Goal: Transaction & Acquisition: Purchase product/service

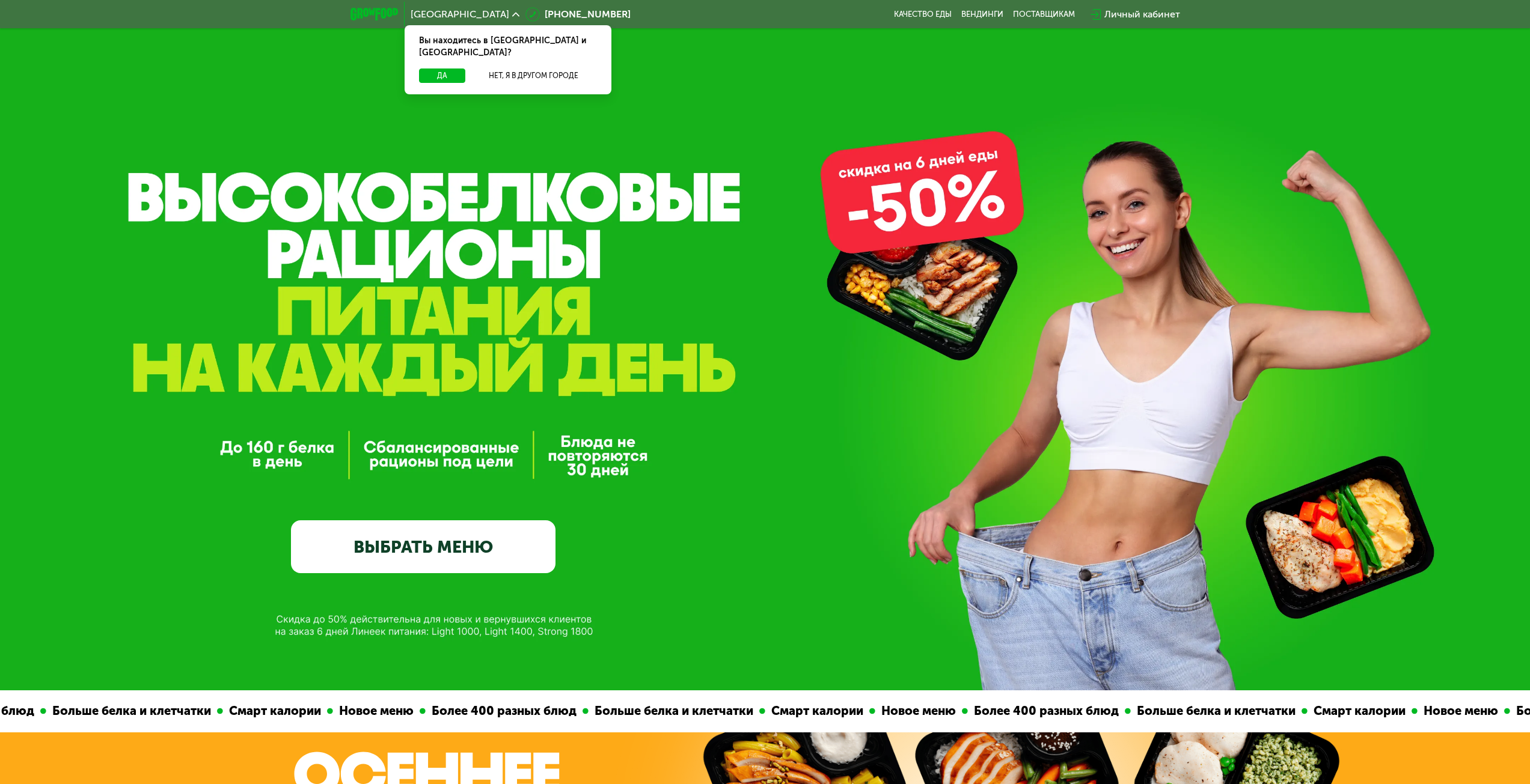
click at [1138, 14] on div "Личный кабинет" at bounding box center [1142, 14] width 76 height 15
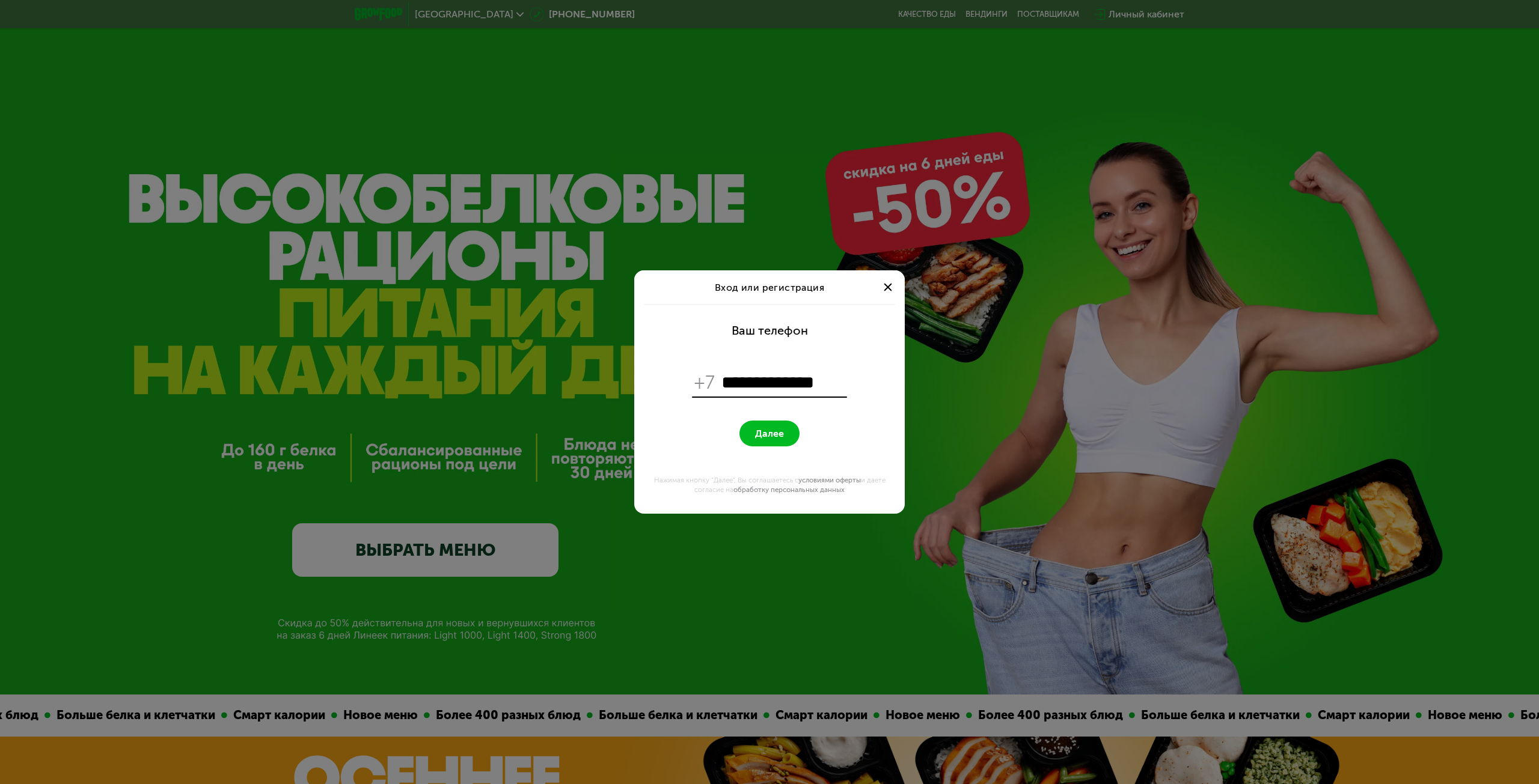
type input "**********"
click at [763, 435] on span "Далее" at bounding box center [769, 433] width 29 height 12
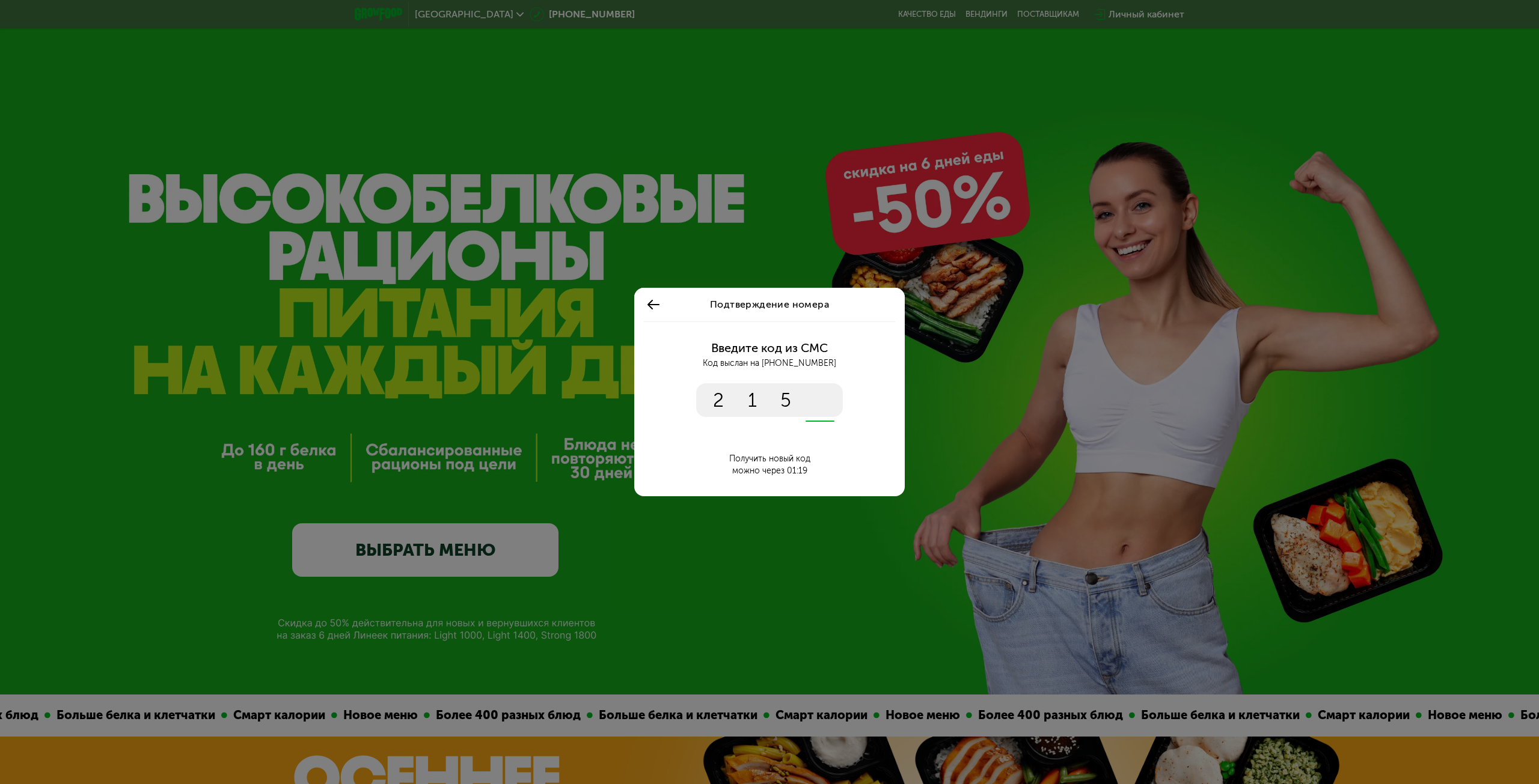
type input "****"
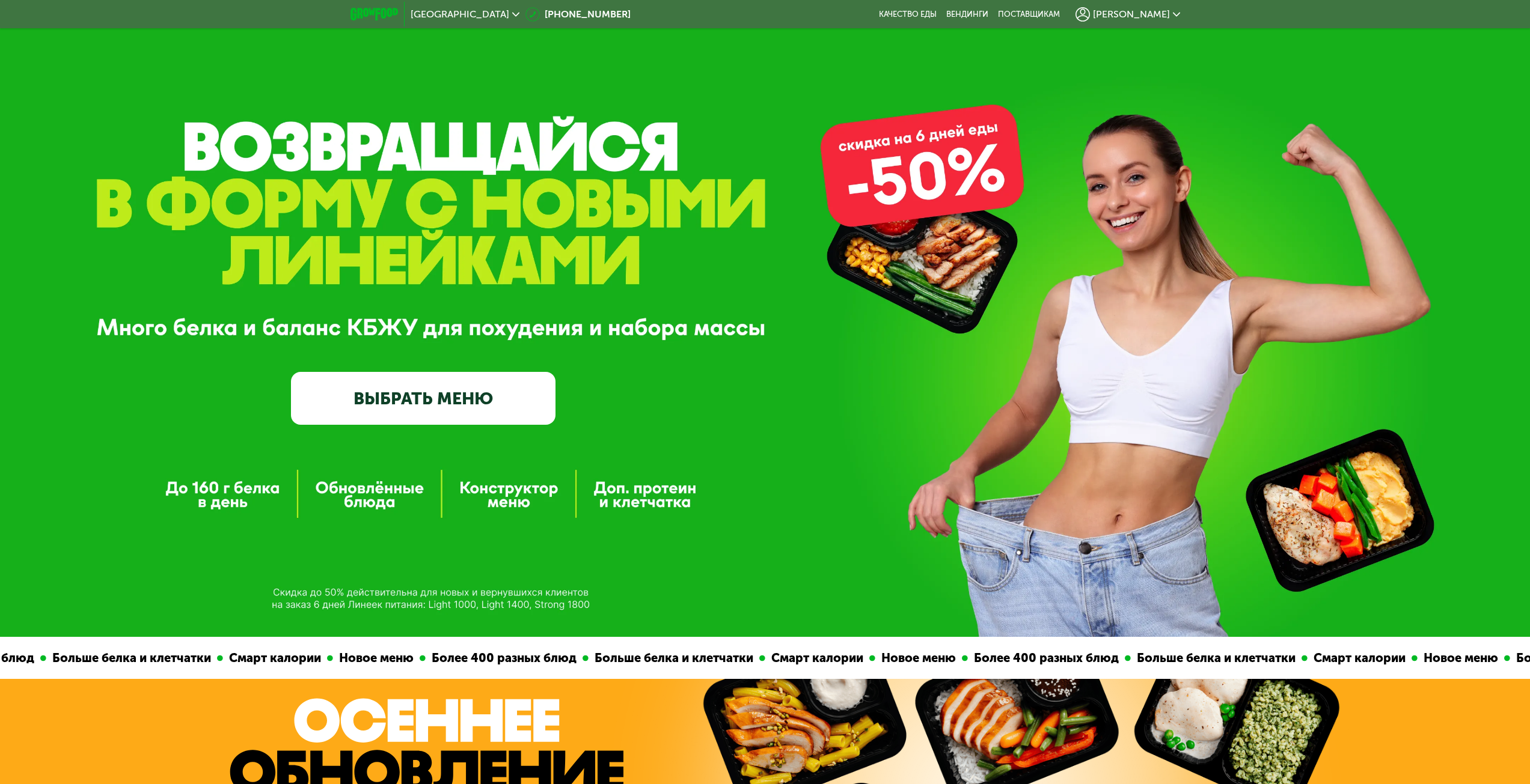
click at [482, 394] on link "ВЫБРАТЬ МЕНЮ" at bounding box center [423, 398] width 265 height 53
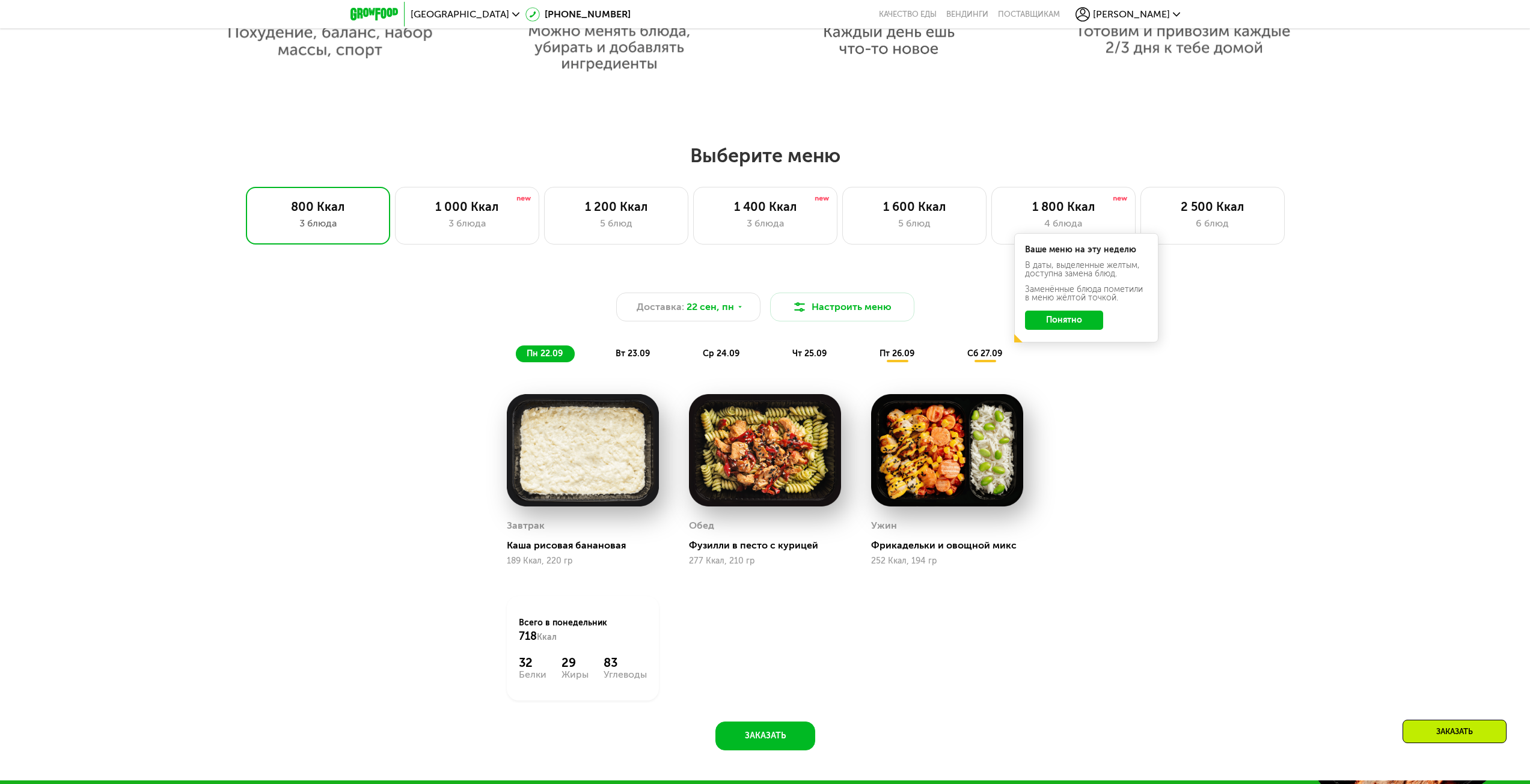
scroll to position [1138, 0]
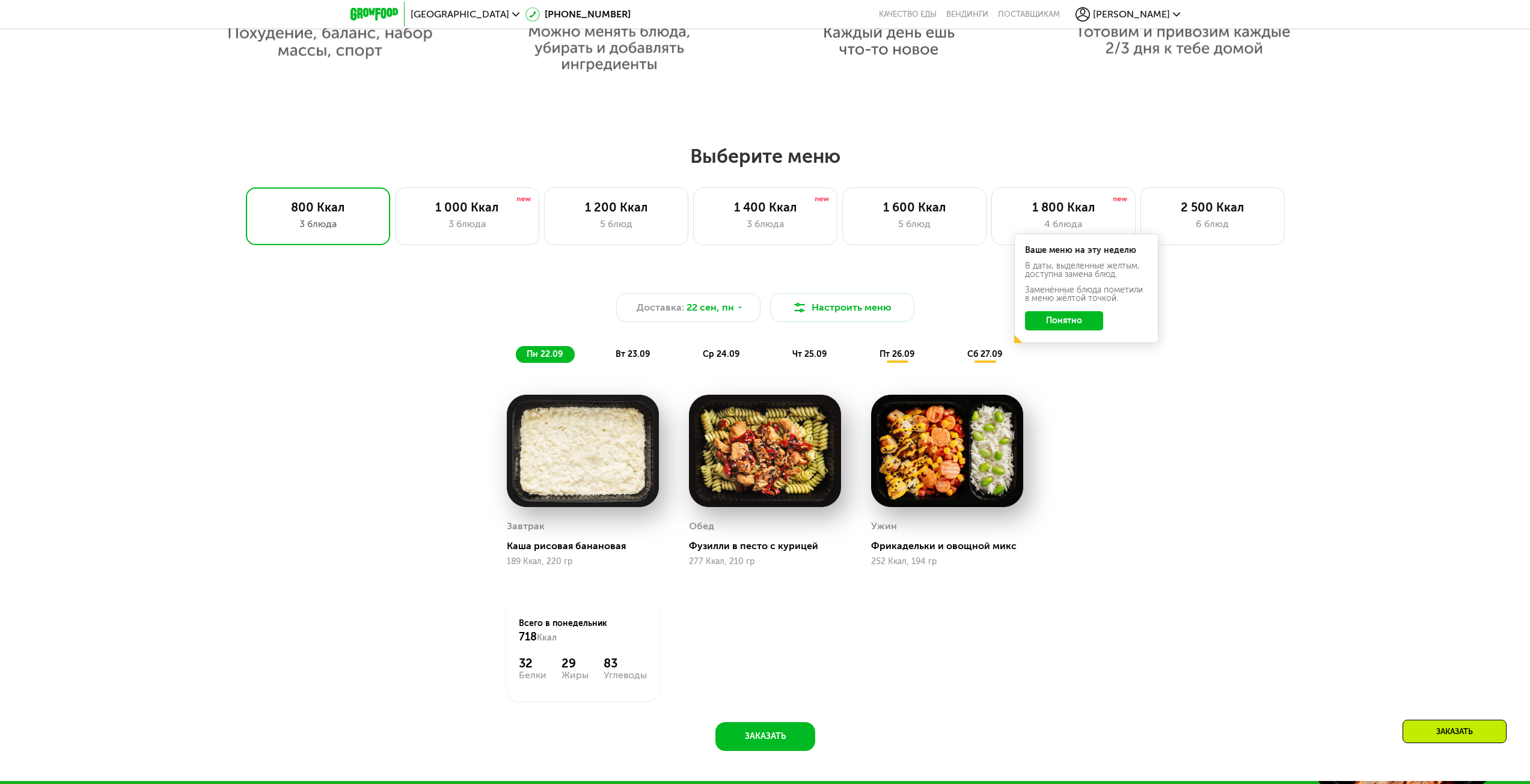
click at [1087, 322] on button "Понятно" at bounding box center [1064, 321] width 78 height 19
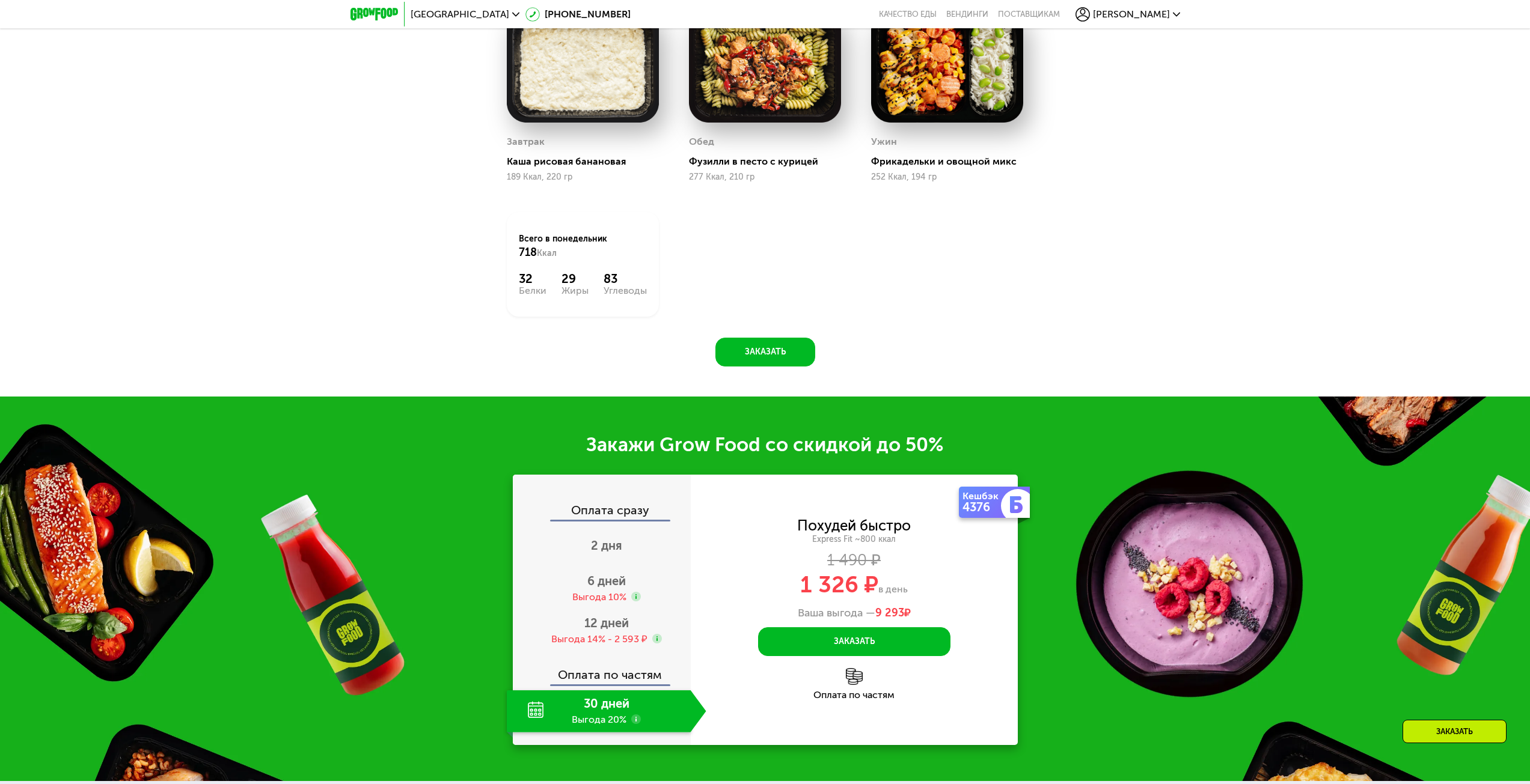
scroll to position [1678, 0]
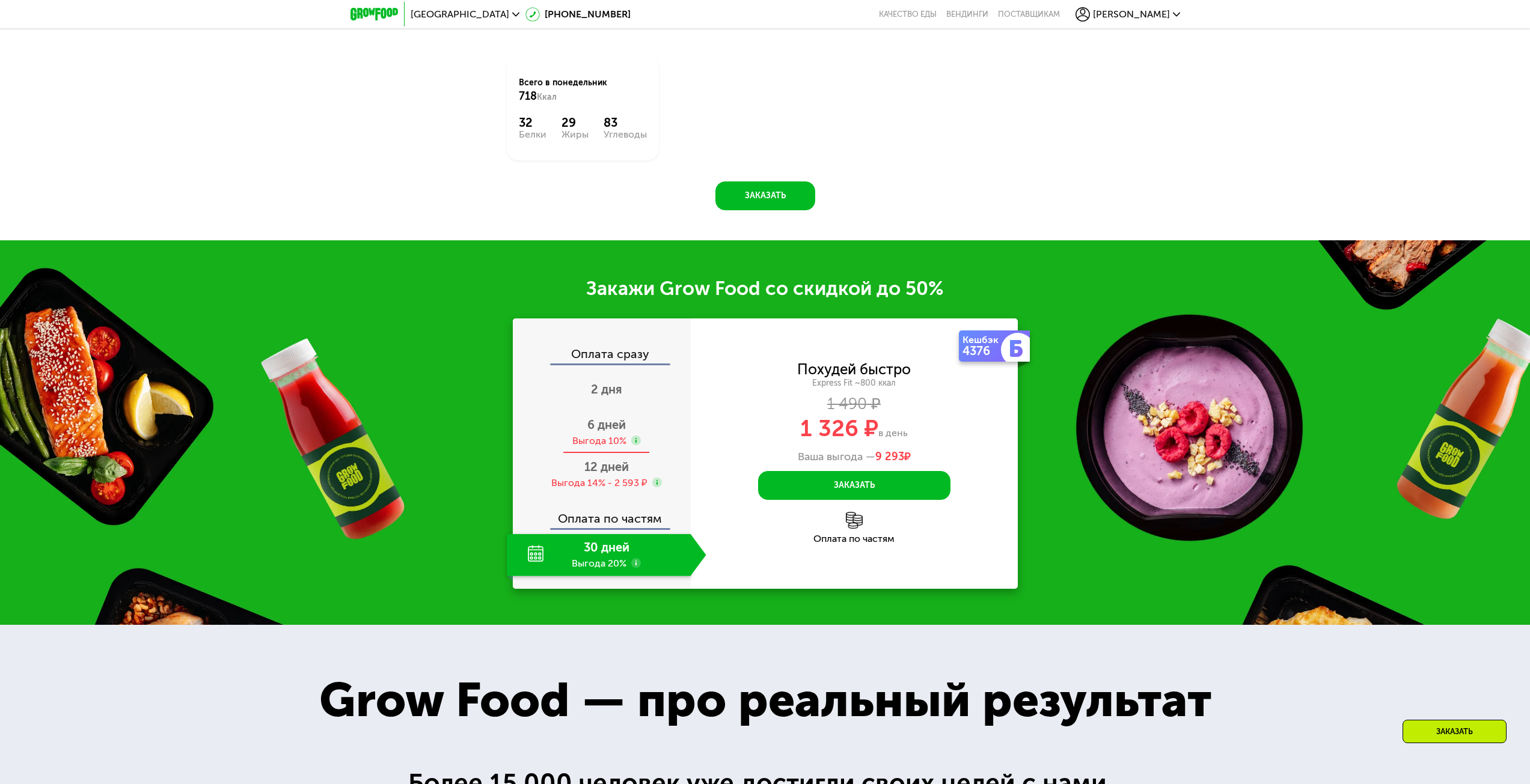
click at [608, 438] on div "Выгода 10%" at bounding box center [599, 441] width 54 height 13
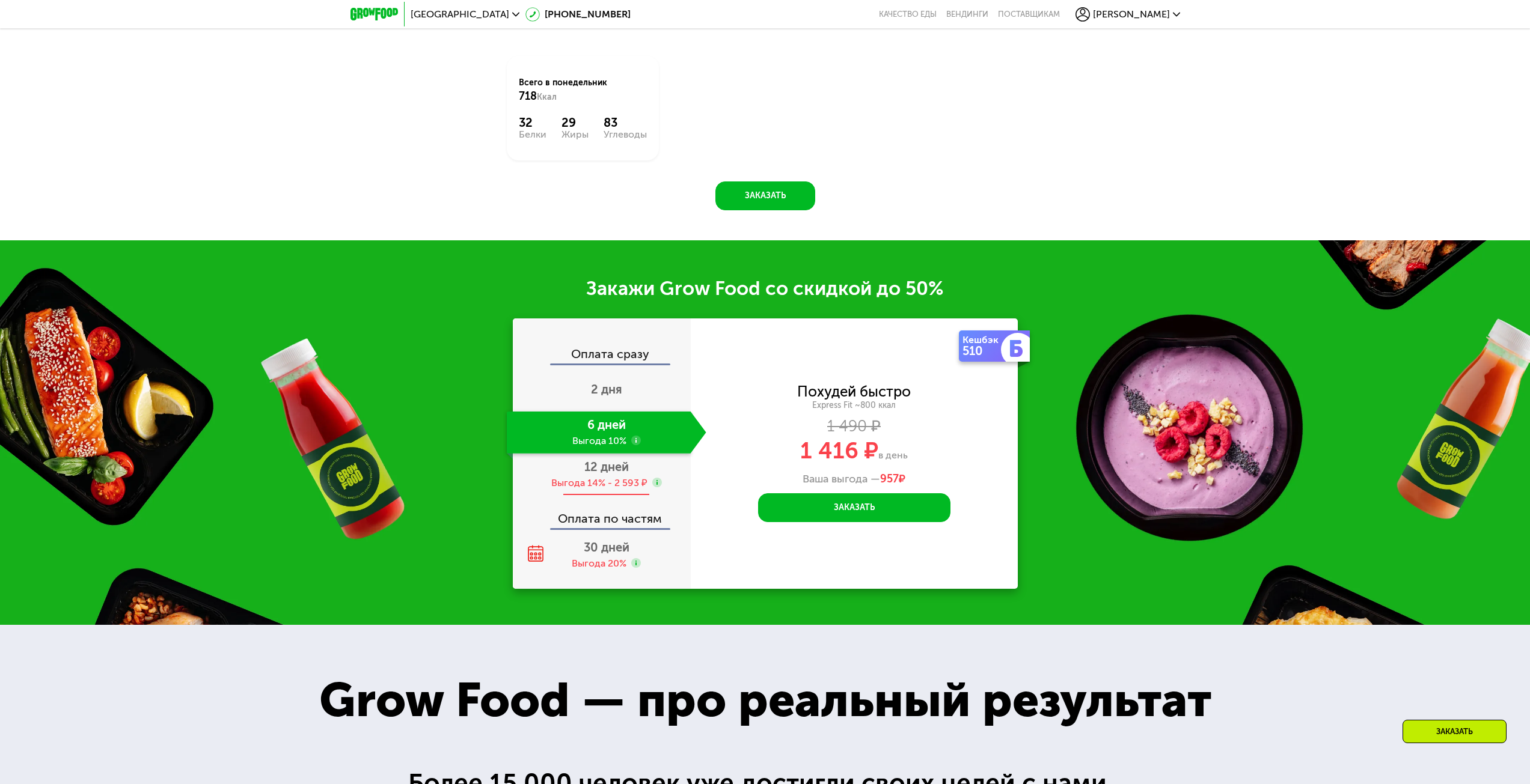
click at [598, 473] on span "12 дней" at bounding box center [606, 466] width 44 height 15
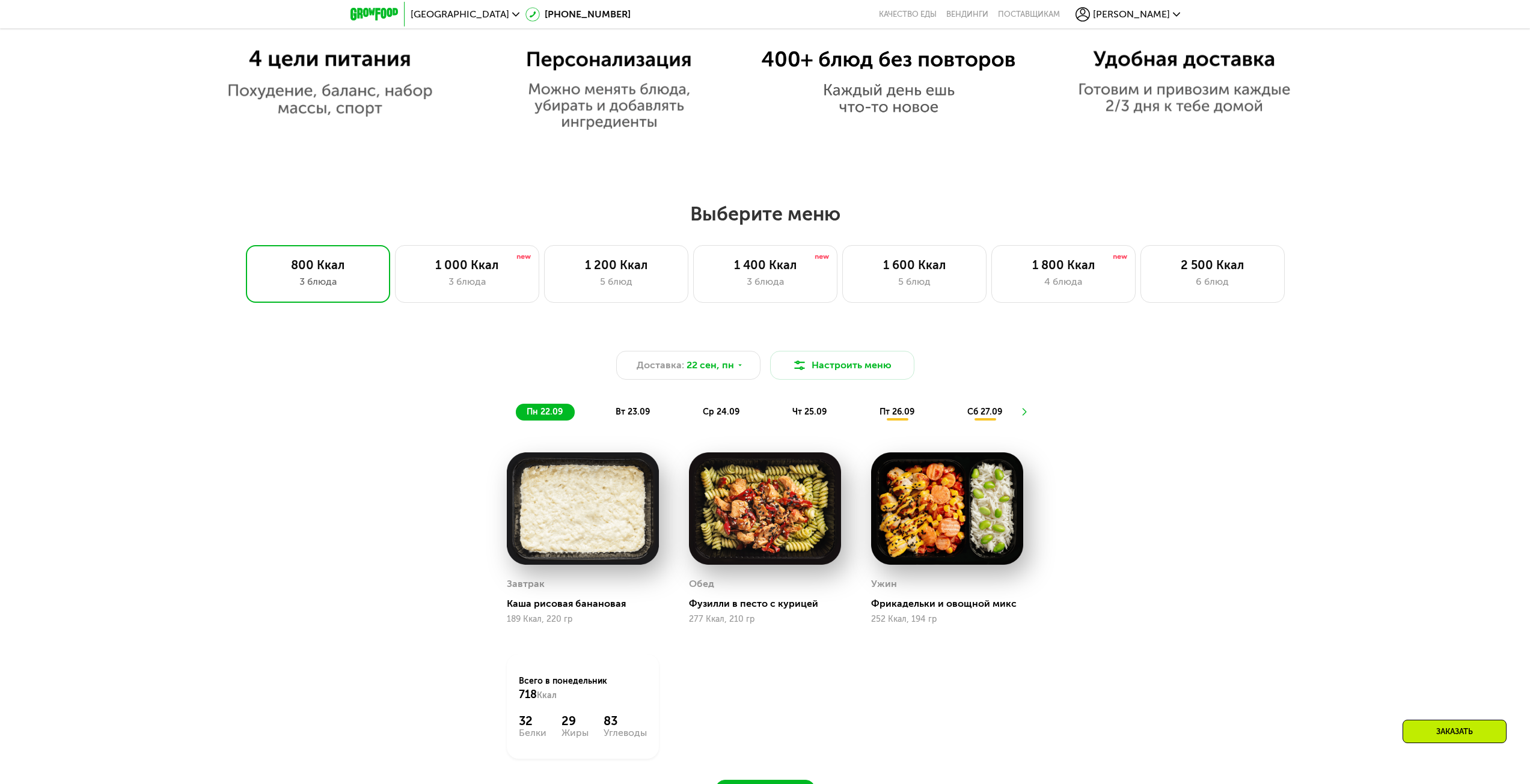
scroll to position [1078, 0]
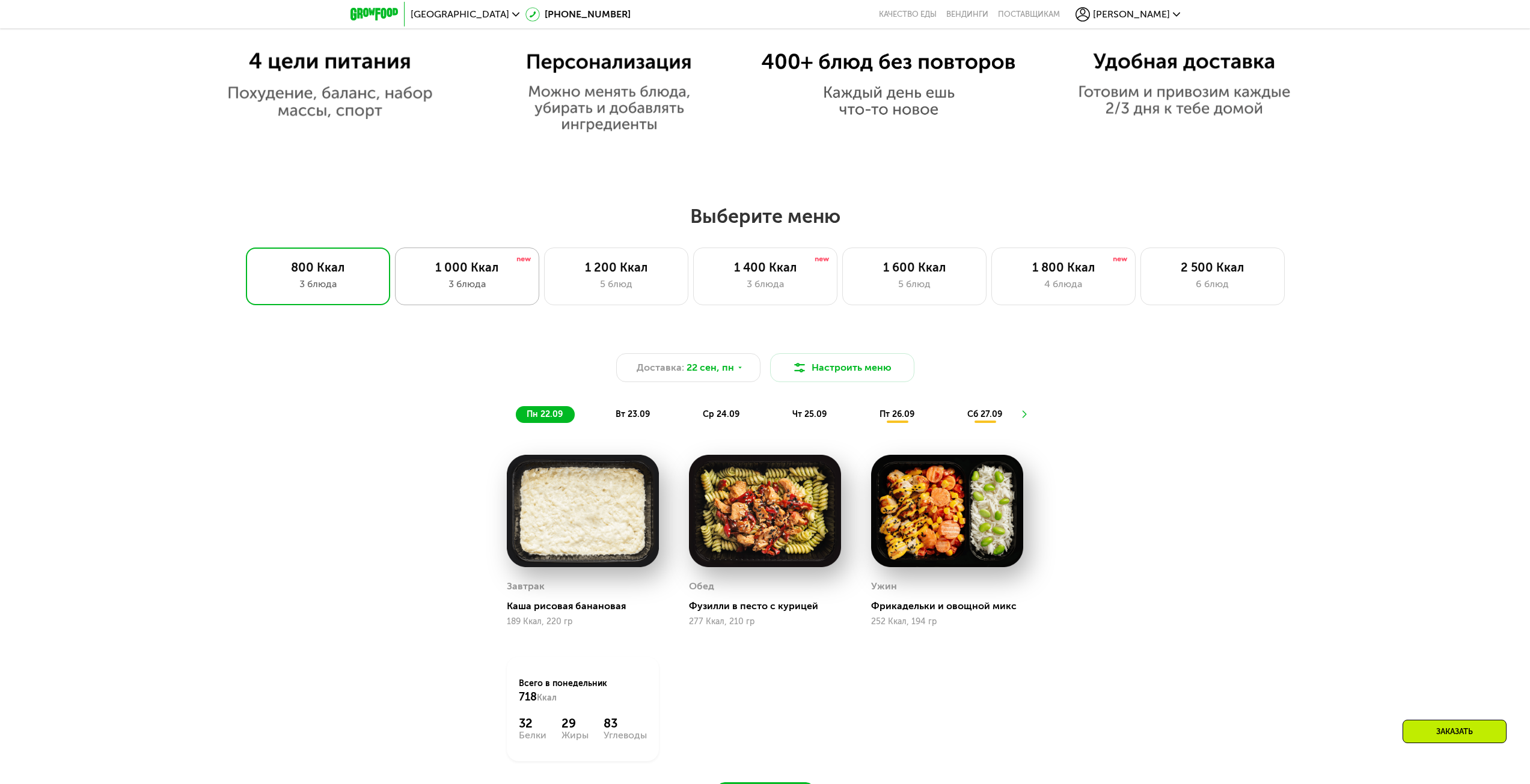
click at [487, 283] on div "3 блюда" at bounding box center [467, 284] width 119 height 15
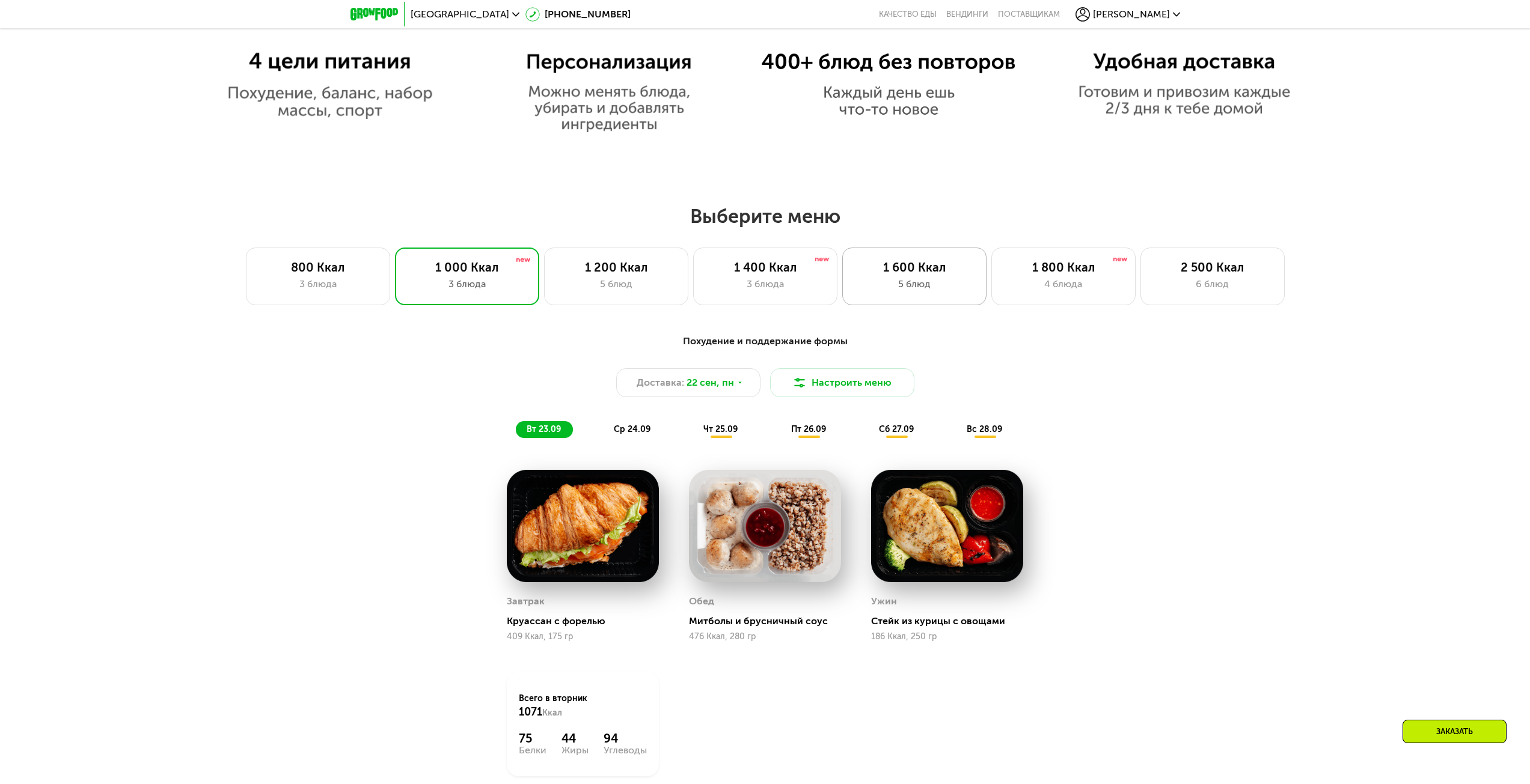
click at [920, 282] on div "5 блюд" at bounding box center [914, 284] width 119 height 15
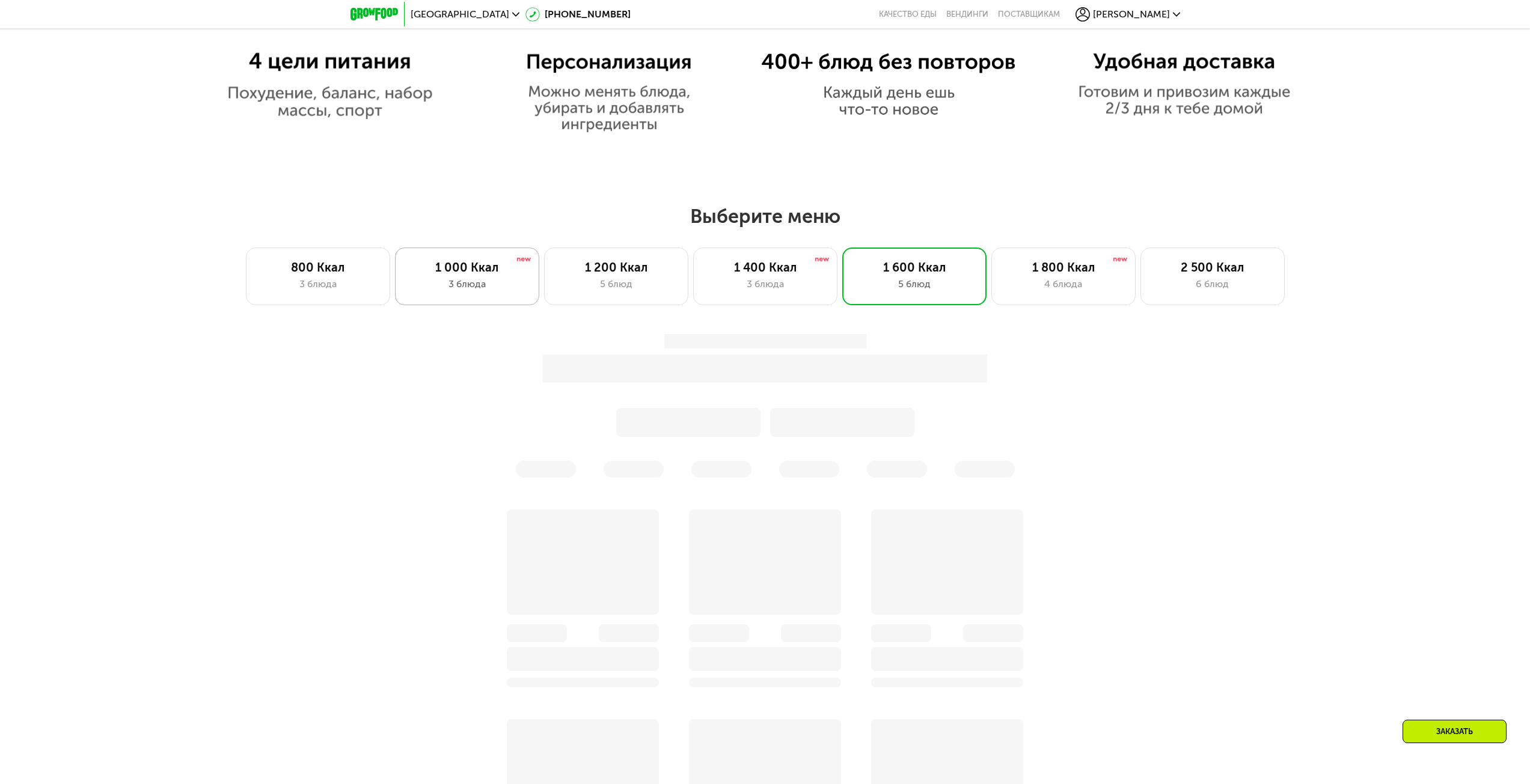
click at [457, 279] on div "1 000 Ккал 3 блюда" at bounding box center [466, 276] width 144 height 58
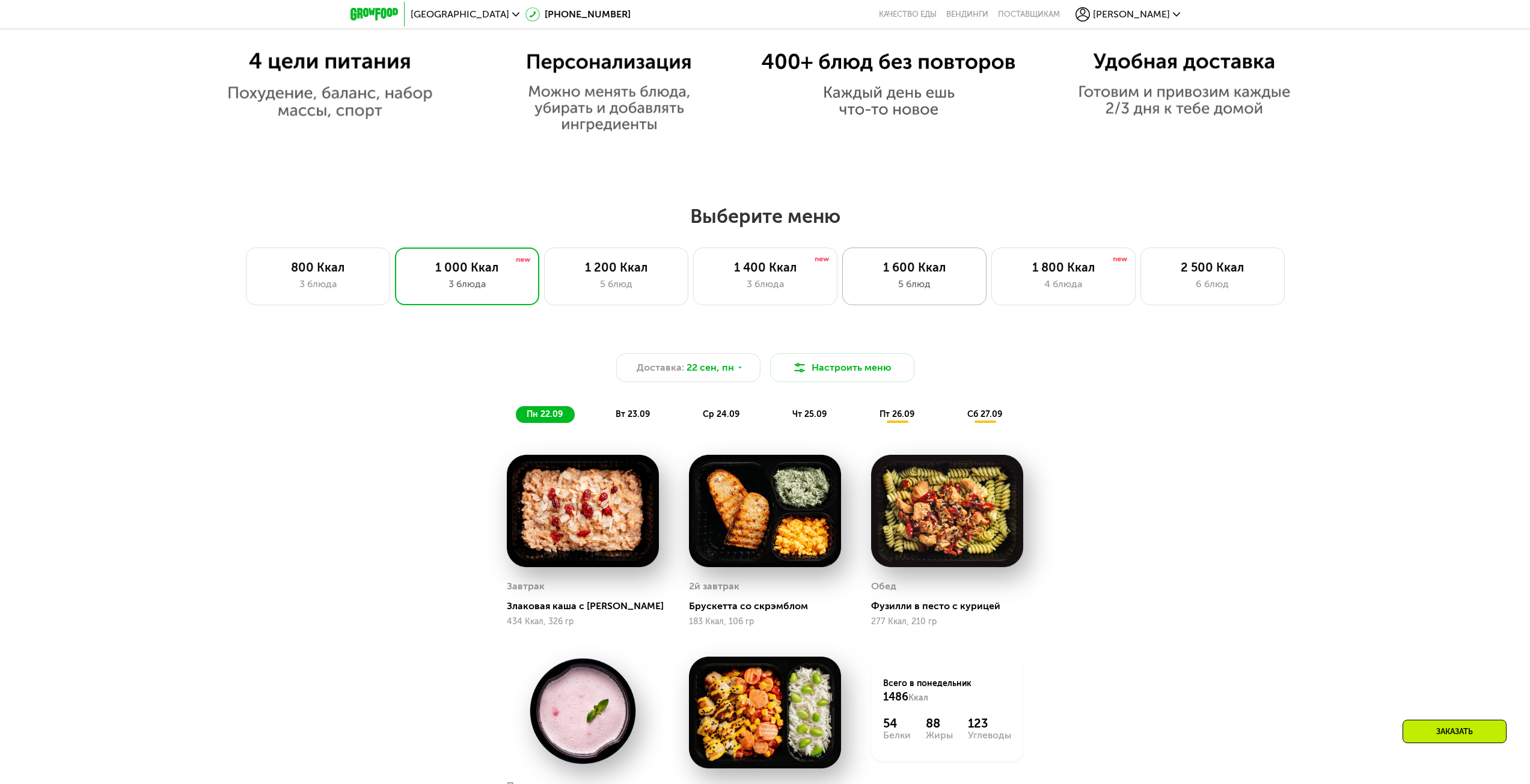
click at [908, 274] on div "1 600 Ккал" at bounding box center [914, 267] width 119 height 15
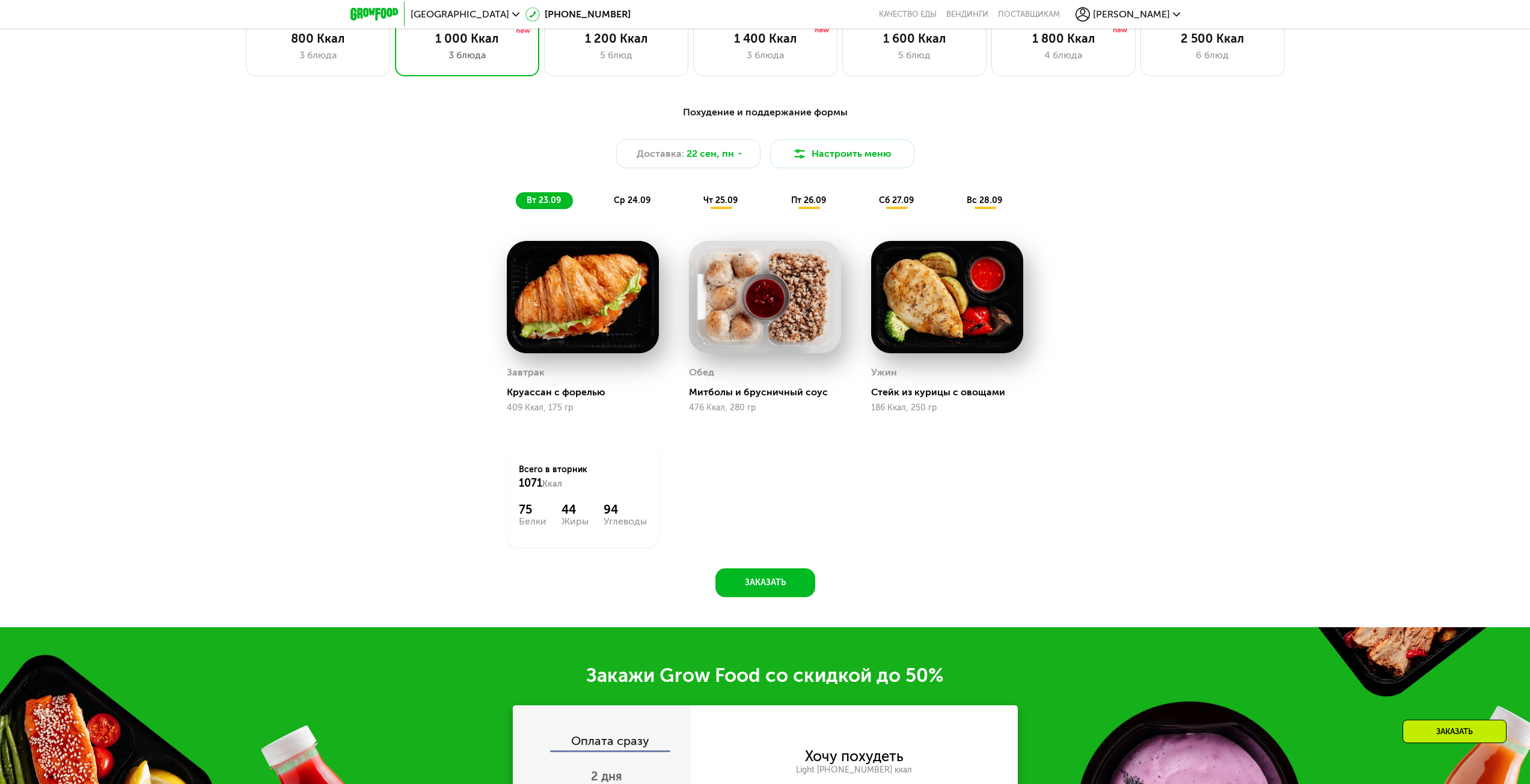
scroll to position [1257, 0]
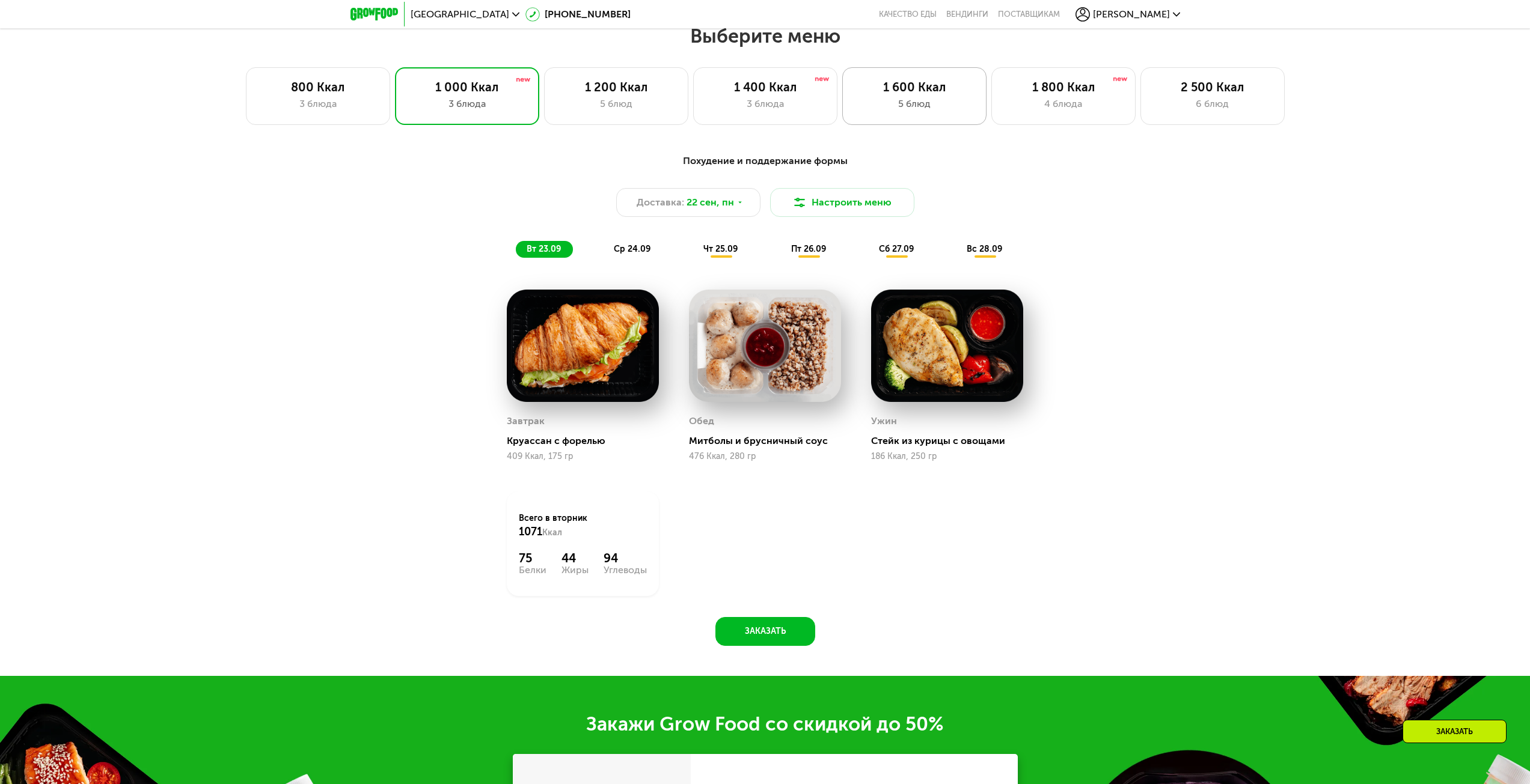
click at [922, 106] on div "5 блюд" at bounding box center [914, 104] width 119 height 15
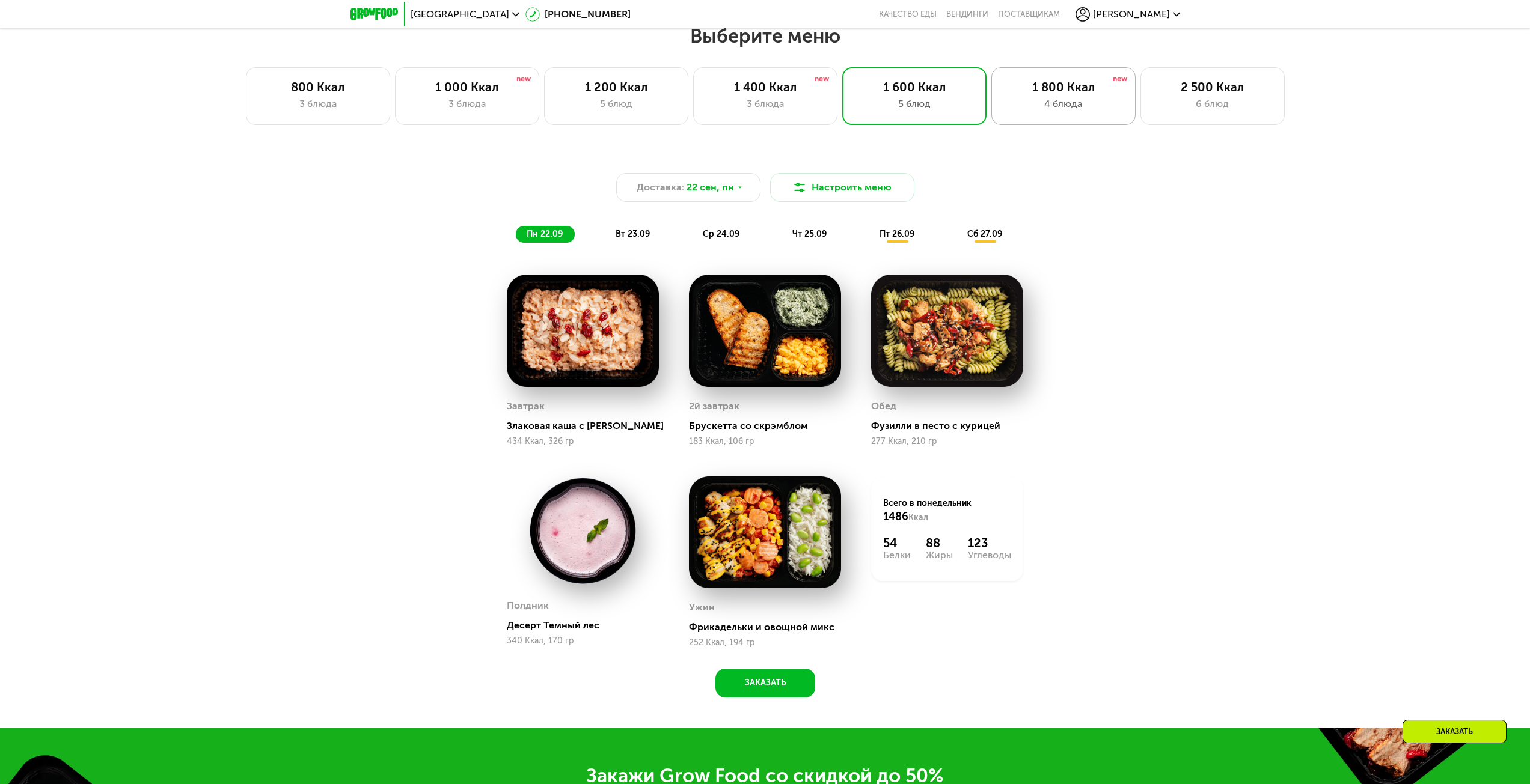
click at [1067, 90] on div "1 800 Ккал" at bounding box center [1064, 87] width 119 height 15
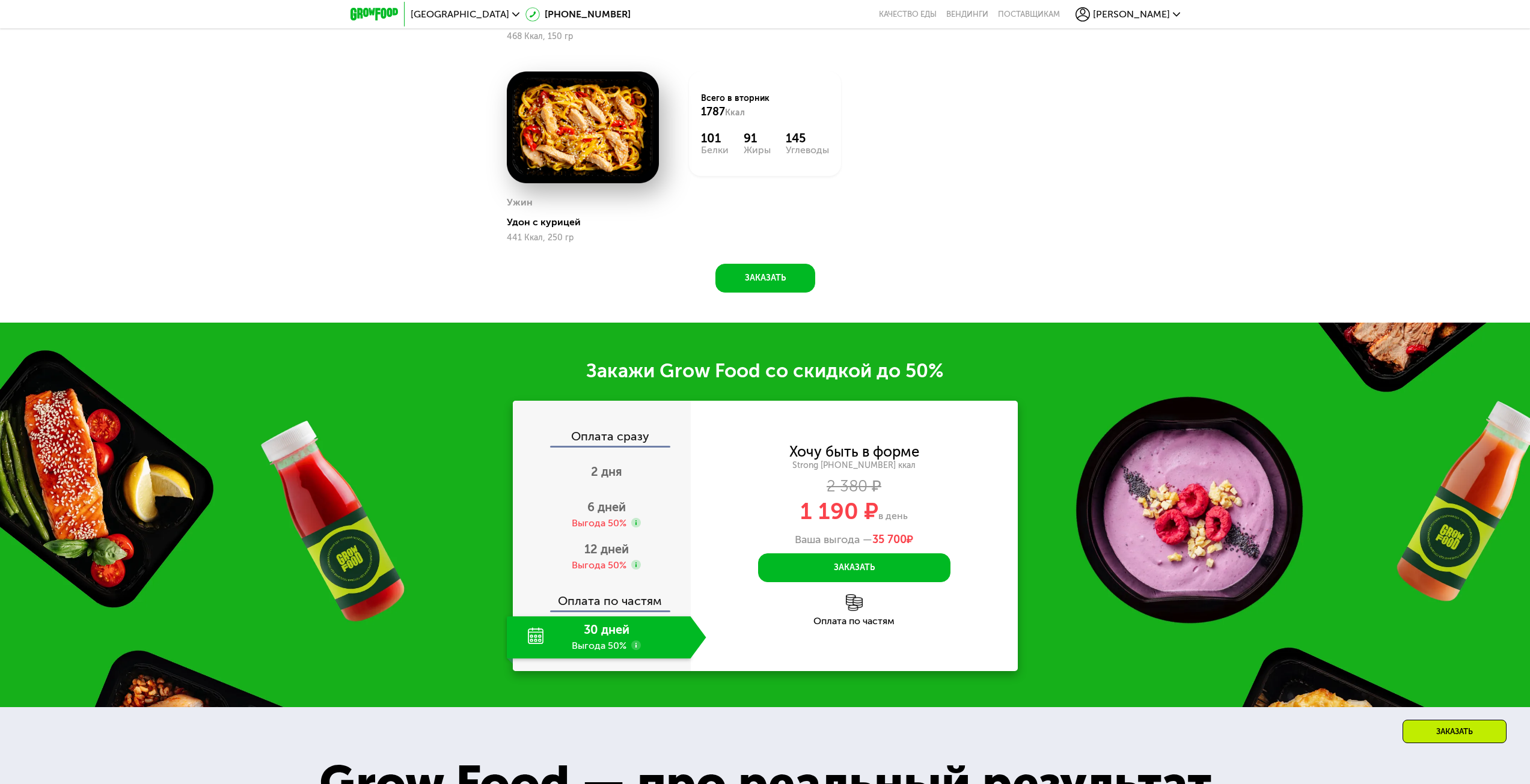
scroll to position [1678, 0]
click at [607, 522] on div "Выгода 50%" at bounding box center [598, 522] width 55 height 13
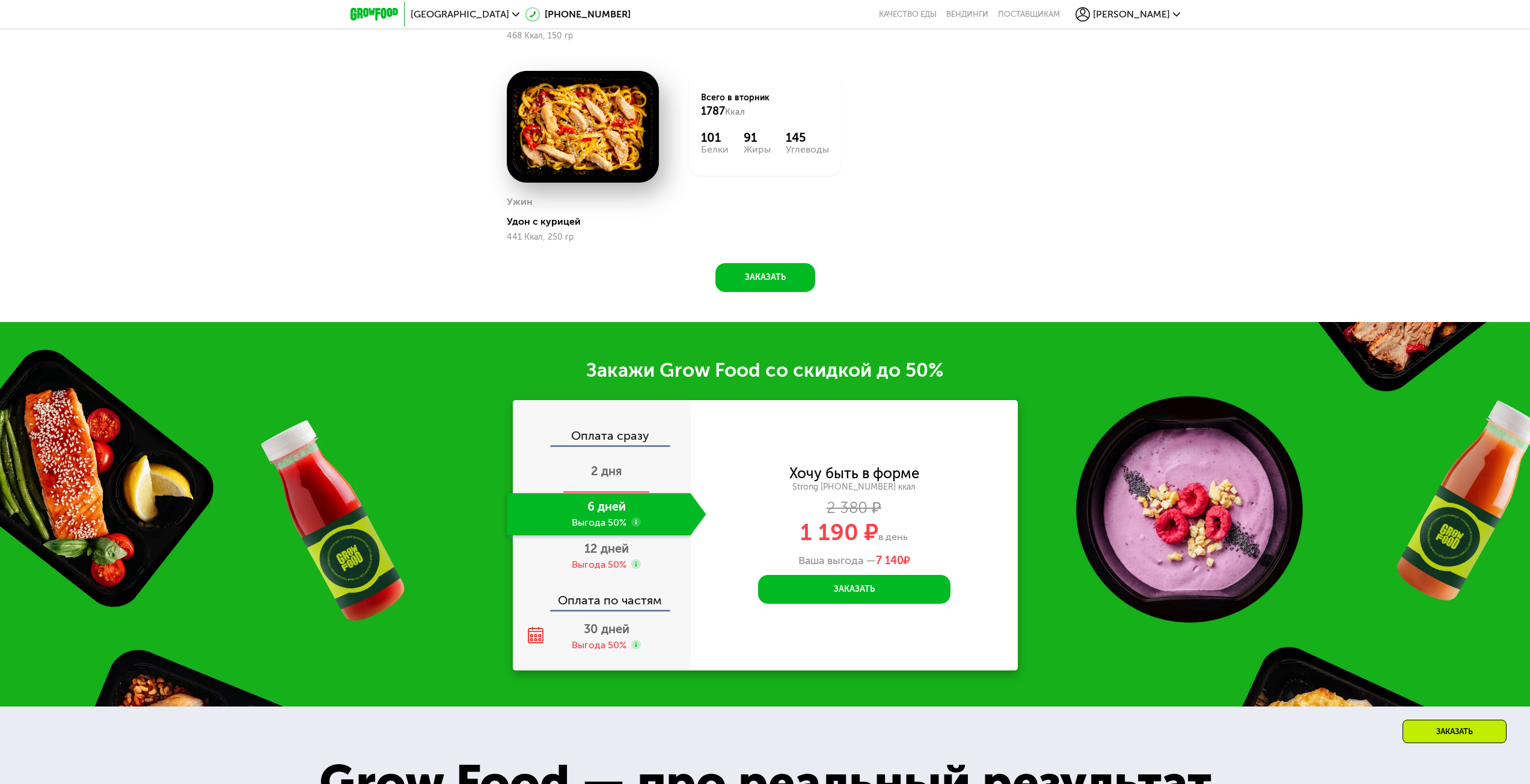
click at [633, 477] on div "2 дня" at bounding box center [606, 472] width 200 height 42
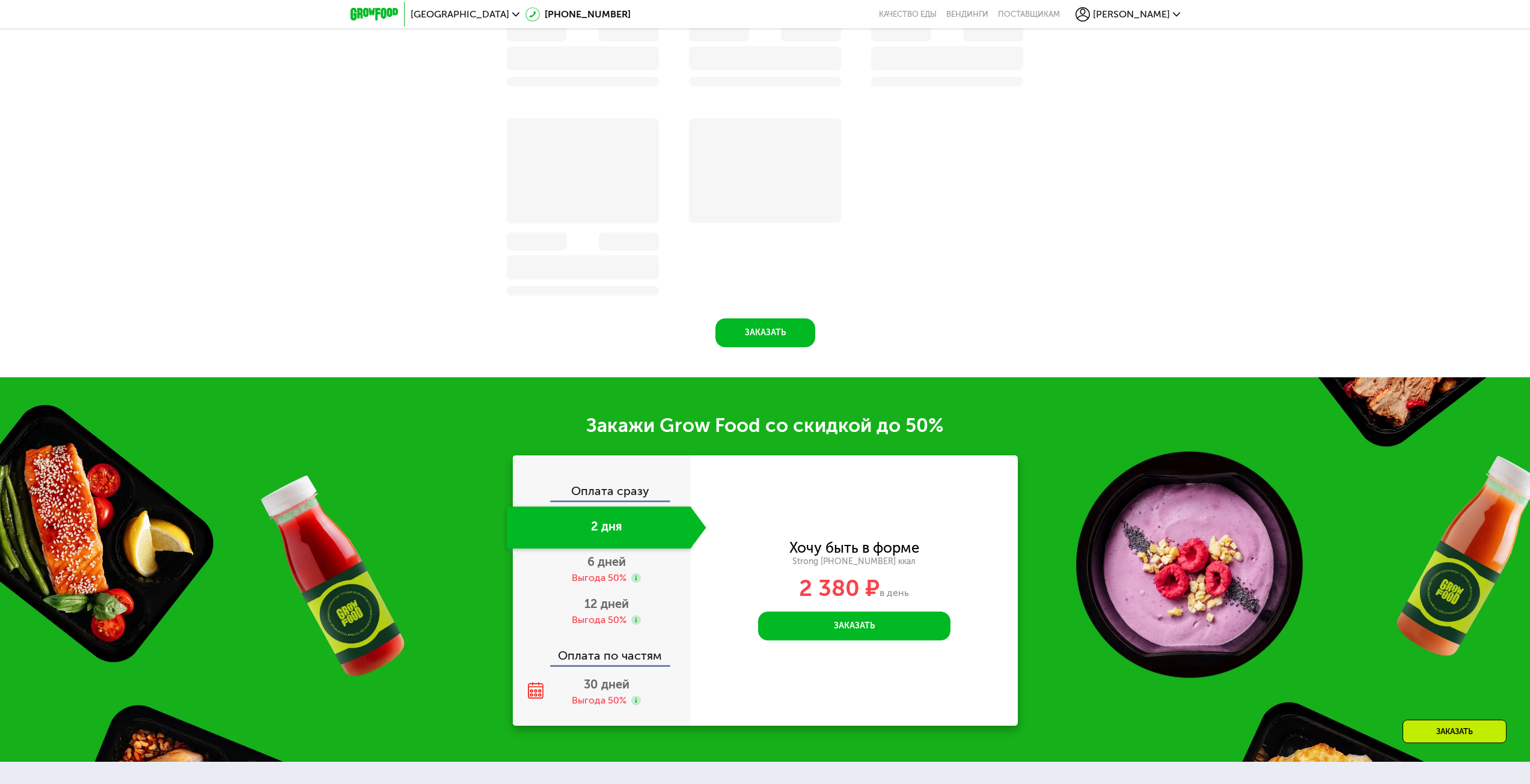
scroll to position [1734, 0]
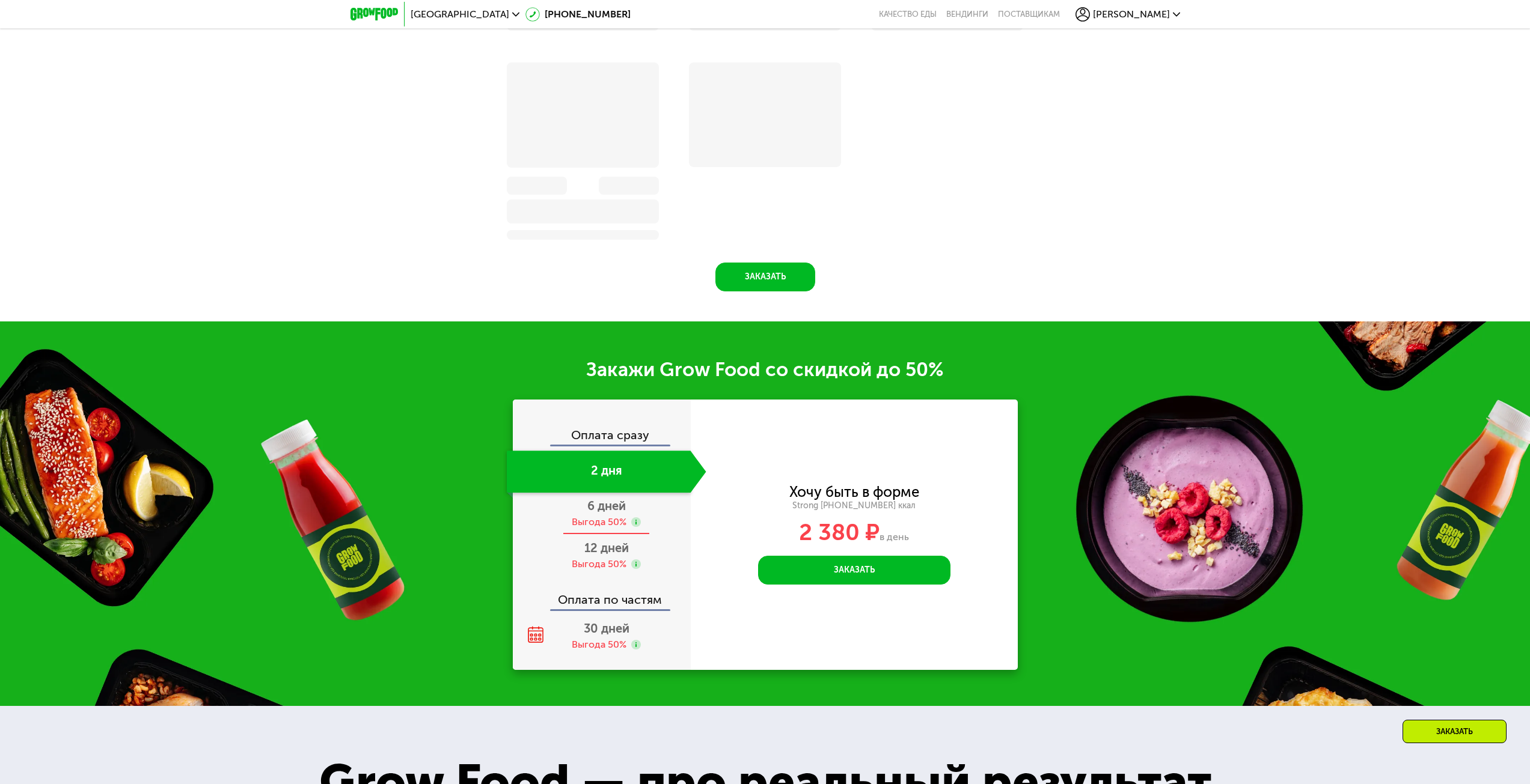
click at [625, 506] on span "6 дней" at bounding box center [607, 506] width 39 height 15
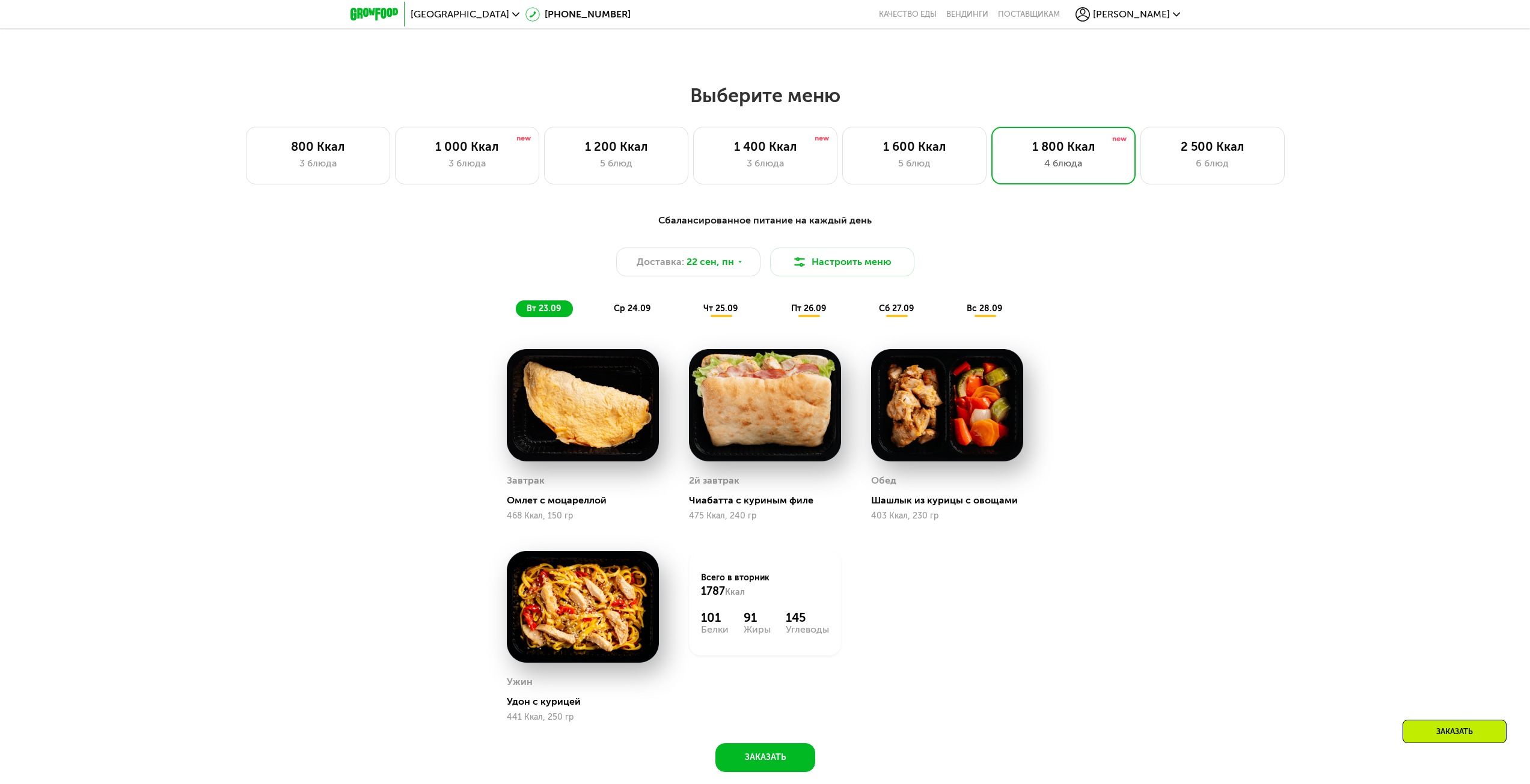
scroll to position [1198, 0]
click at [941, 185] on div "1 600 Ккал 5 блюд" at bounding box center [914, 156] width 144 height 58
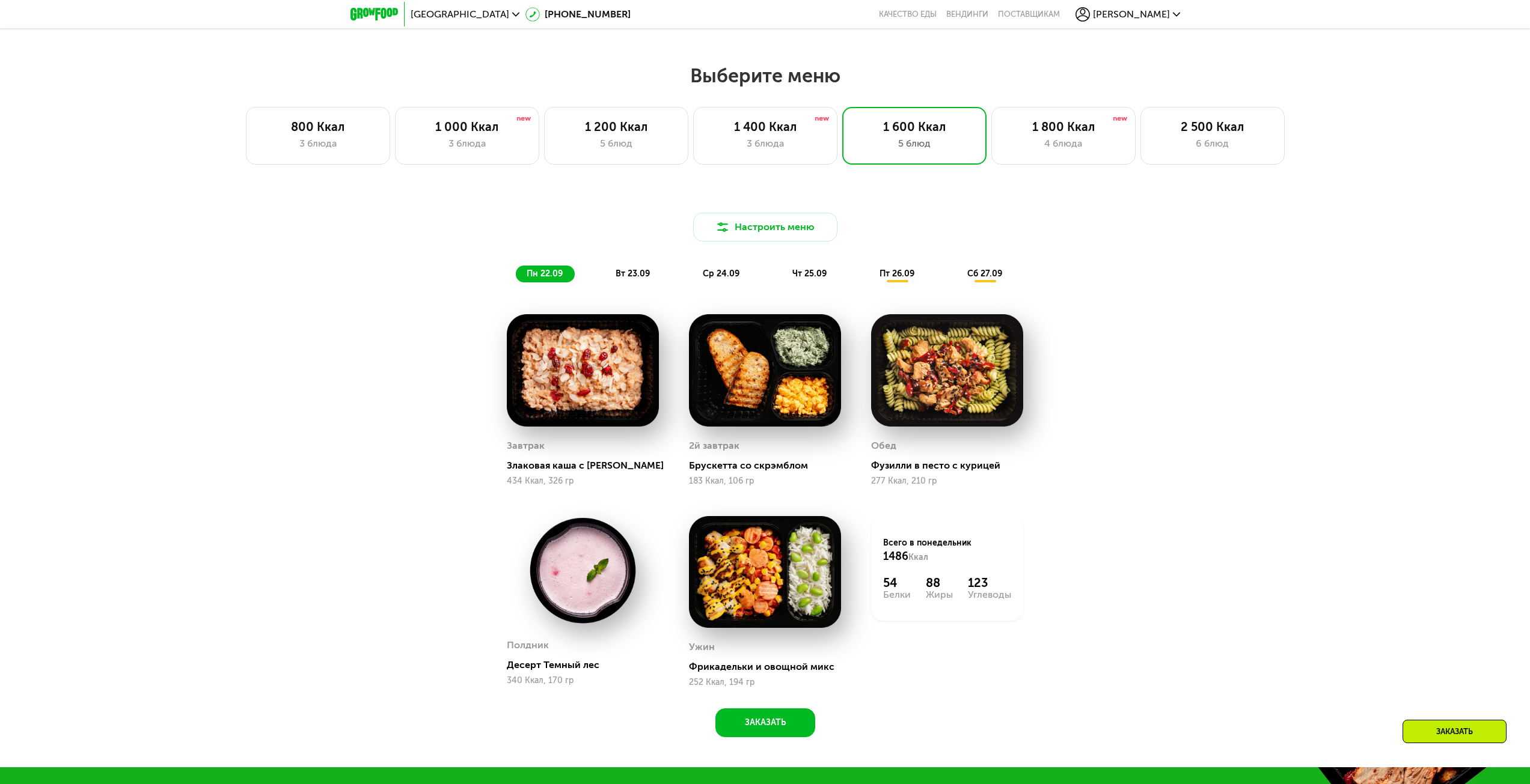
scroll to position [1558, 0]
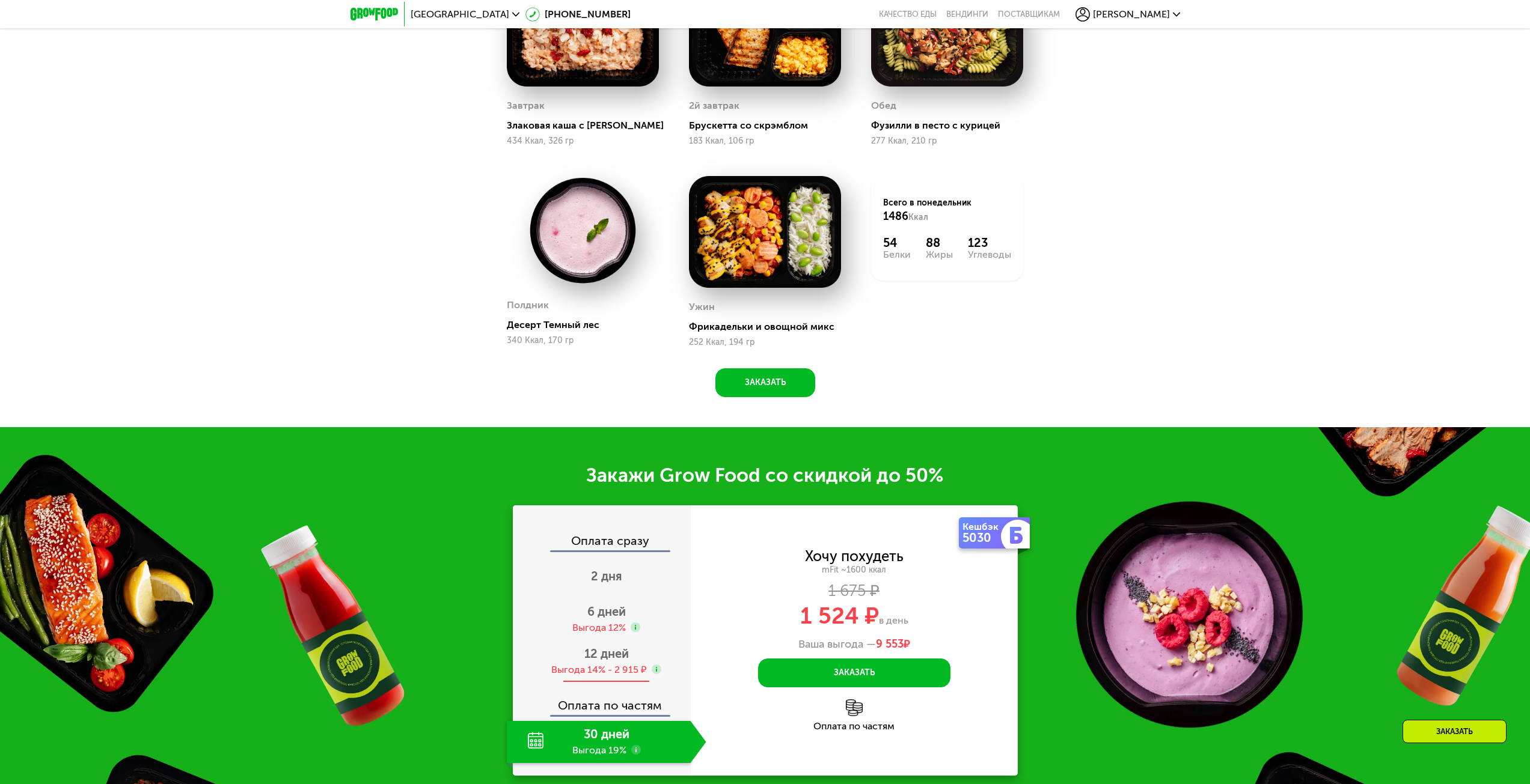
click at [592, 672] on div "Выгода 14% - 2 915 ₽" at bounding box center [599, 669] width 95 height 13
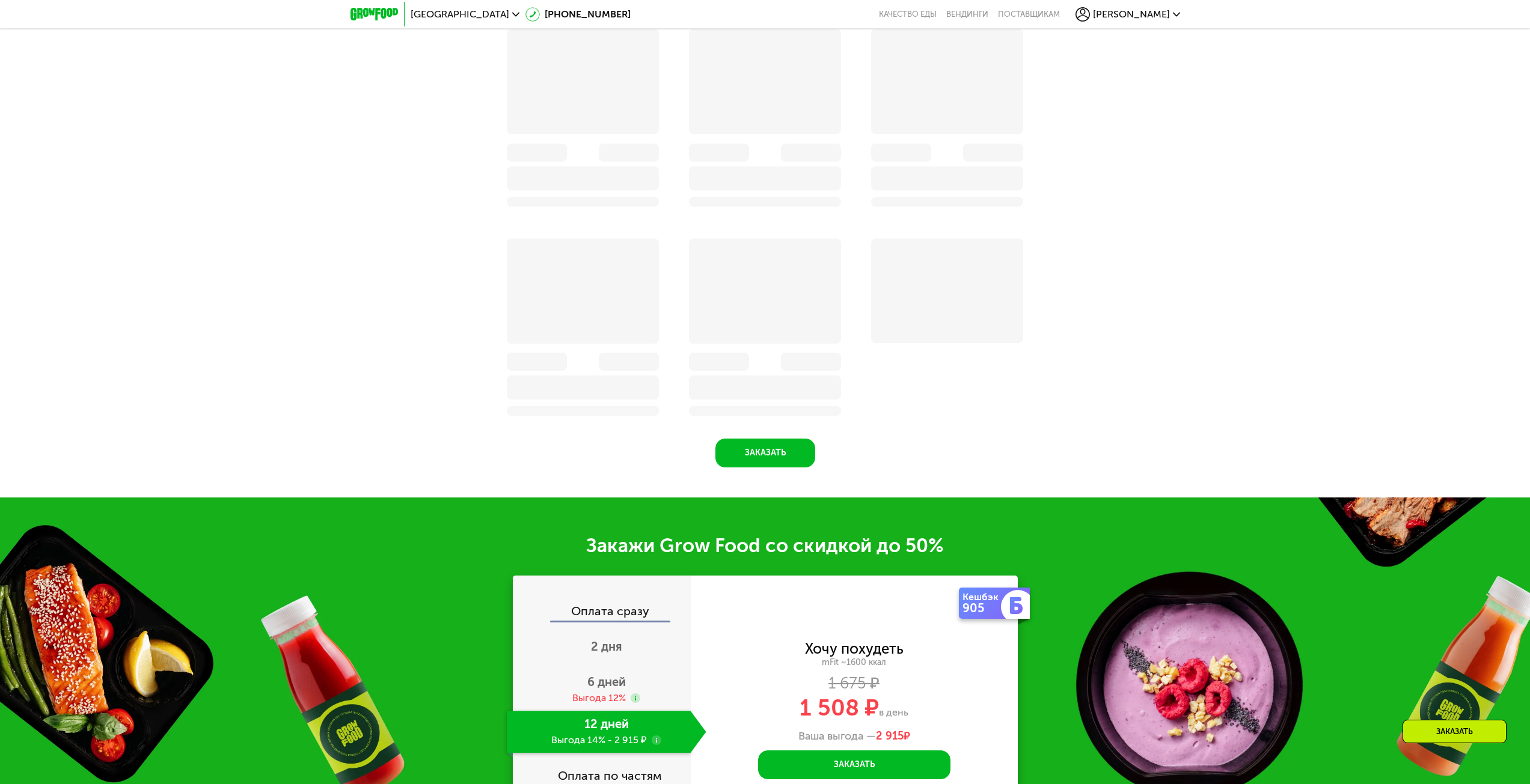
scroll to position [1629, 0]
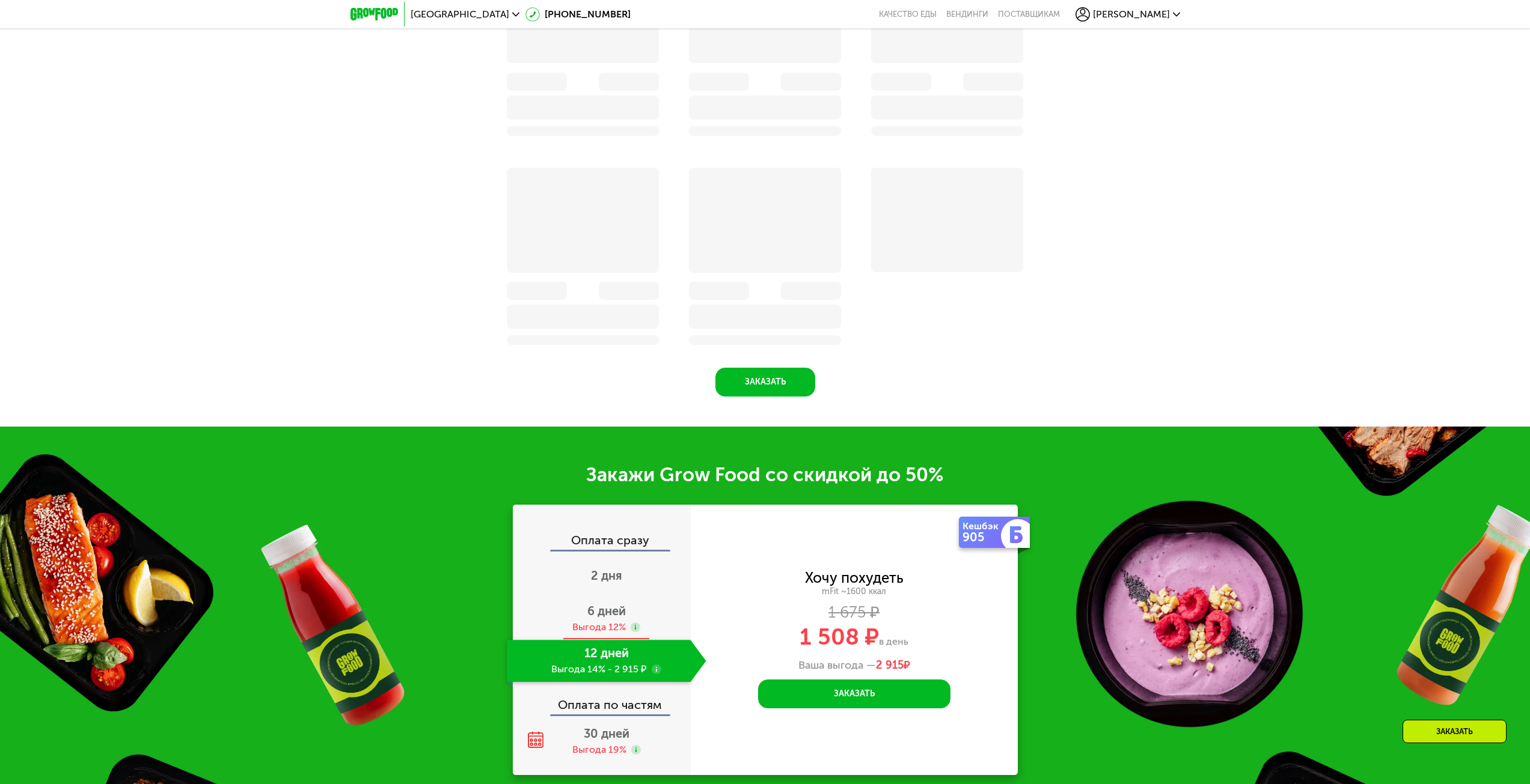
click at [603, 618] on span "6 дней" at bounding box center [607, 611] width 39 height 15
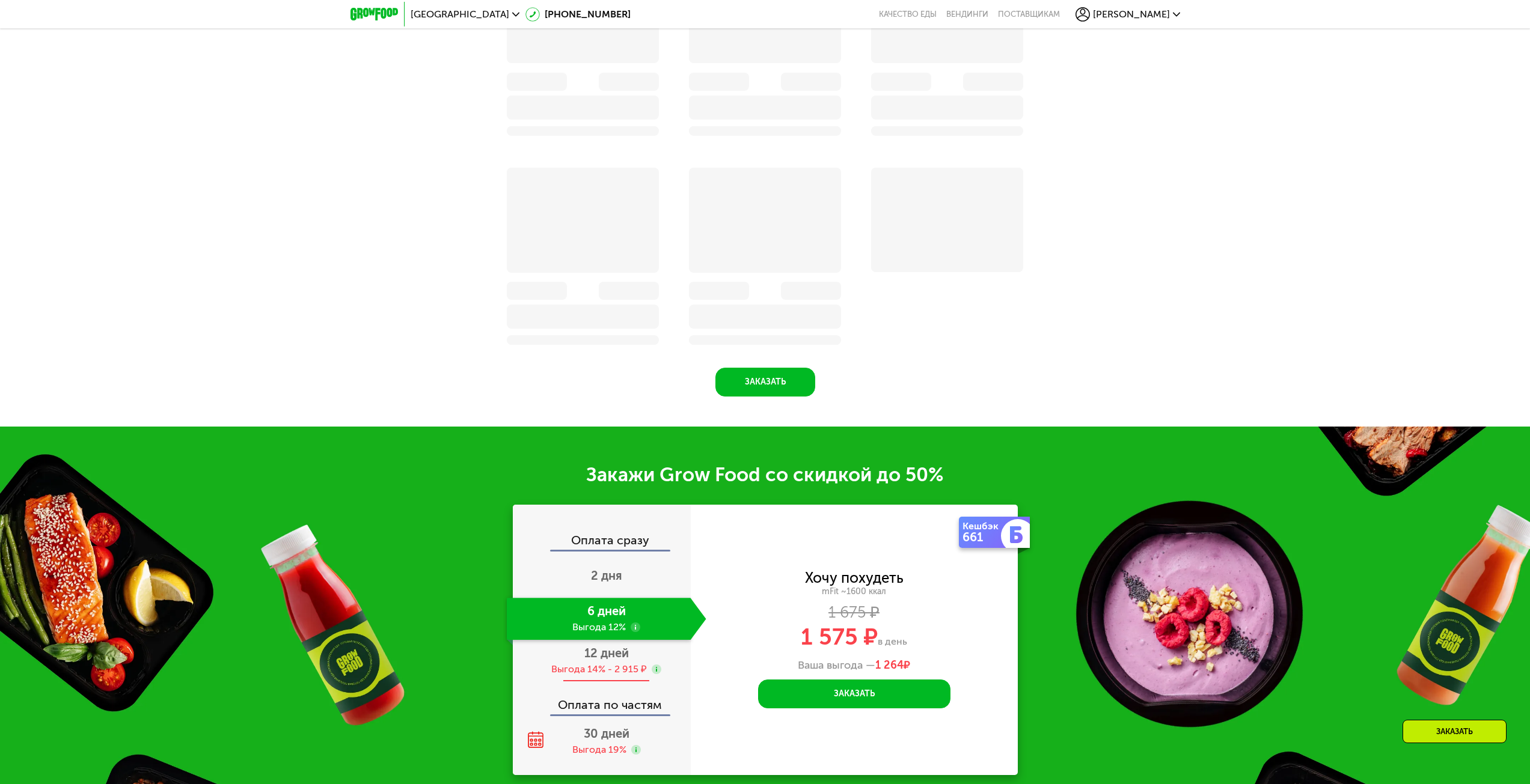
click at [606, 667] on div "Выгода 14% - 2 915 ₽" at bounding box center [599, 669] width 95 height 13
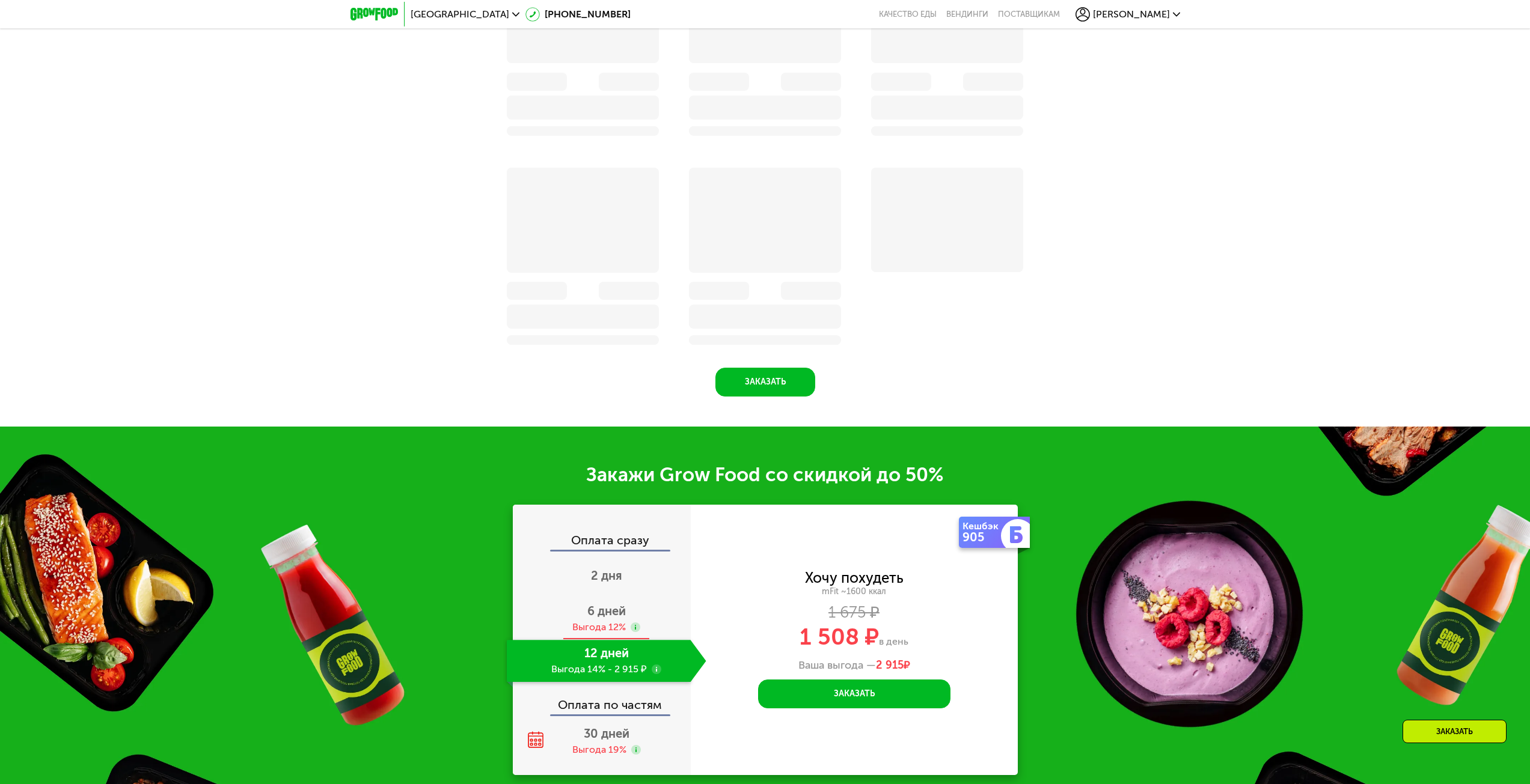
click at [606, 613] on span "6 дней" at bounding box center [607, 611] width 39 height 15
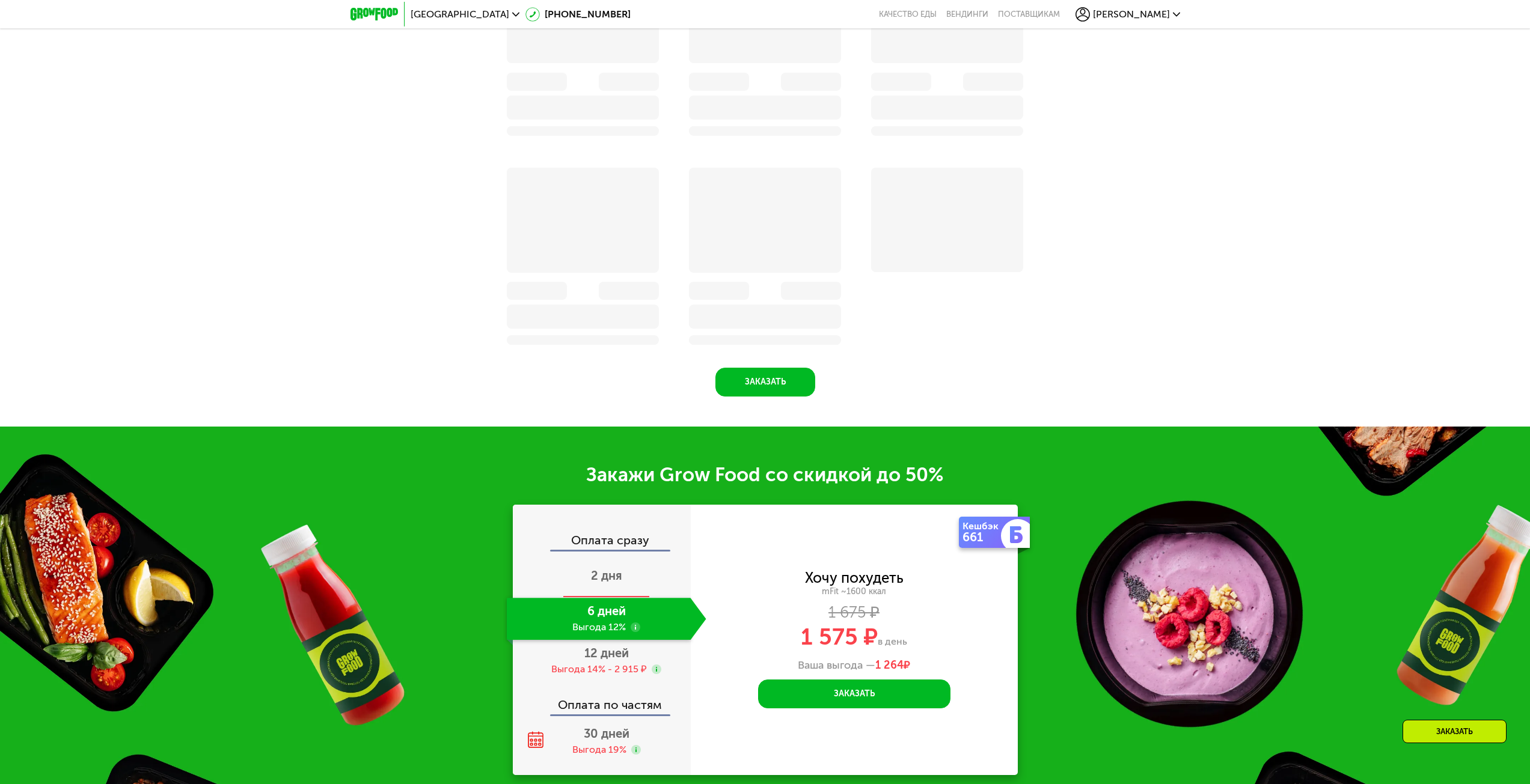
click at [610, 593] on div "2 дня" at bounding box center [606, 577] width 200 height 42
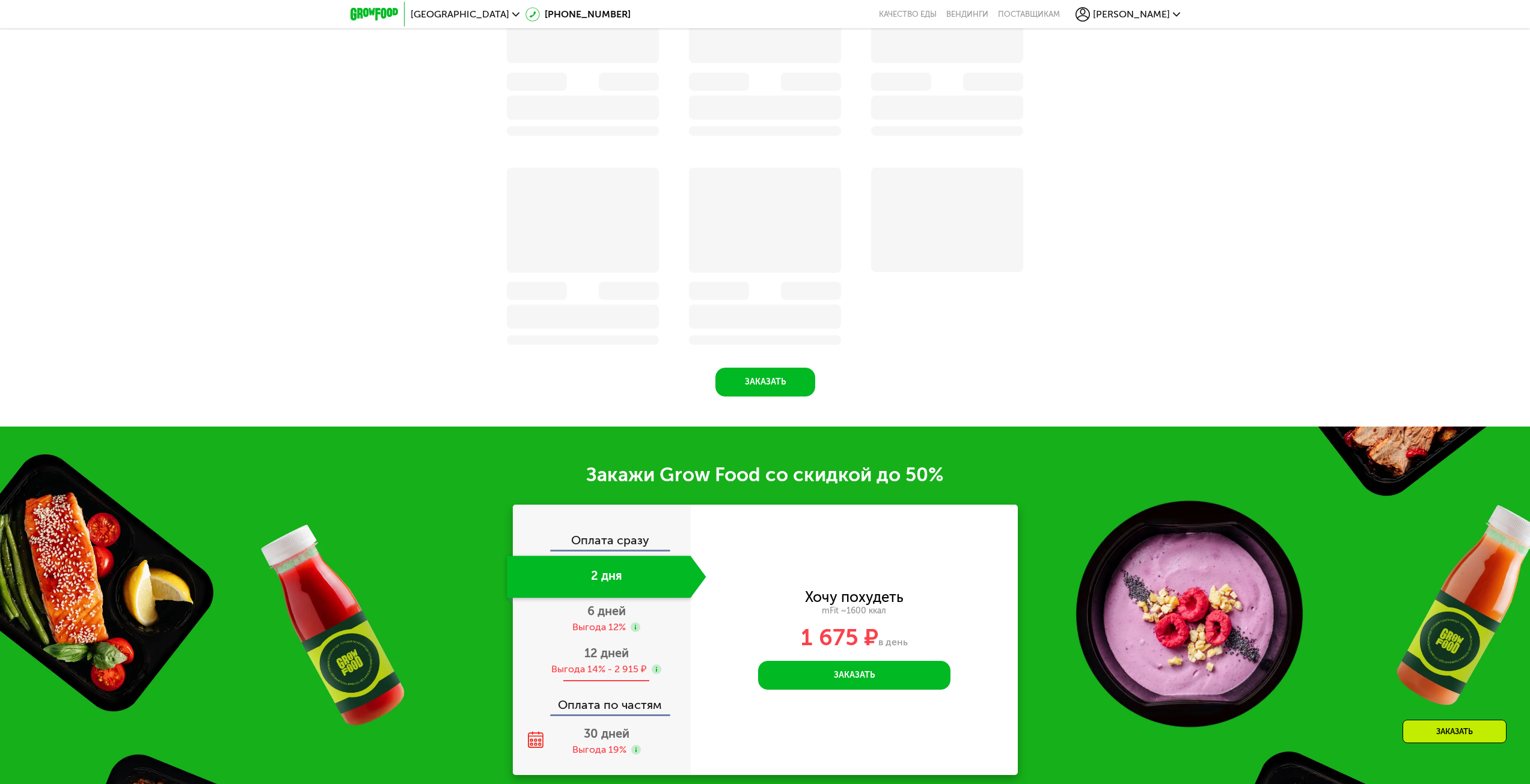
click at [597, 647] on div "12 дней Выгода 14% - 2 915 ₽" at bounding box center [606, 660] width 200 height 42
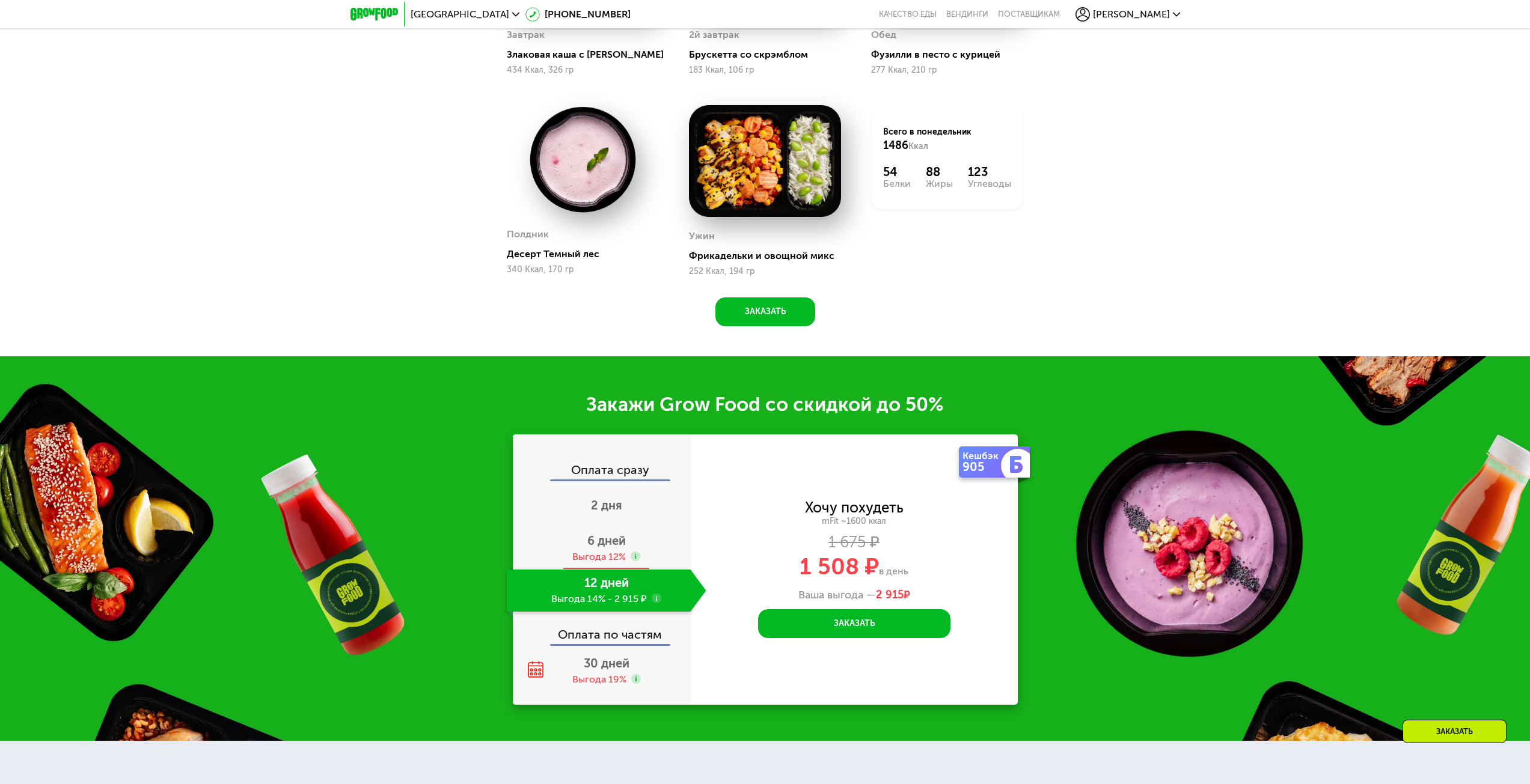
scroll to position [1558, 0]
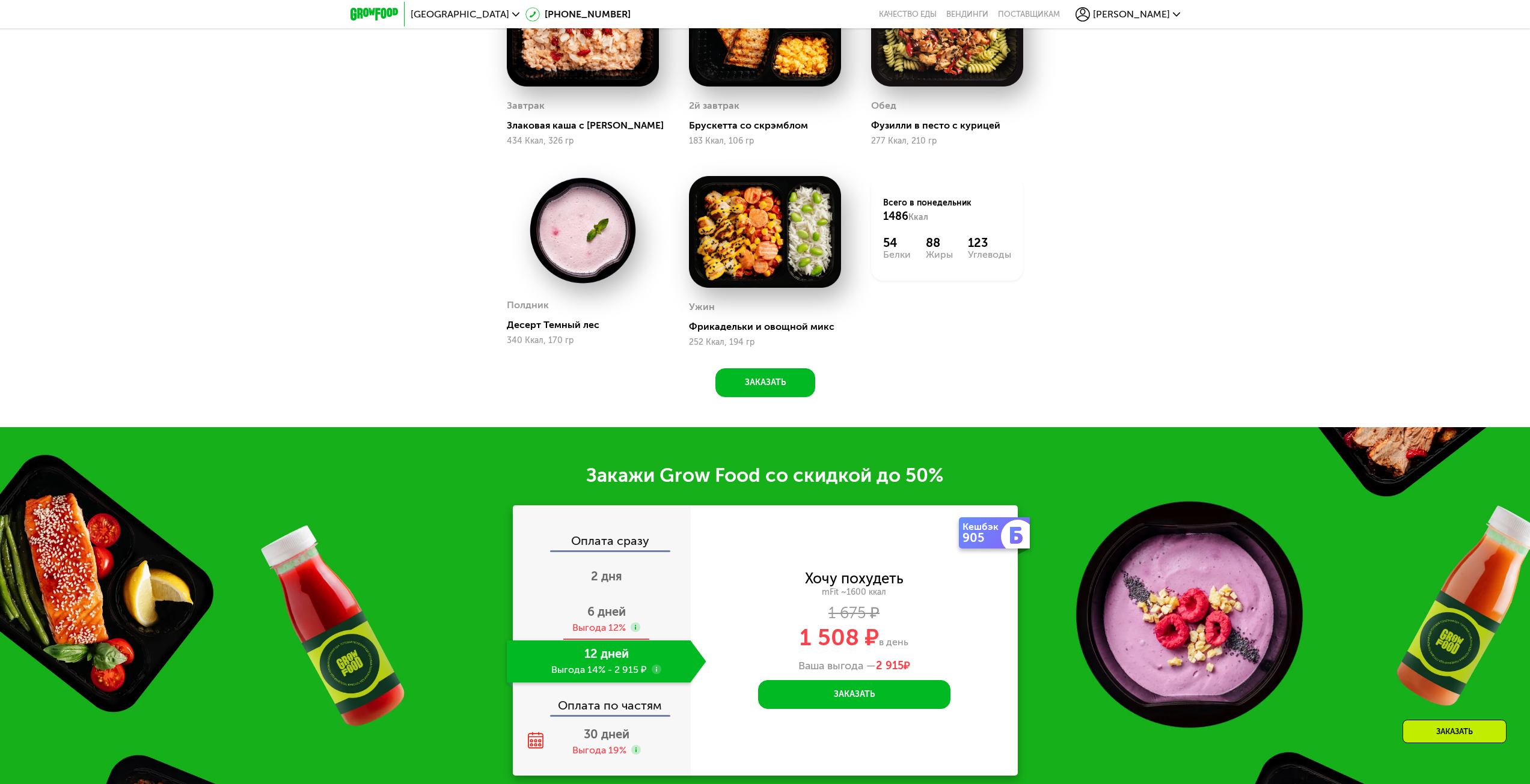
click at [598, 629] on div "Выгода 12%" at bounding box center [598, 627] width 53 height 13
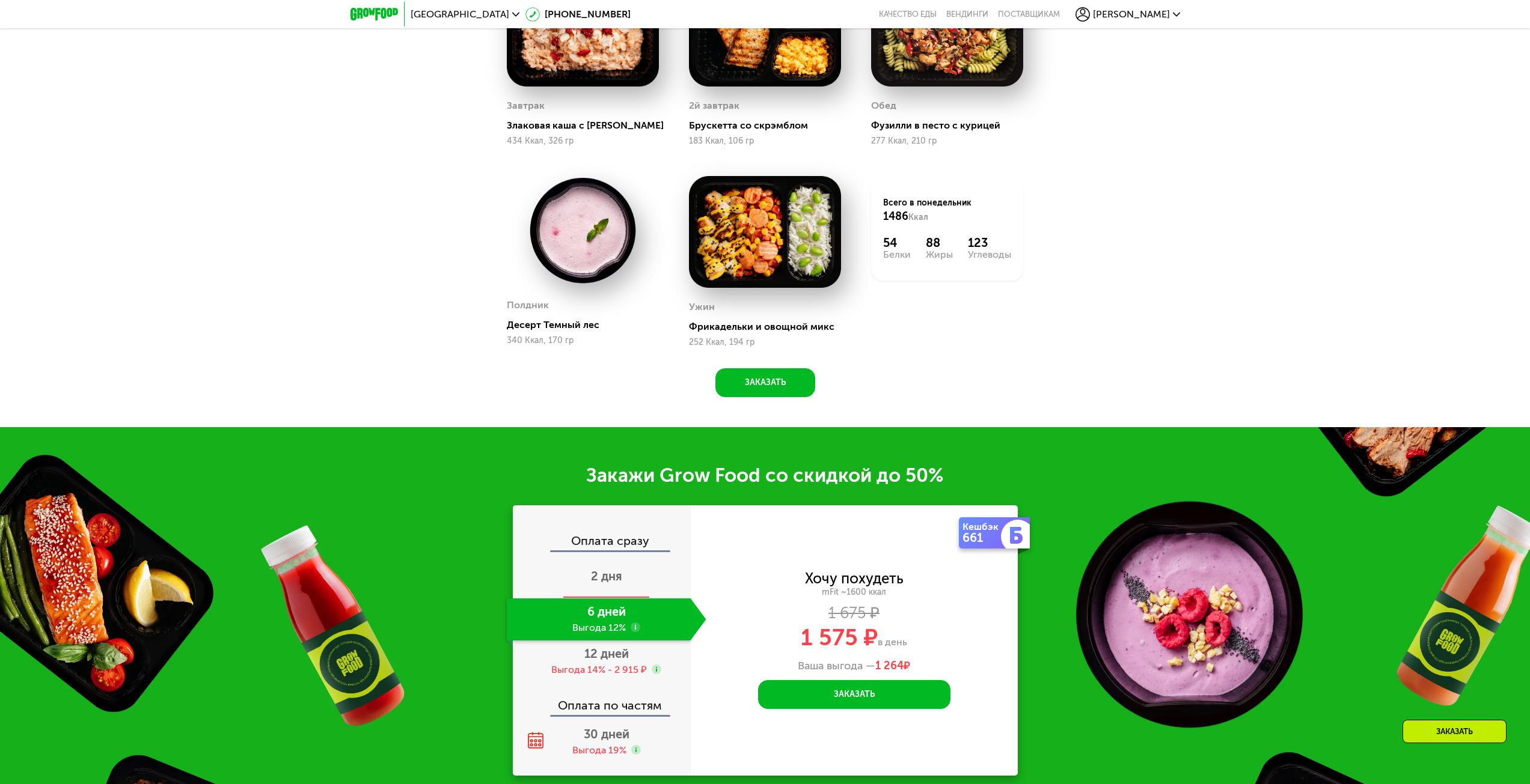
click at [615, 580] on span "2 дня" at bounding box center [606, 576] width 31 height 15
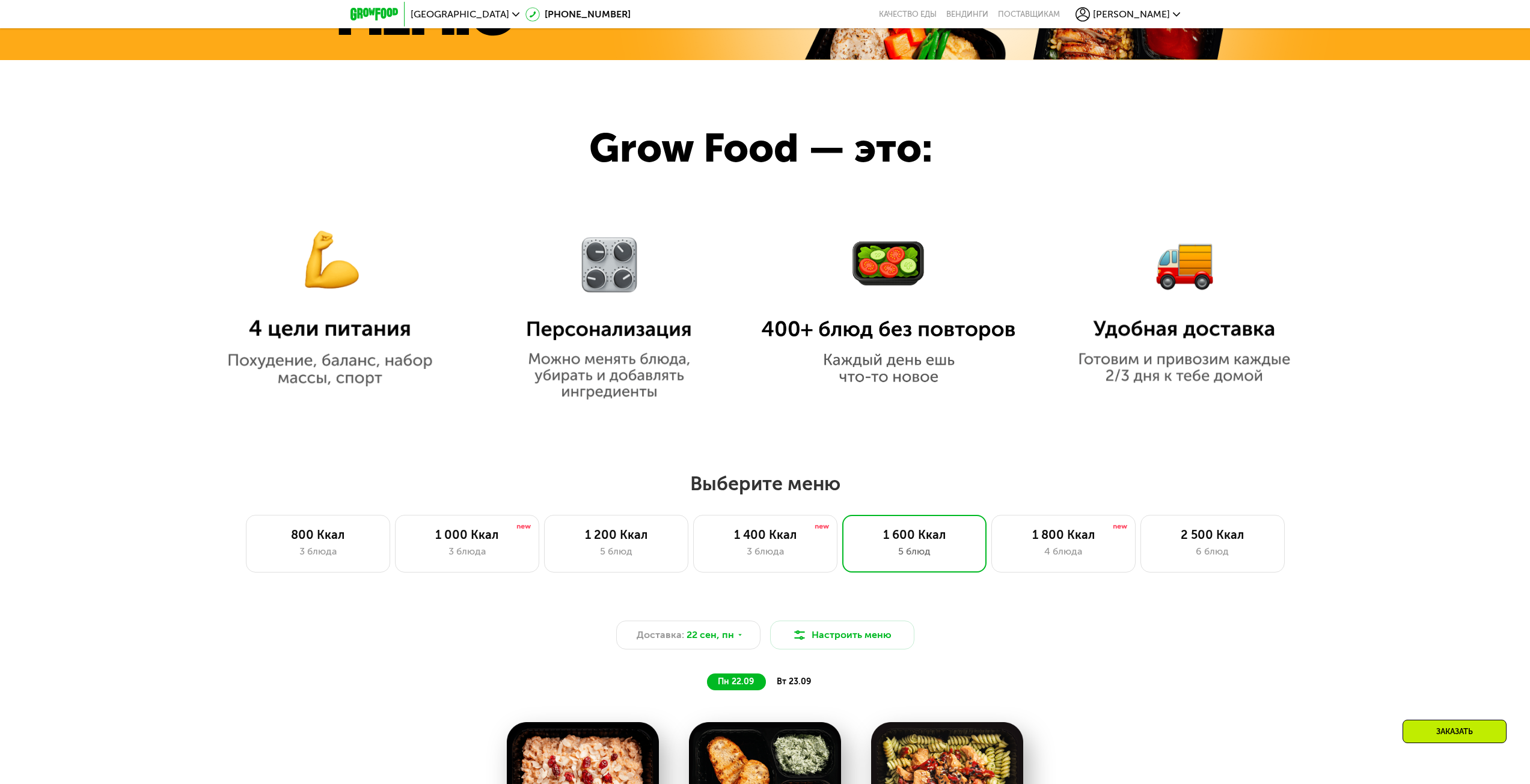
scroll to position [968, 0]
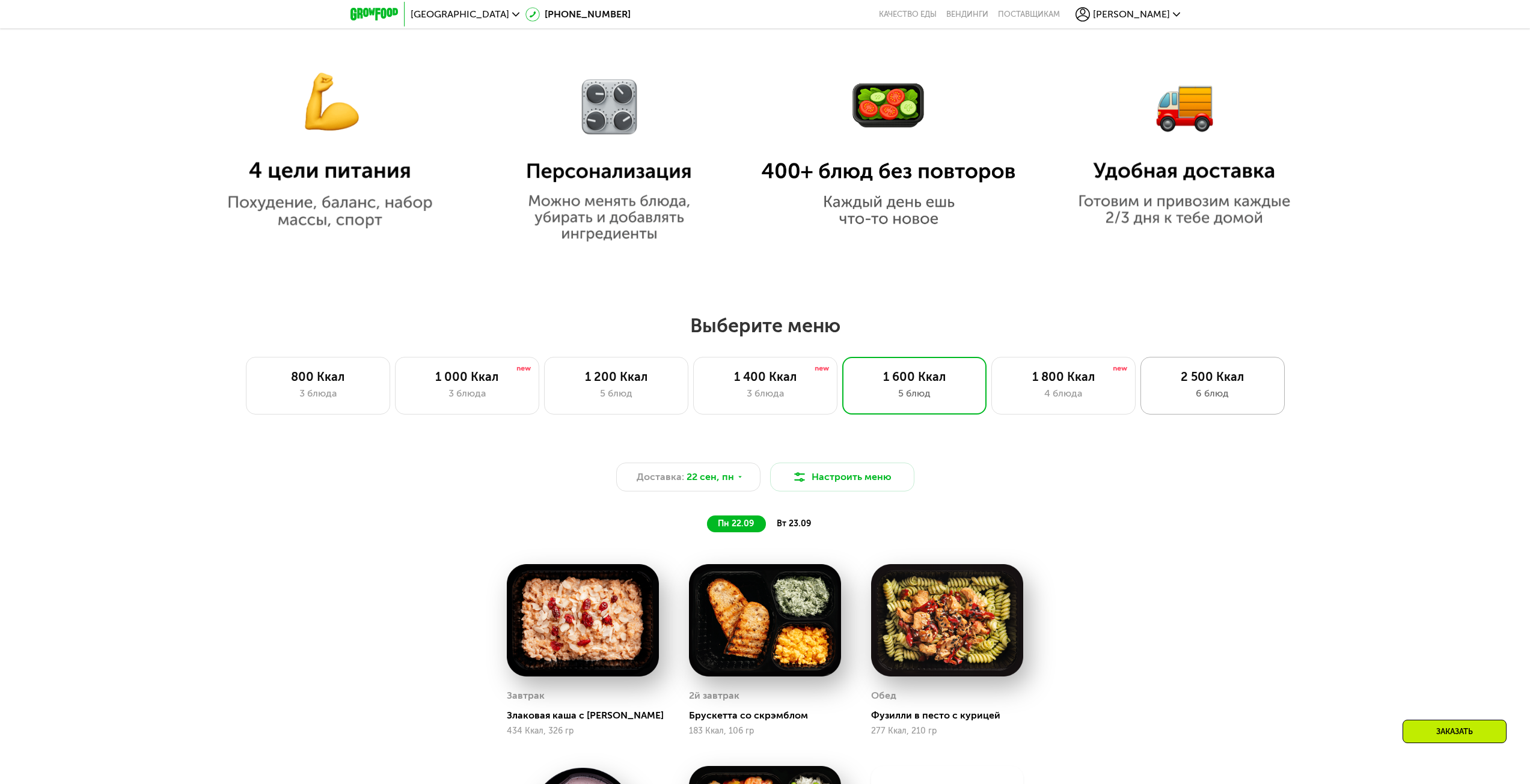
click at [1198, 390] on div "6 блюд" at bounding box center [1212, 393] width 119 height 15
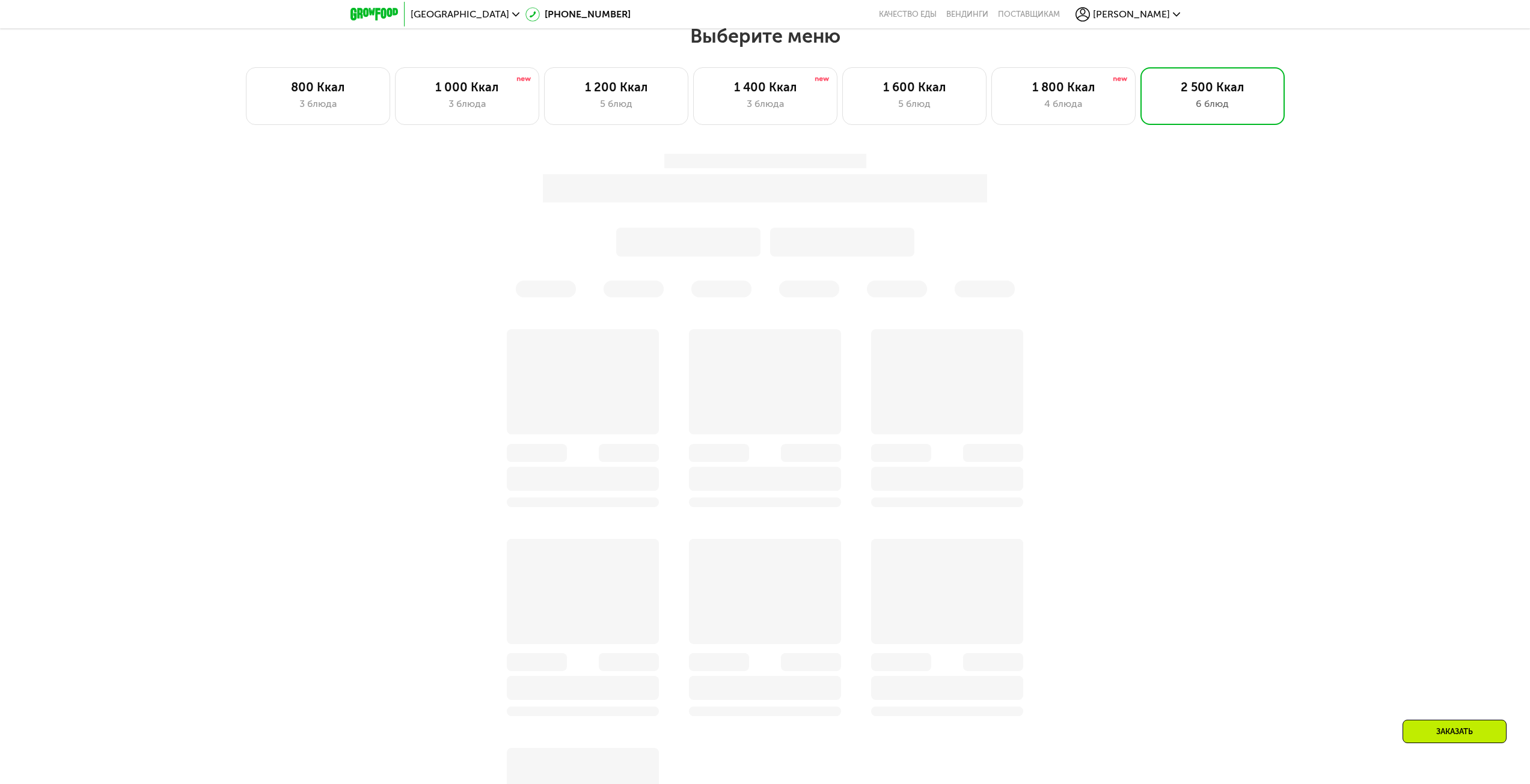
scroll to position [1268, 0]
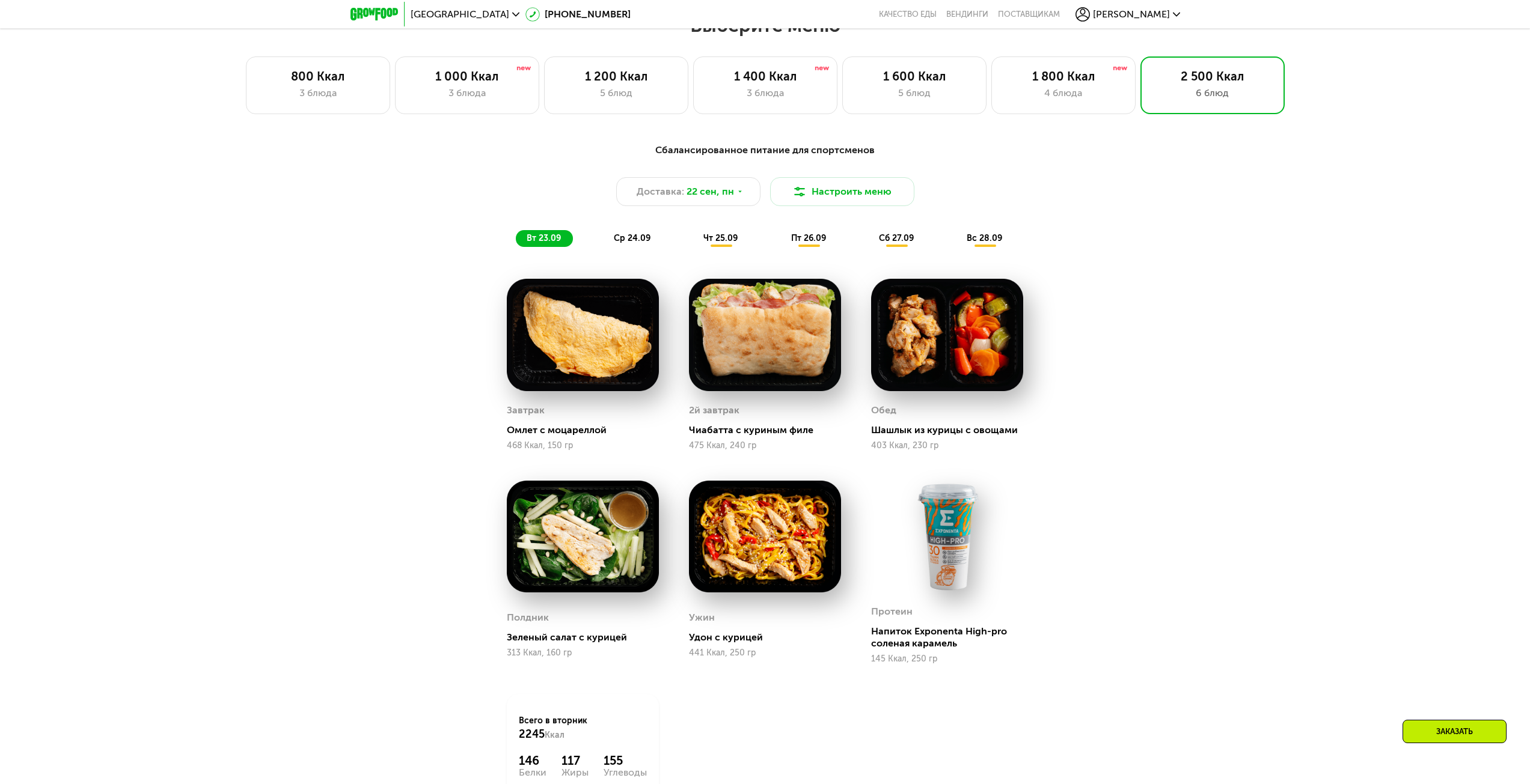
click at [611, 247] on div "ср 24.09" at bounding box center [632, 238] width 59 height 17
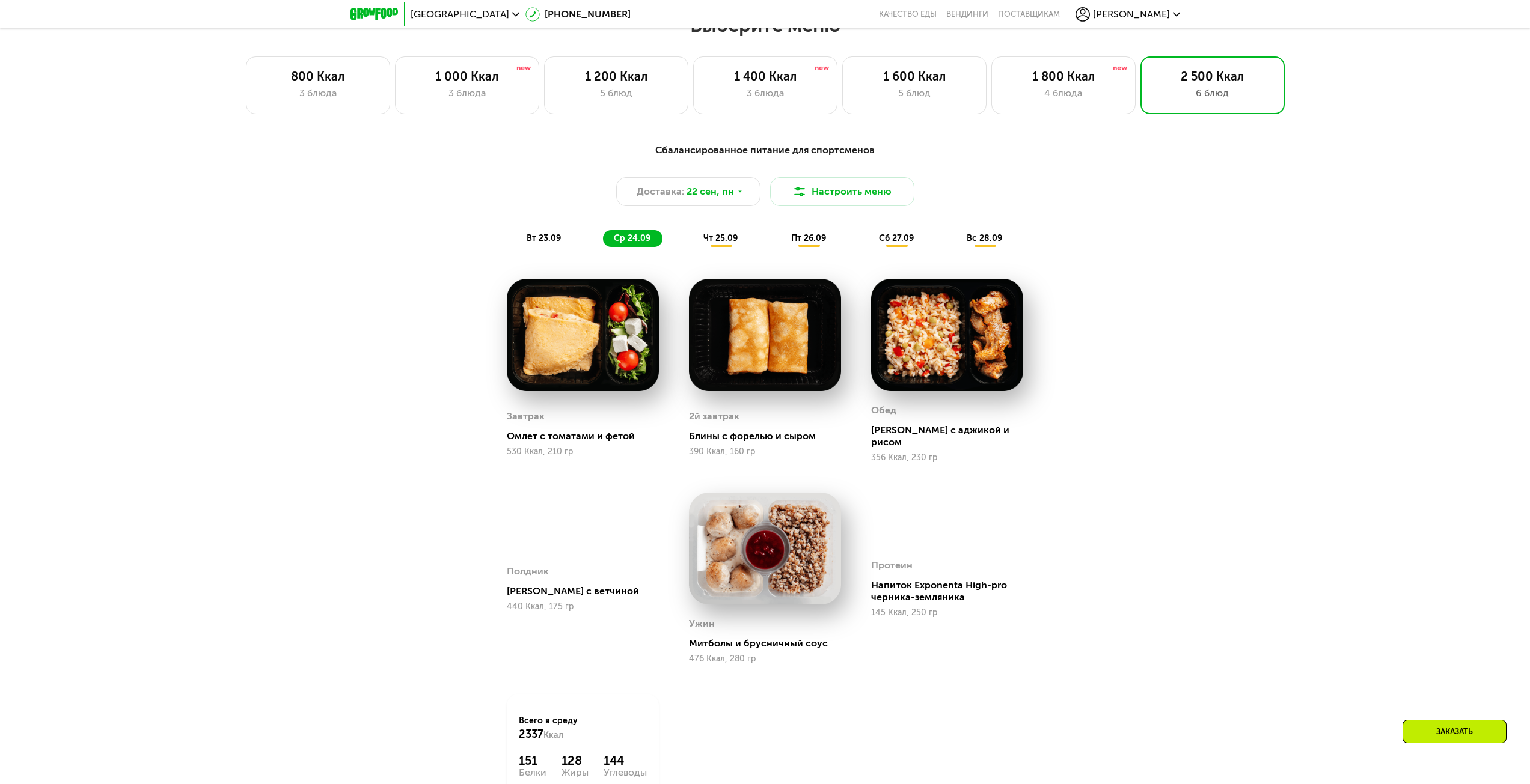
click at [548, 240] on span "вт 23.09" at bounding box center [544, 238] width 35 height 10
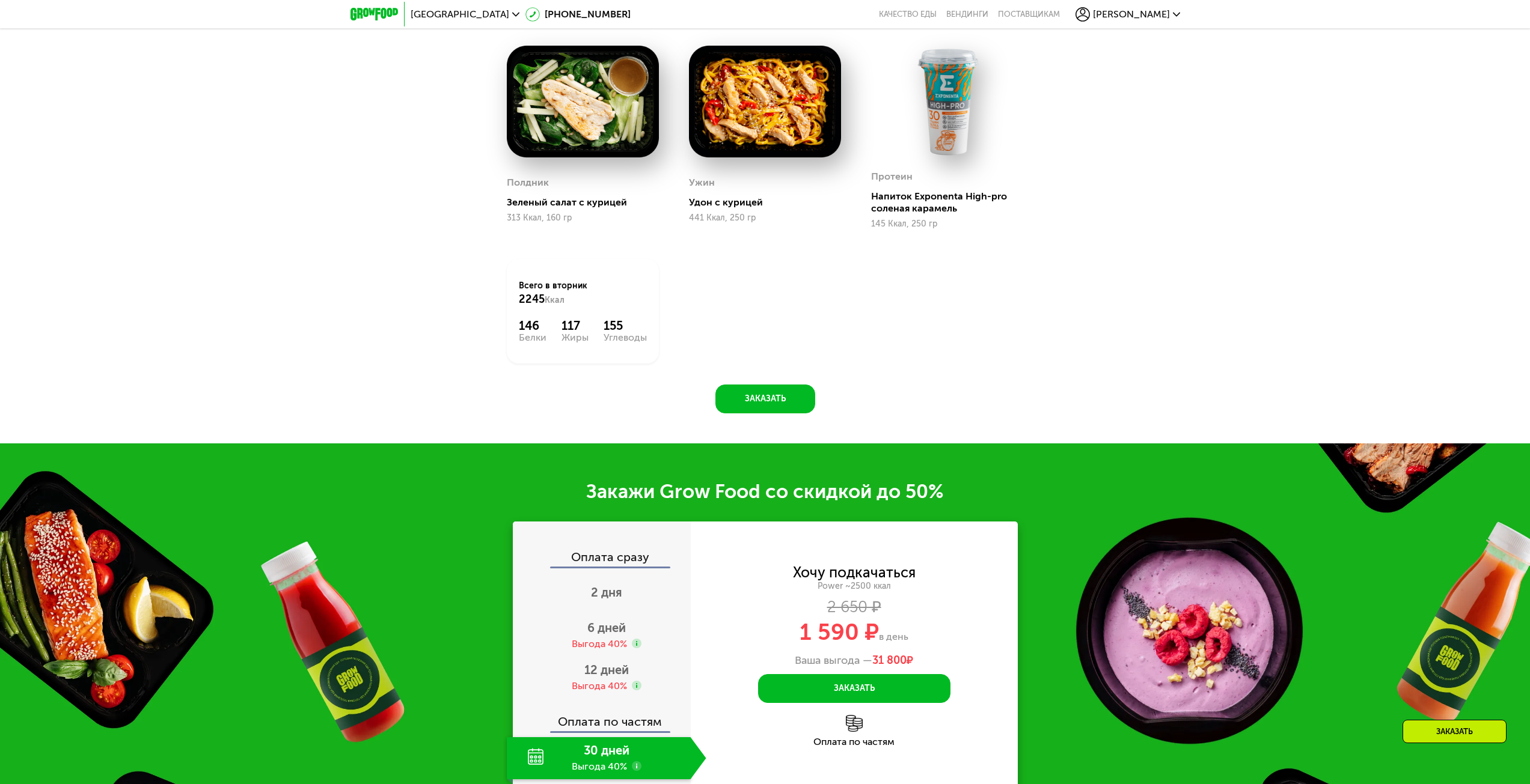
scroll to position [1869, 0]
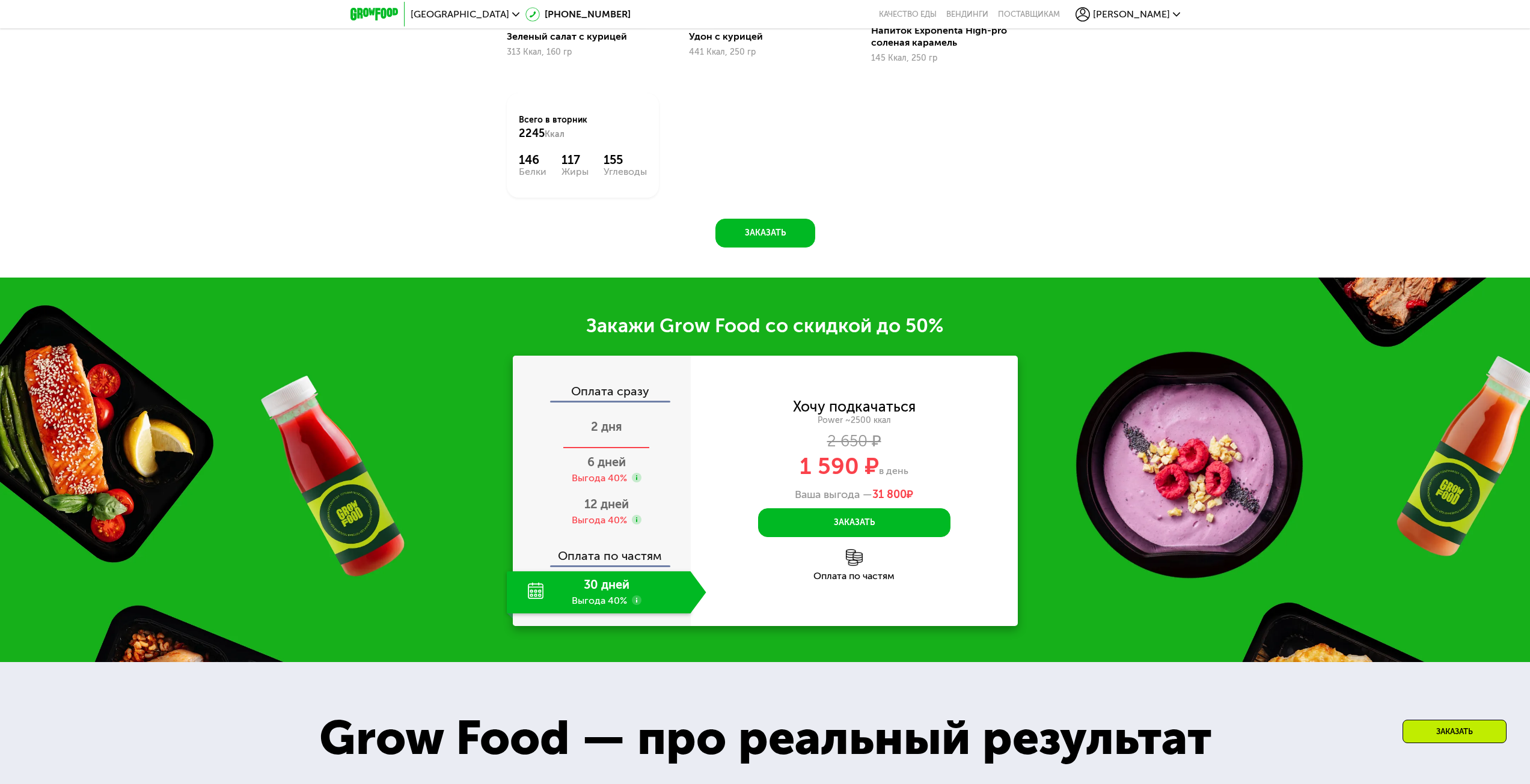
click at [606, 441] on div "2 дня" at bounding box center [606, 428] width 200 height 42
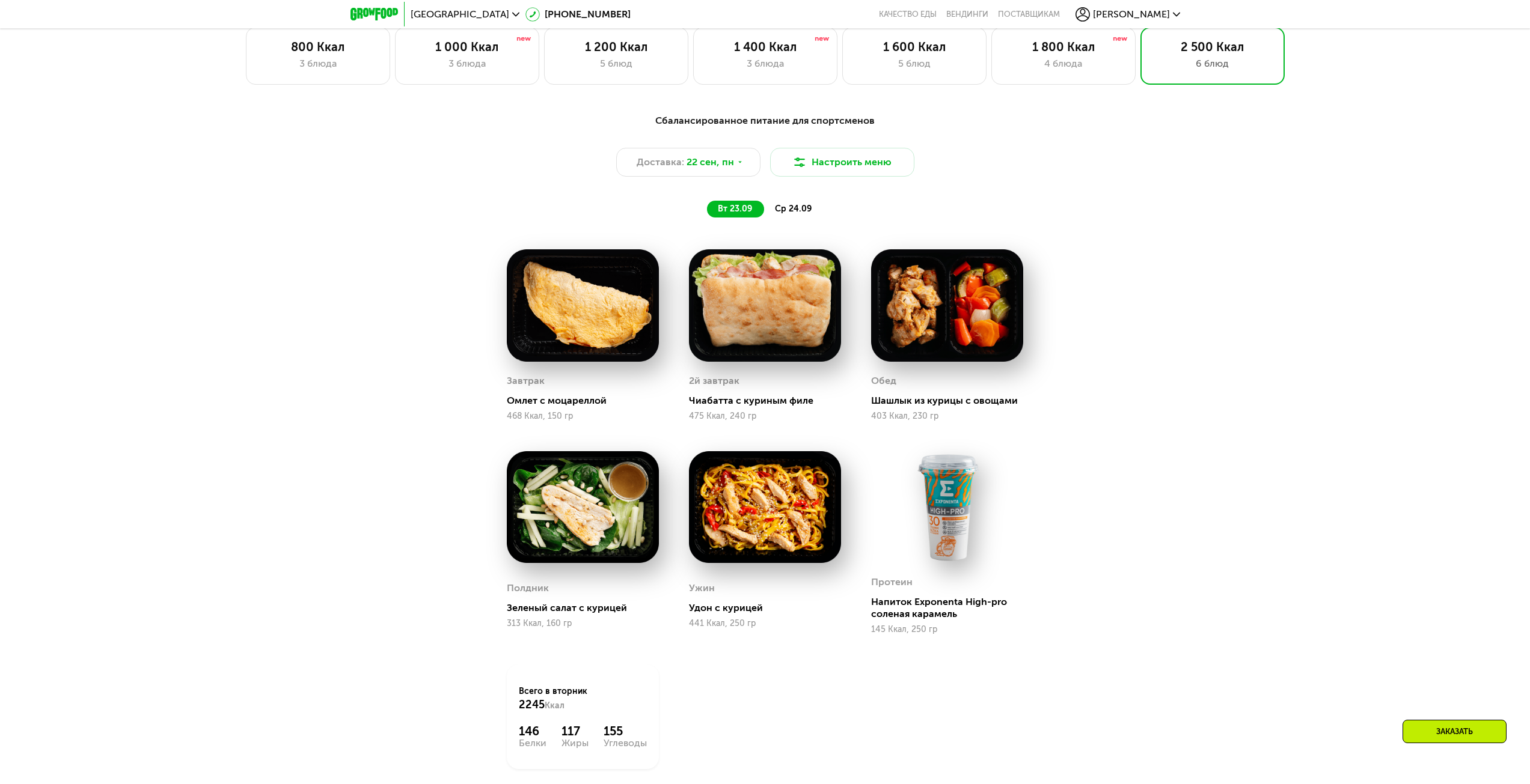
scroll to position [1208, 0]
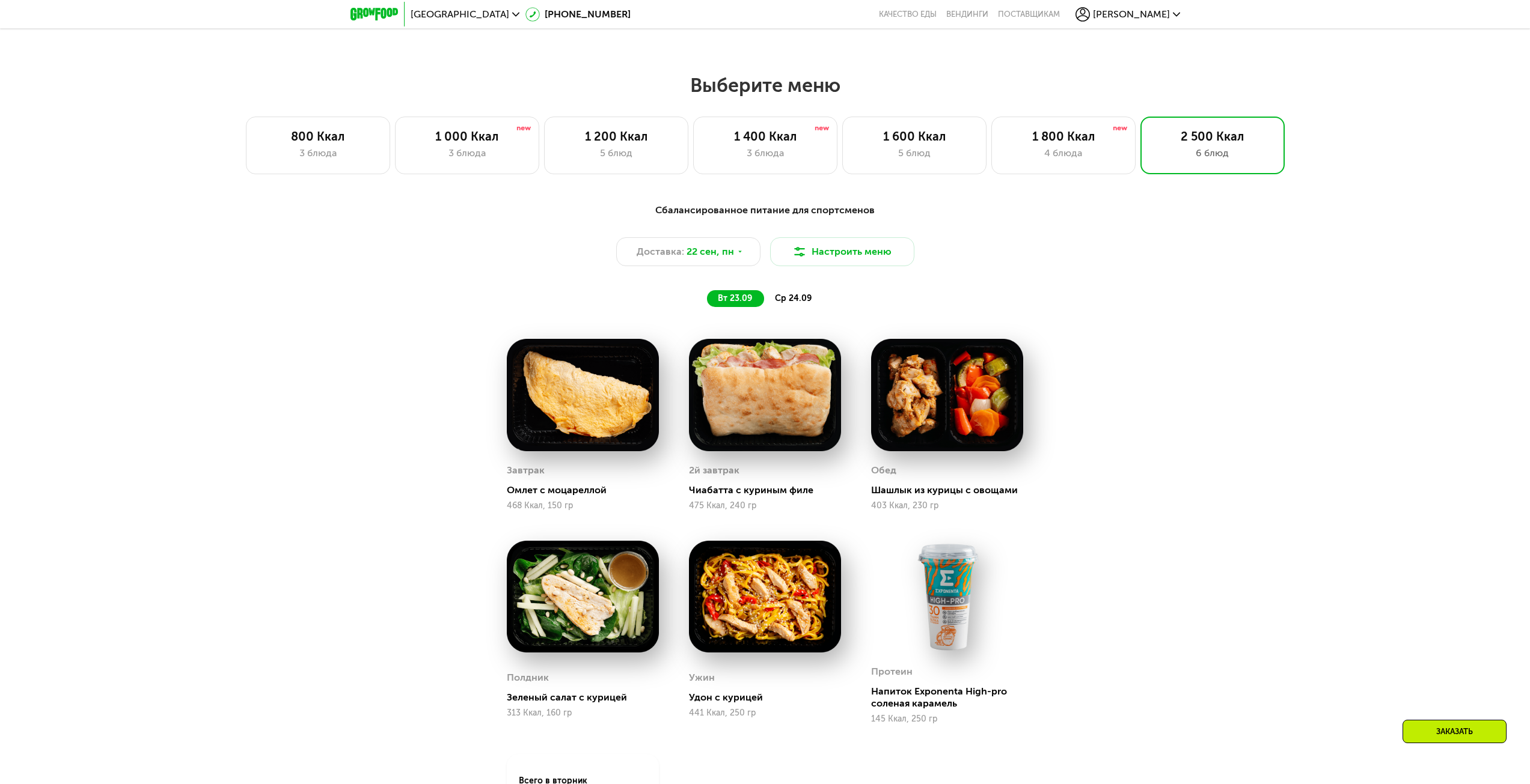
click at [793, 307] on div "ср 24.09" at bounding box center [794, 298] width 59 height 17
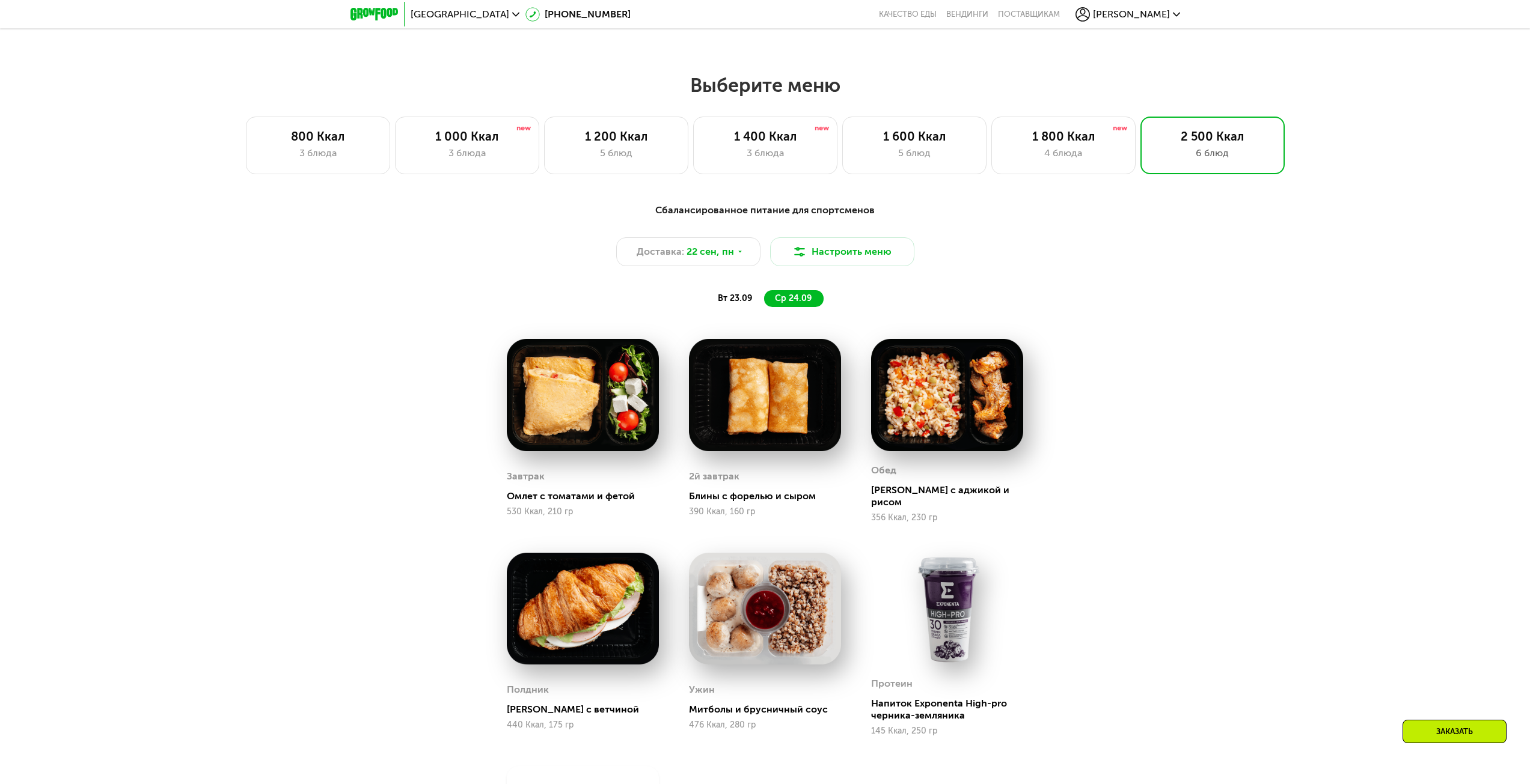
click at [753, 305] on div "вт 23.09" at bounding box center [735, 298] width 57 height 17
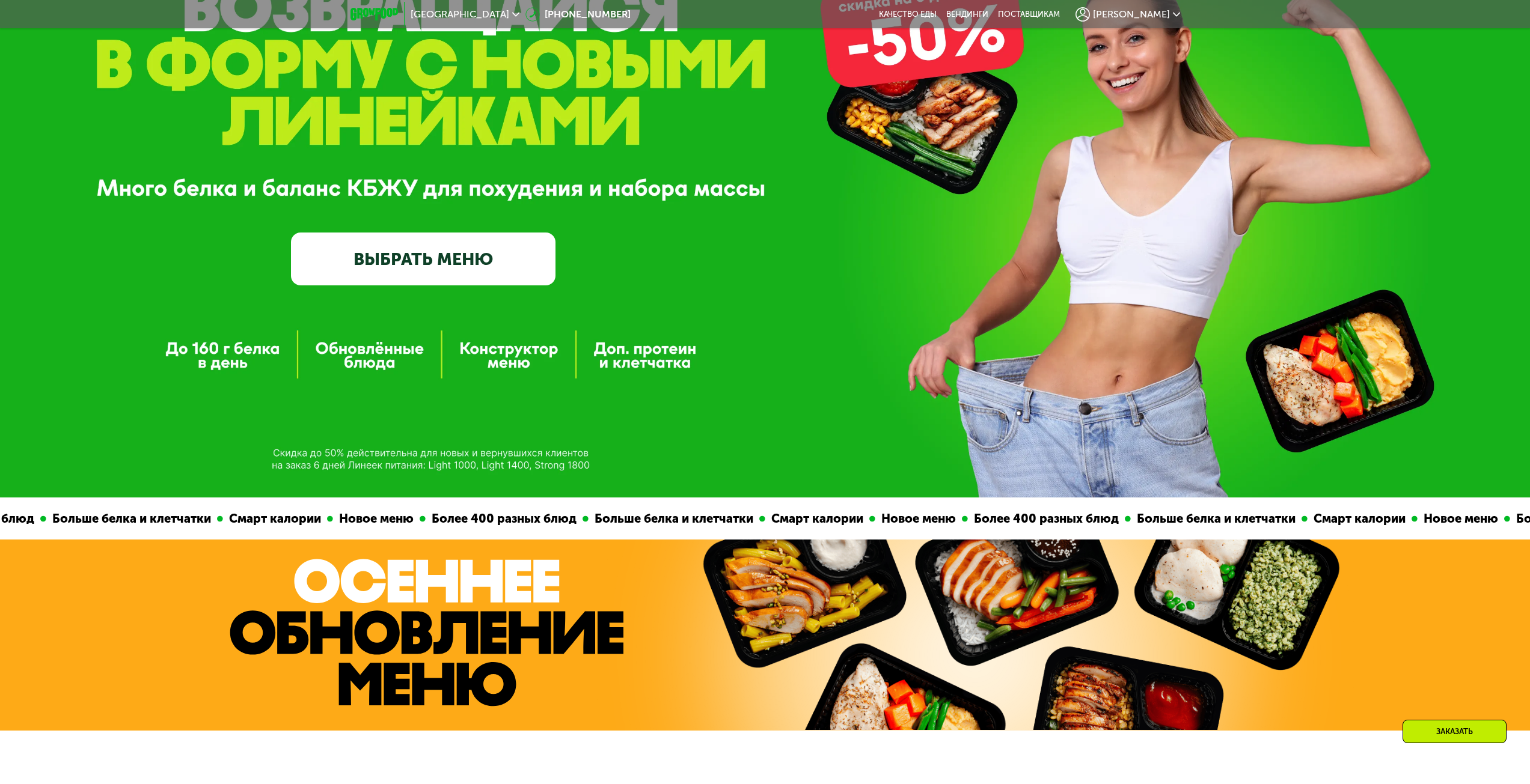
scroll to position [0, 0]
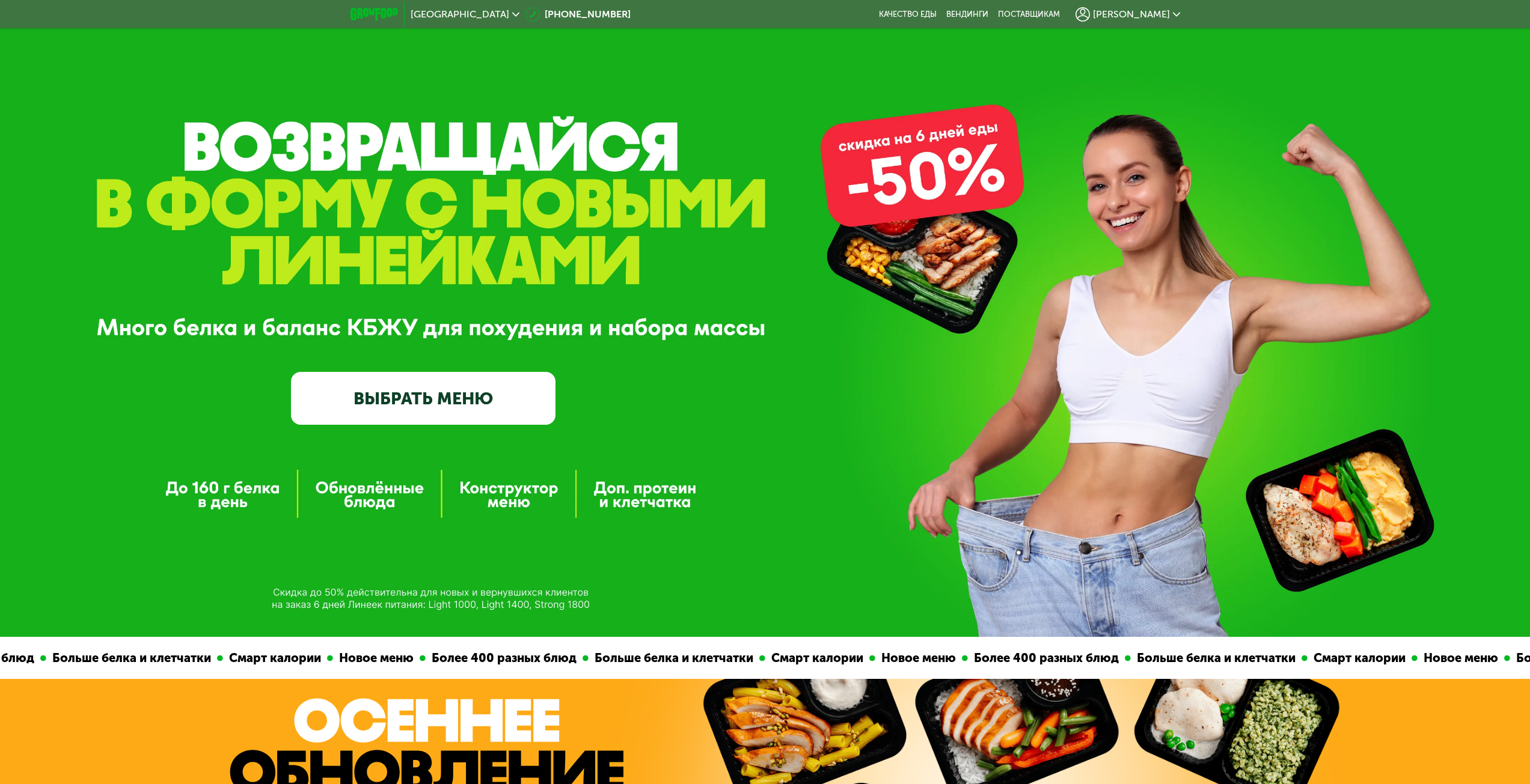
click at [436, 15] on span "Москва" at bounding box center [460, 15] width 99 height 10
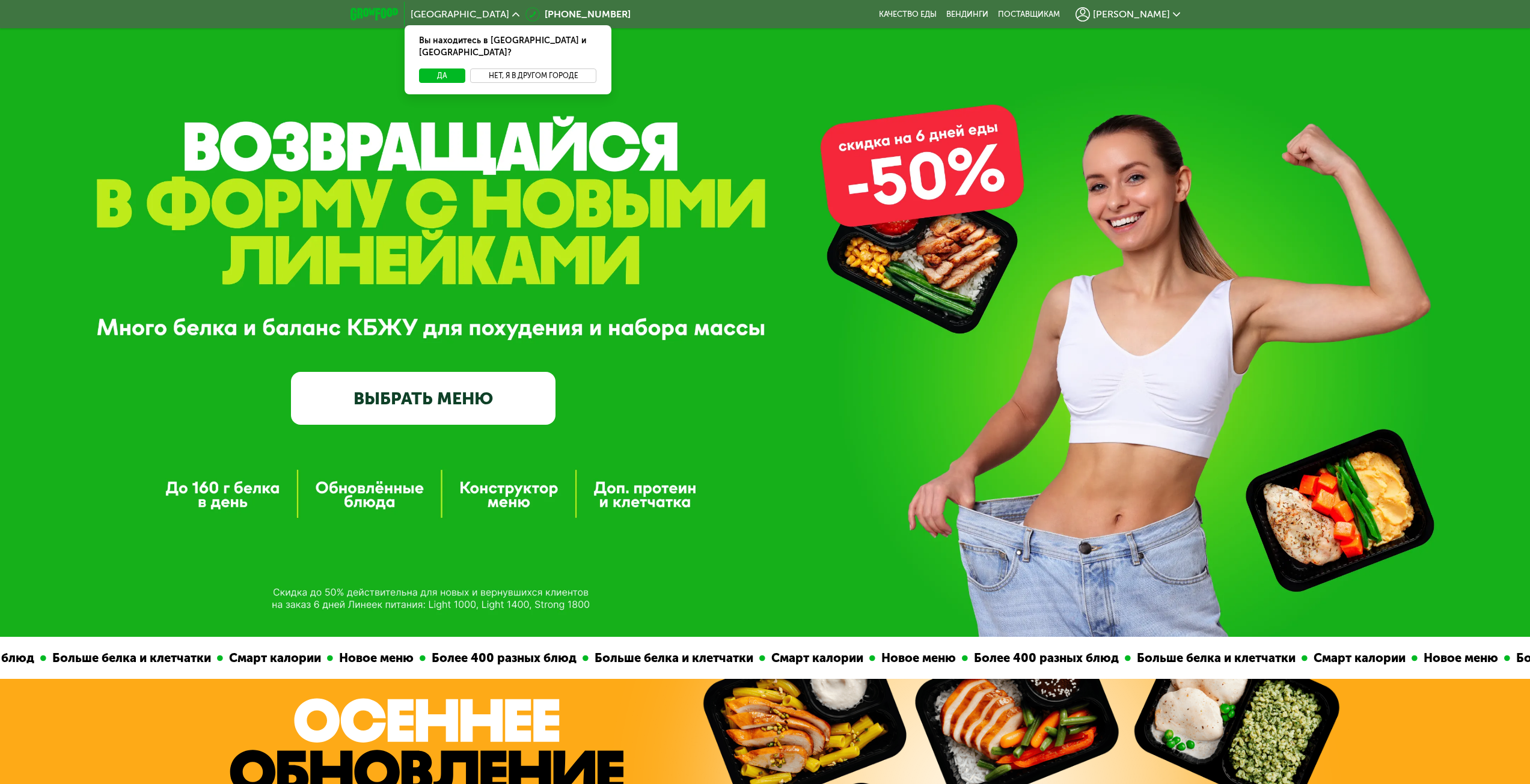
click at [504, 68] on button "Нет, я в другом городе" at bounding box center [533, 75] width 127 height 15
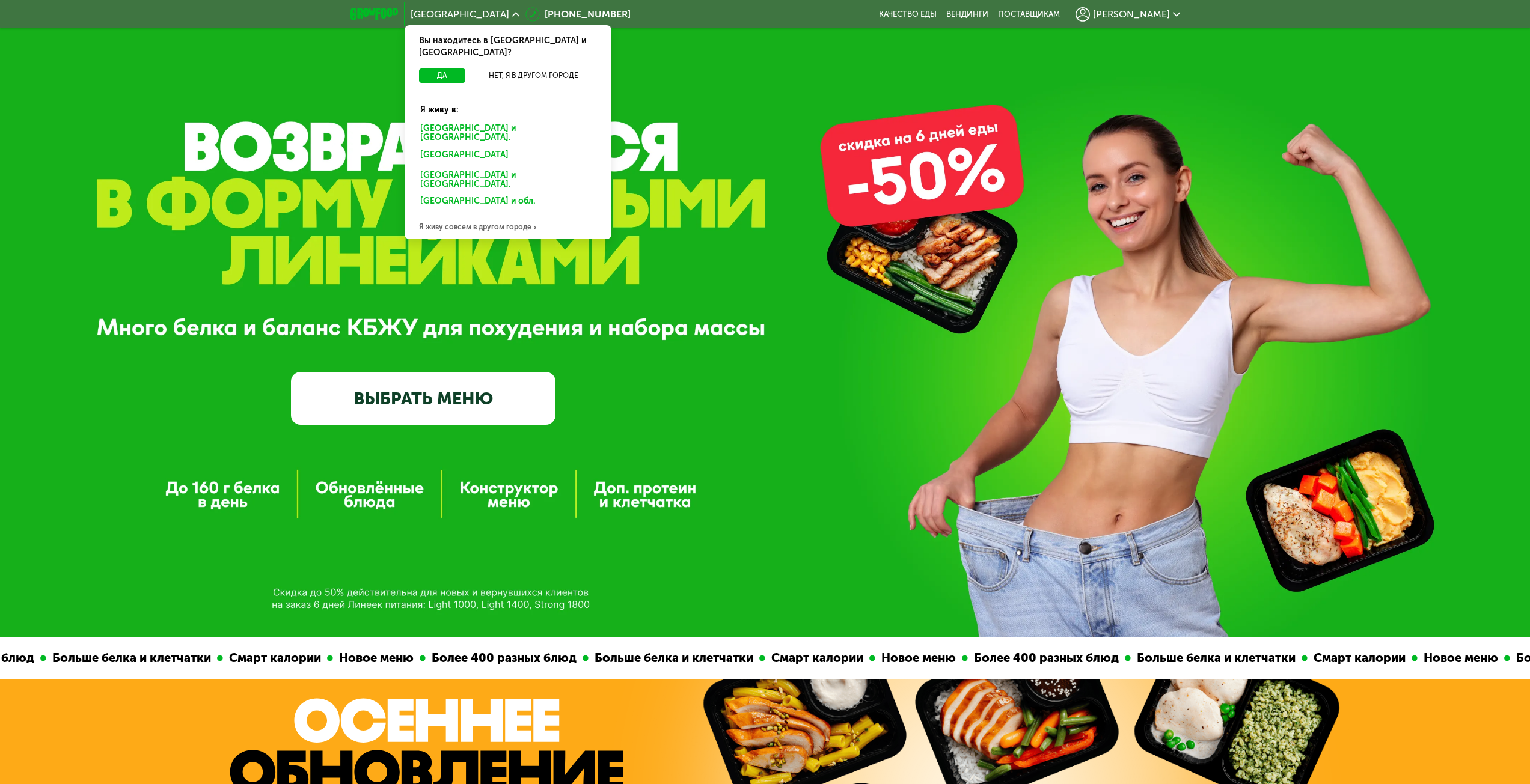
click at [480, 121] on div "Санкт-Петербурге и обл." at bounding box center [508, 133] width 192 height 26
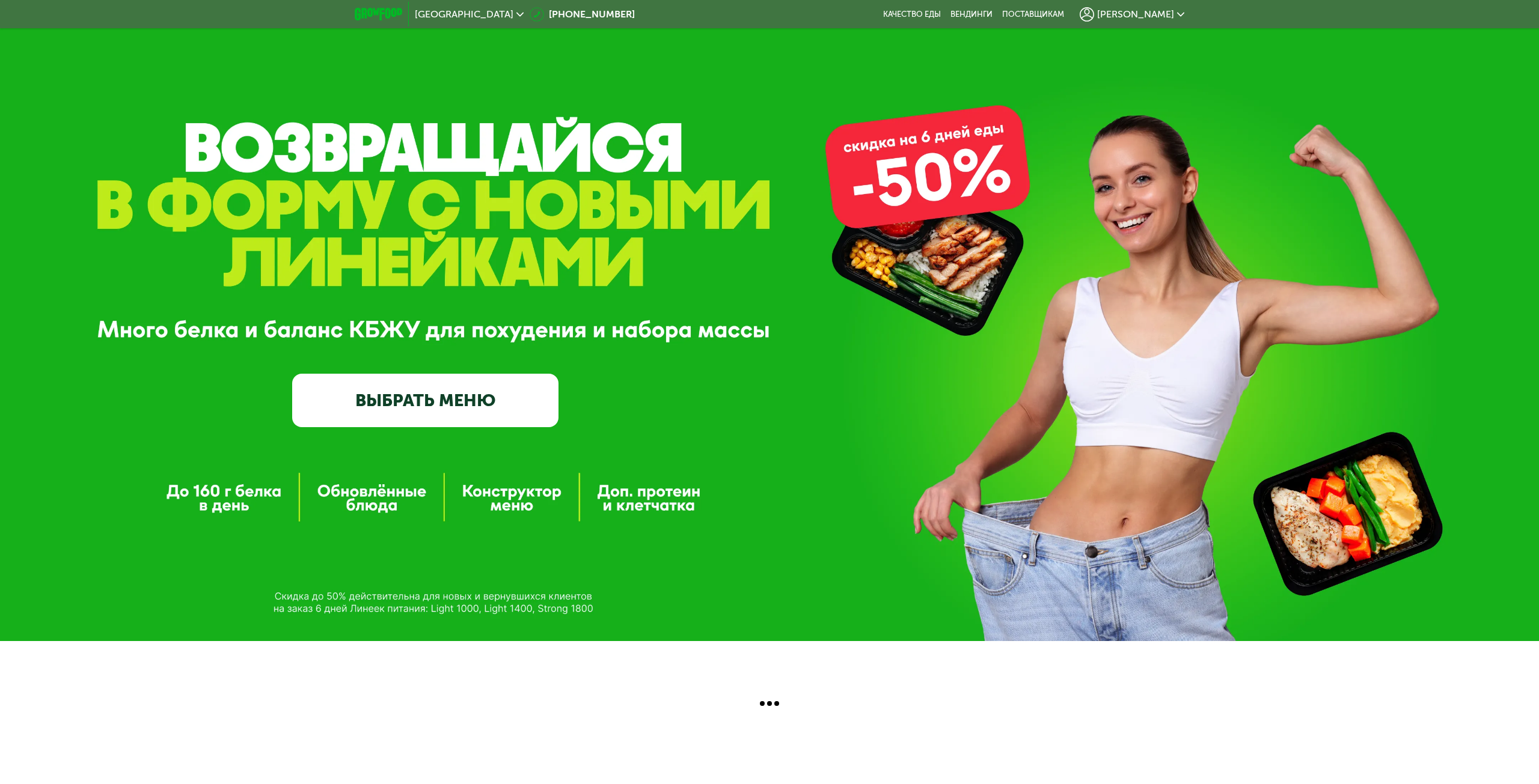
click at [434, 394] on link "ВЫБРАТЬ МЕНЮ" at bounding box center [425, 400] width 266 height 53
click at [366, 407] on link "ВЫБРАТЬ МЕНЮ" at bounding box center [425, 400] width 266 height 53
click at [407, 406] on link "ВЫБРАТЬ МЕНЮ" at bounding box center [425, 400] width 266 height 53
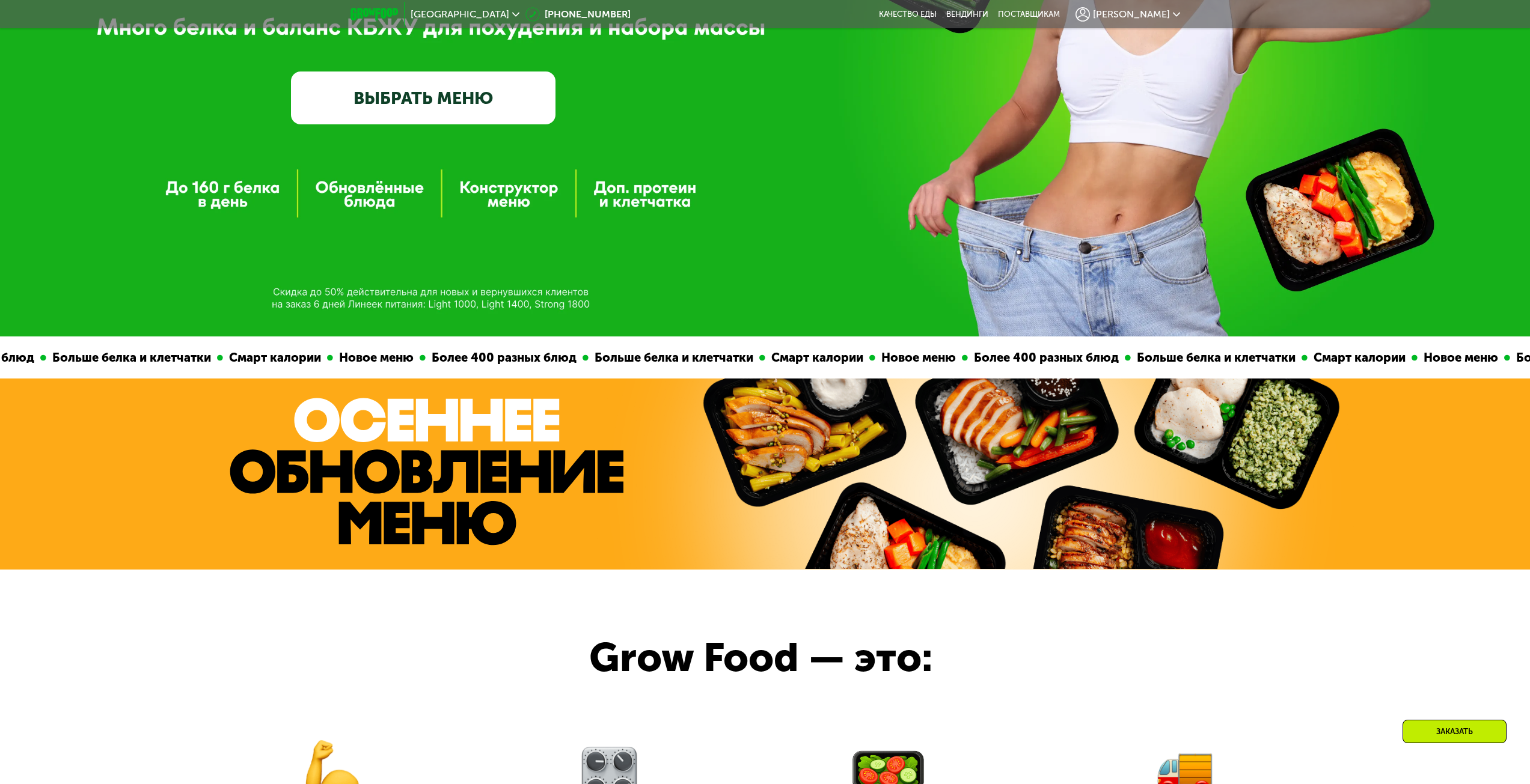
click at [368, 98] on link "ВЫБРАТЬ МЕНЮ" at bounding box center [423, 98] width 265 height 53
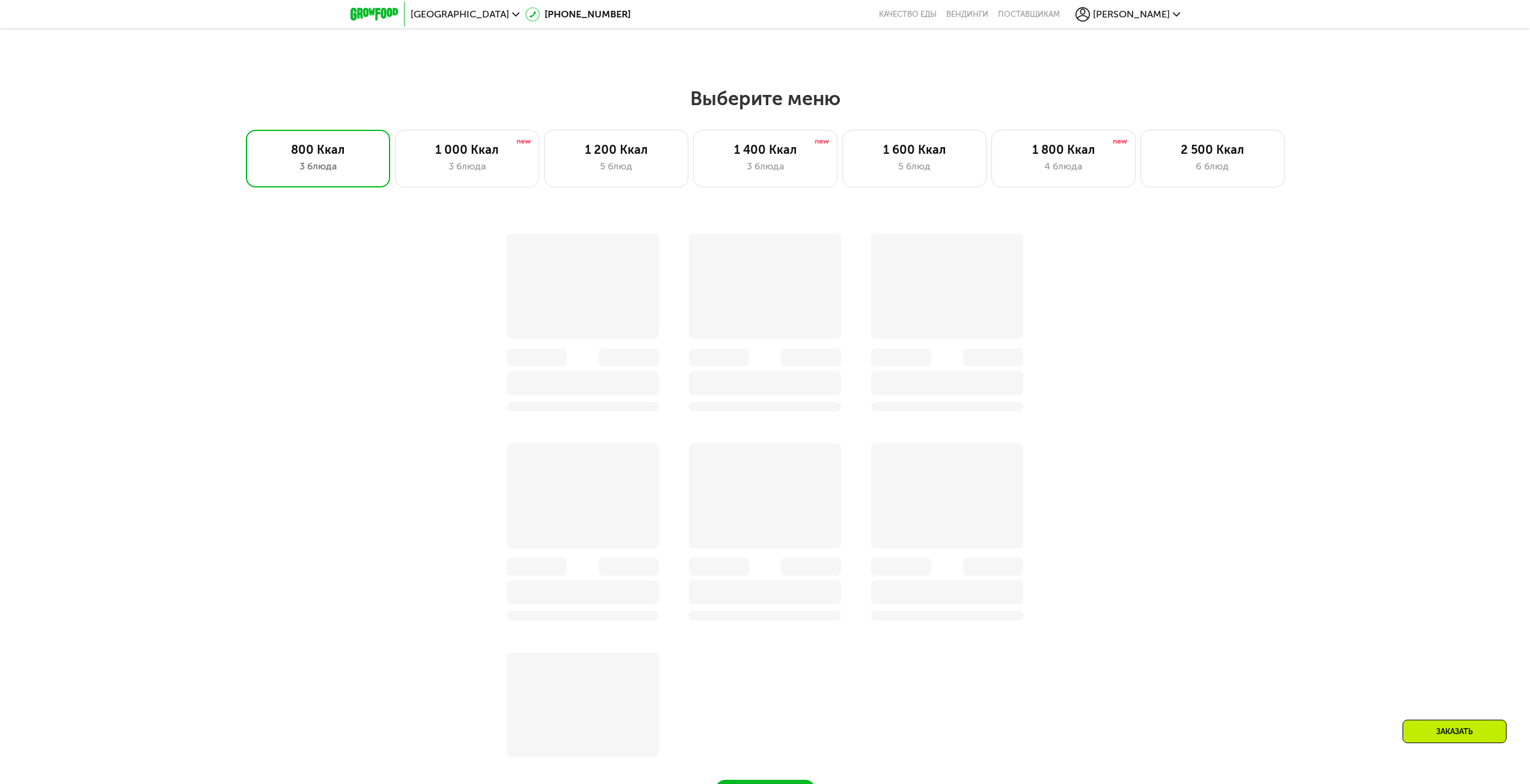
scroll to position [1257, 0]
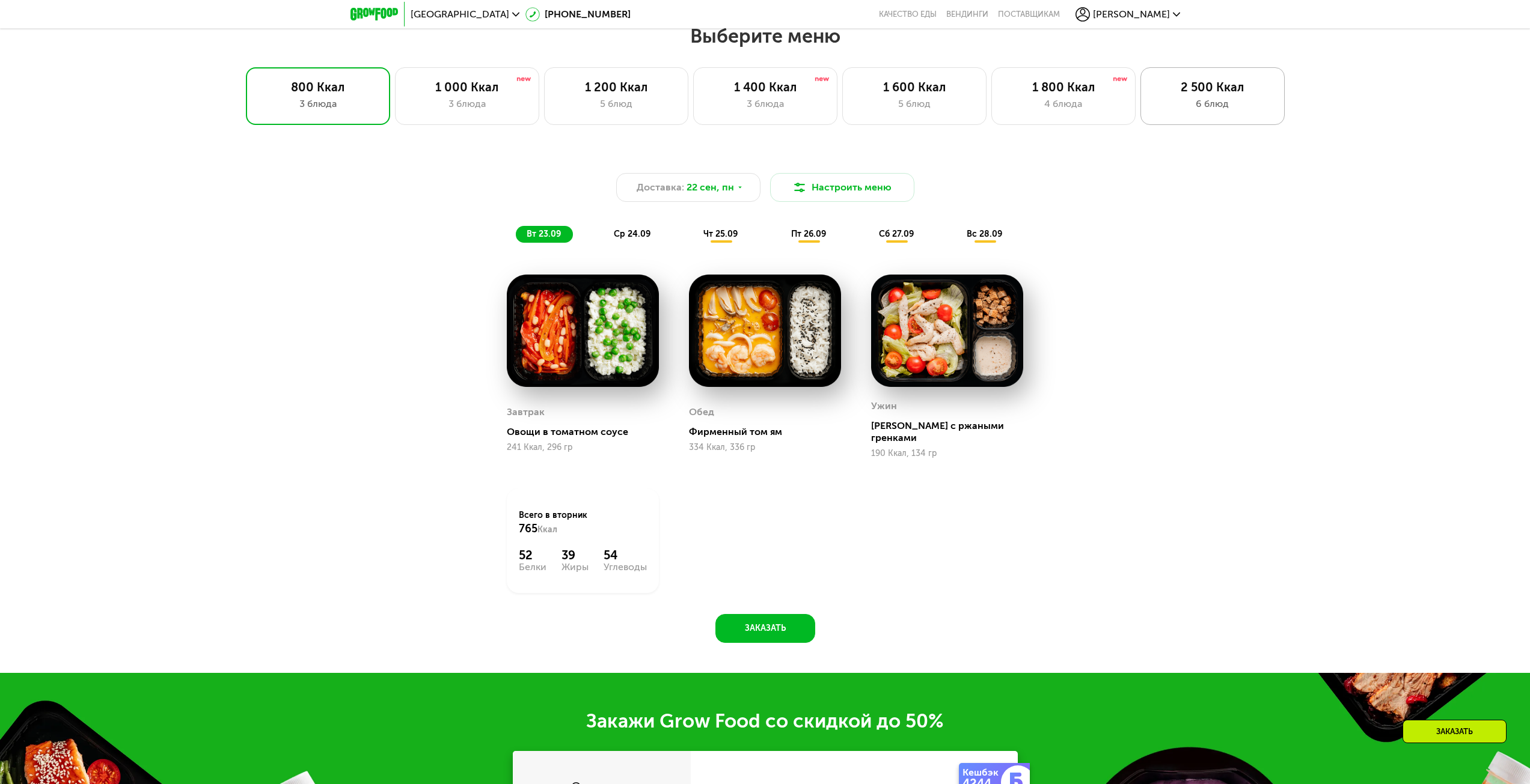
click at [1178, 105] on div "6 блюд" at bounding box center [1212, 104] width 119 height 15
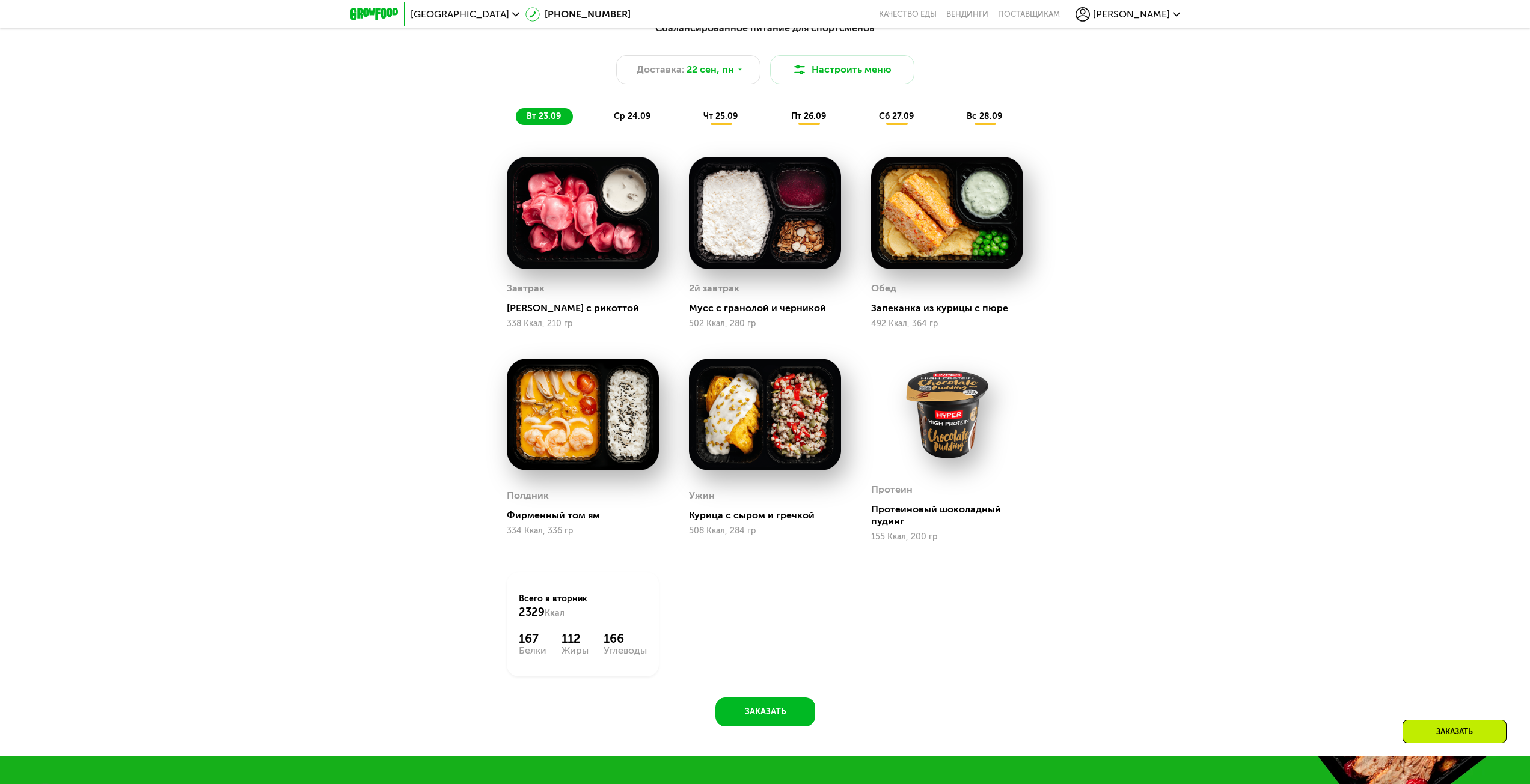
scroll to position [1317, 0]
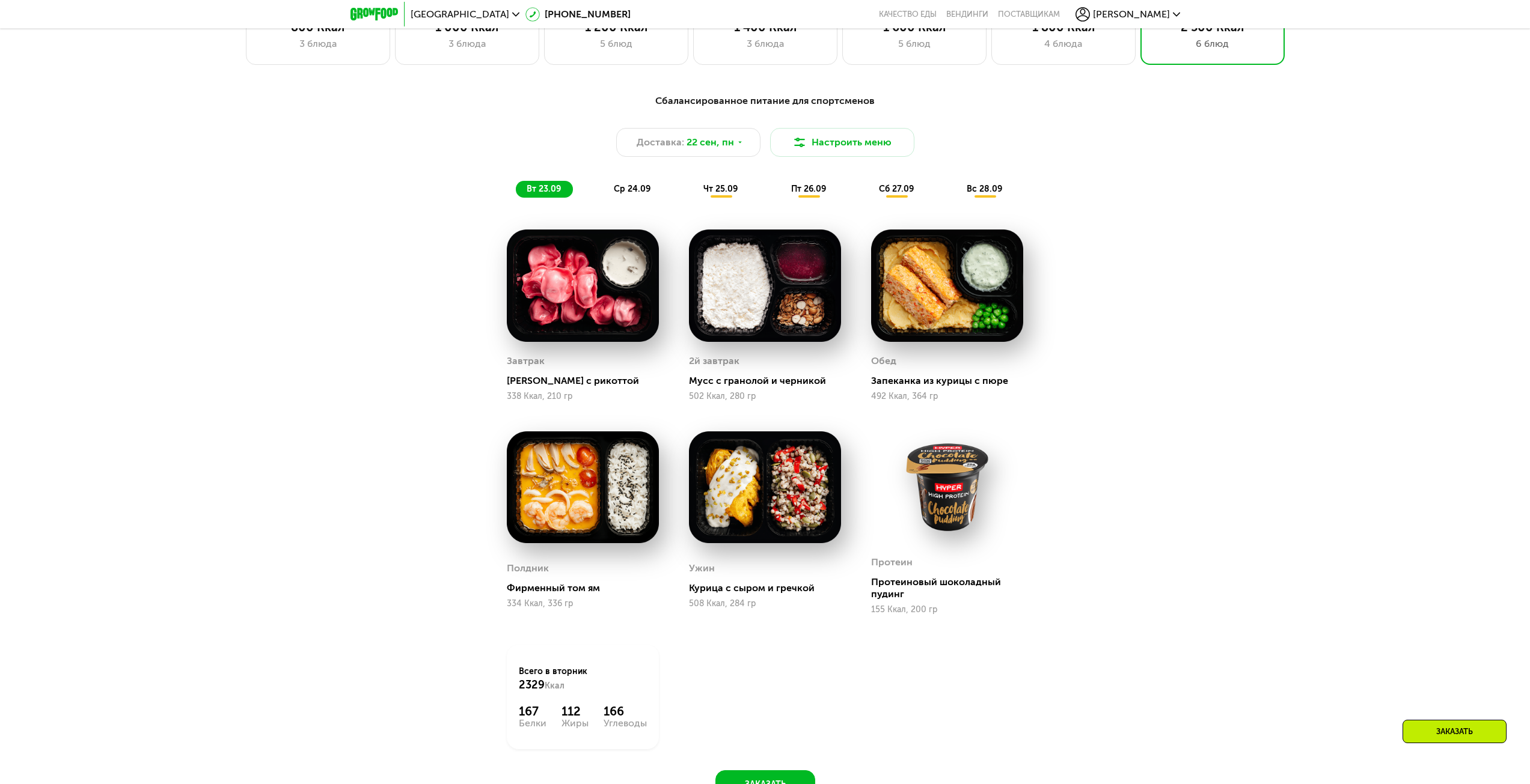
click at [632, 184] on div "Сбалансированное питание для спортсменов Доставка: [DATE] Настроить меню вт 23.…" at bounding box center [765, 146] width 712 height 104
click at [632, 188] on span "ср 24.09" at bounding box center [632, 189] width 37 height 10
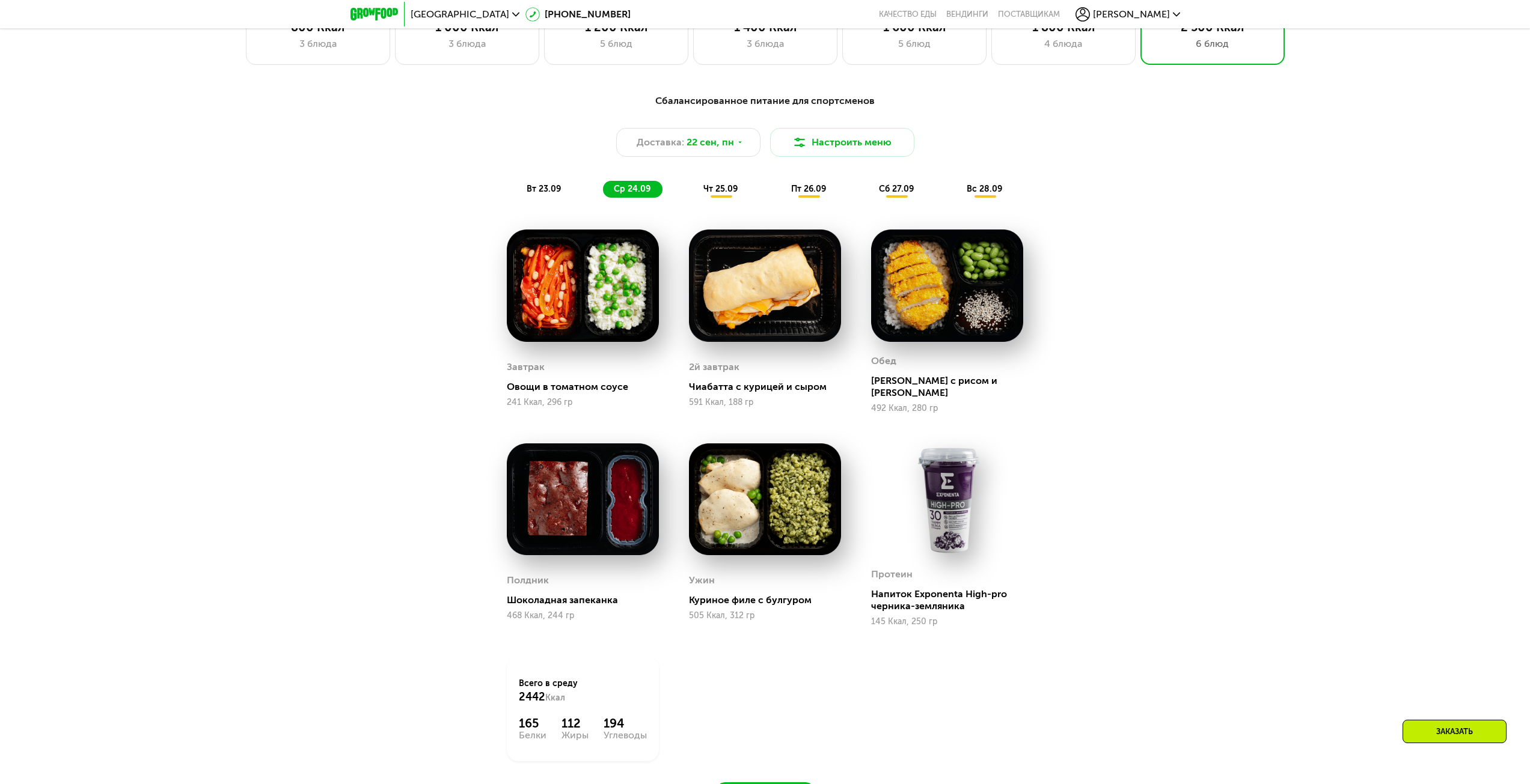
click at [553, 190] on span "вт 23.09" at bounding box center [544, 189] width 35 height 10
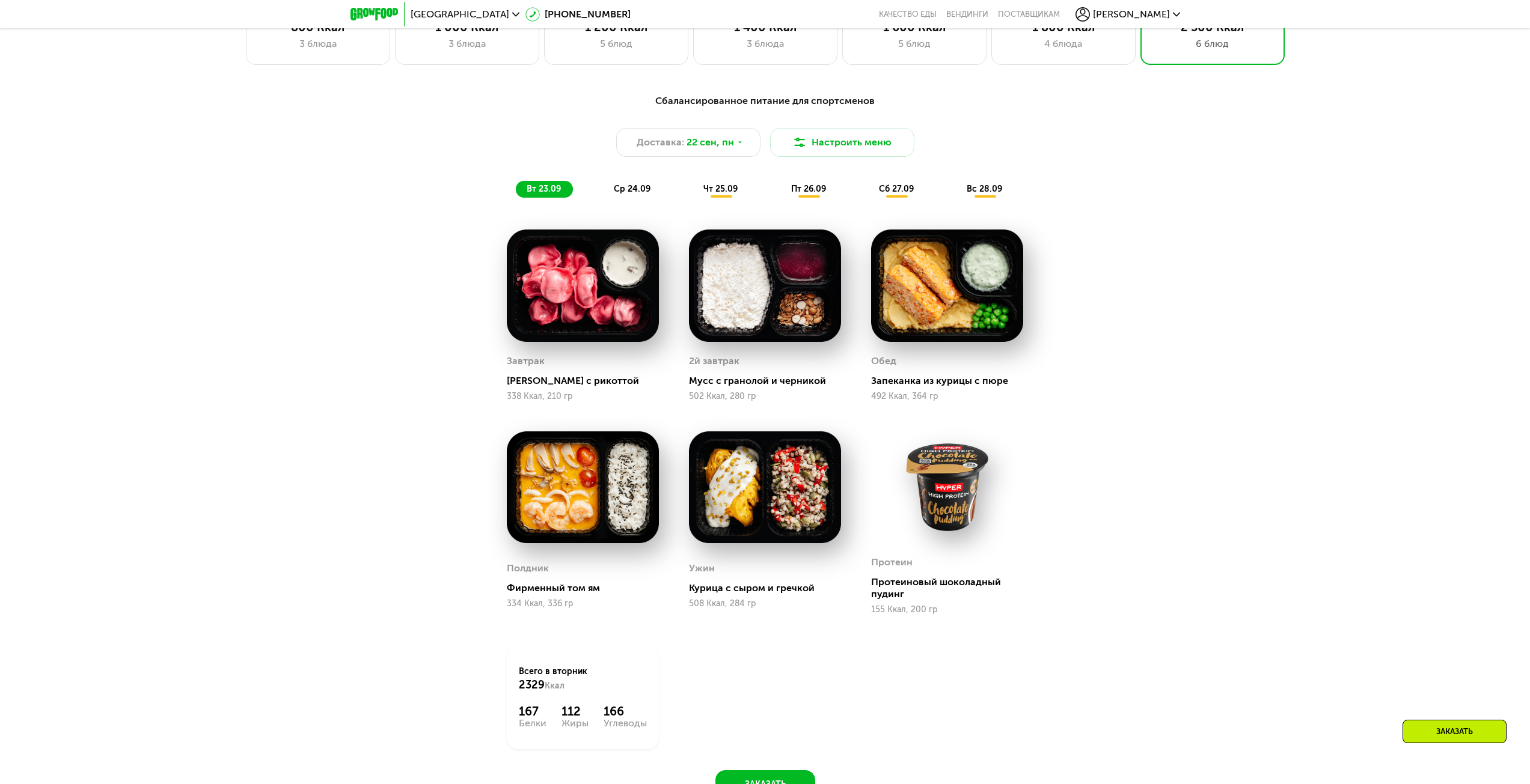
click at [643, 193] on span "ср 24.09" at bounding box center [632, 189] width 37 height 10
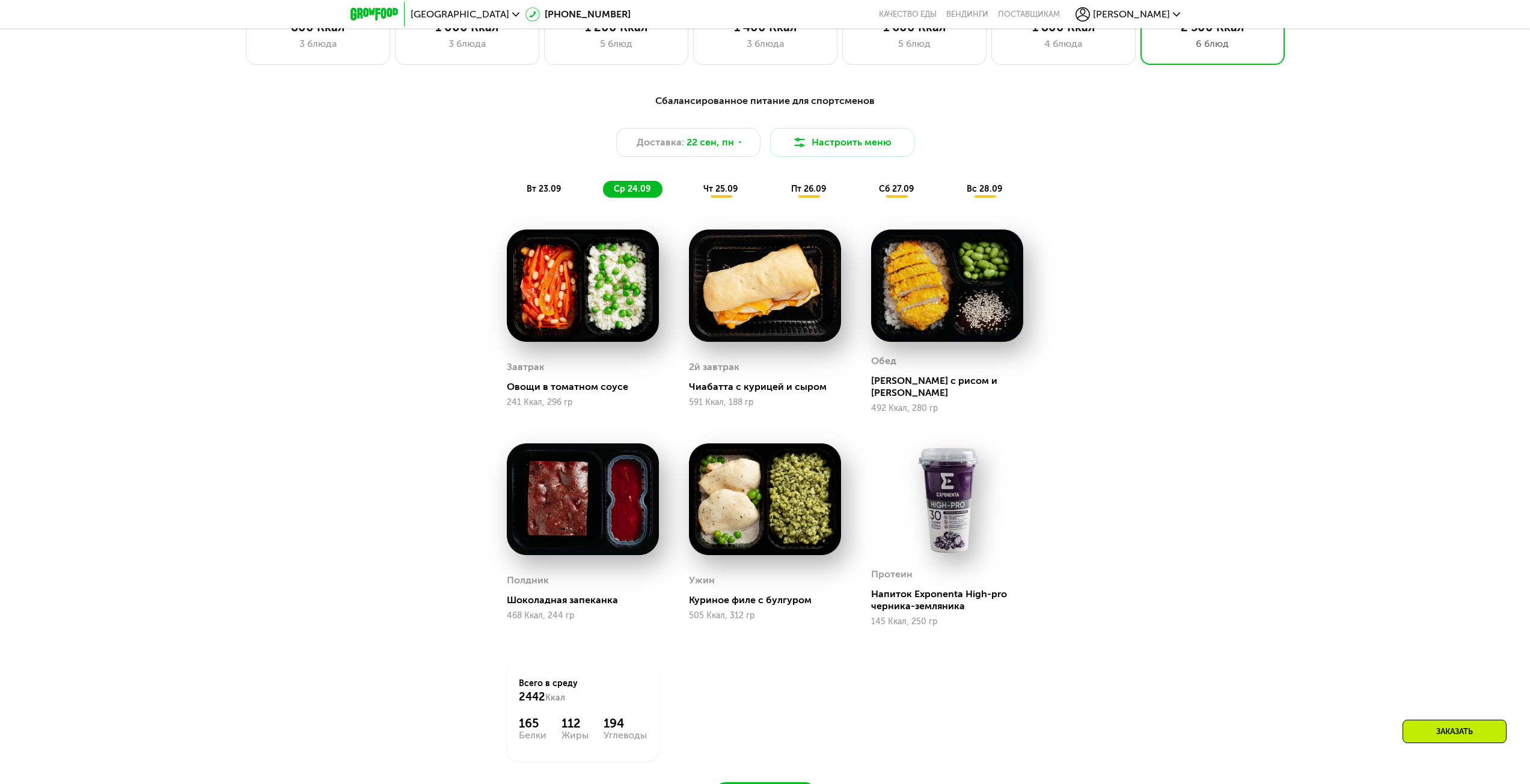
click at [710, 189] on span "чт 25.09" at bounding box center [721, 189] width 35 height 10
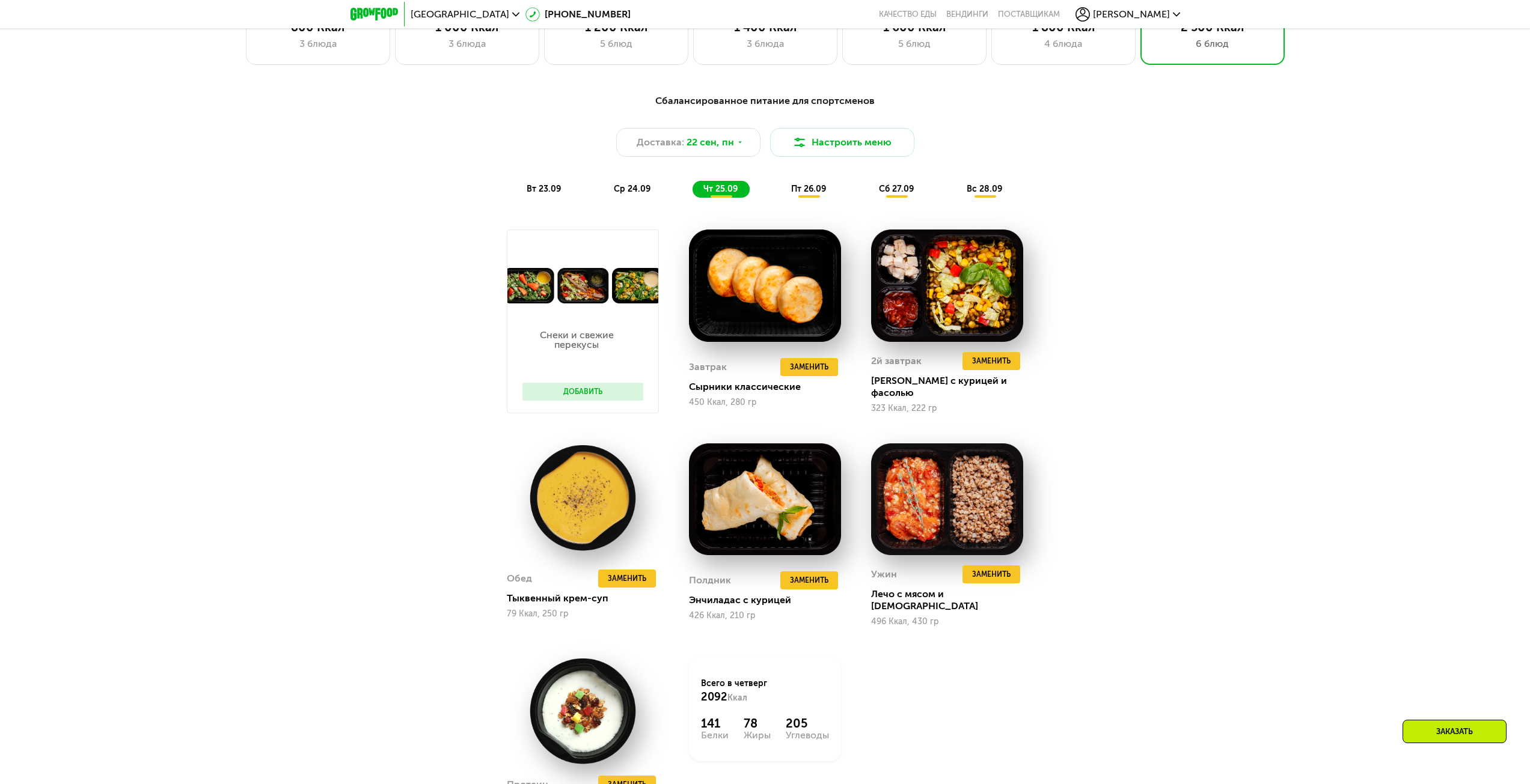
click at [544, 193] on span "вт 23.09" at bounding box center [544, 189] width 35 height 10
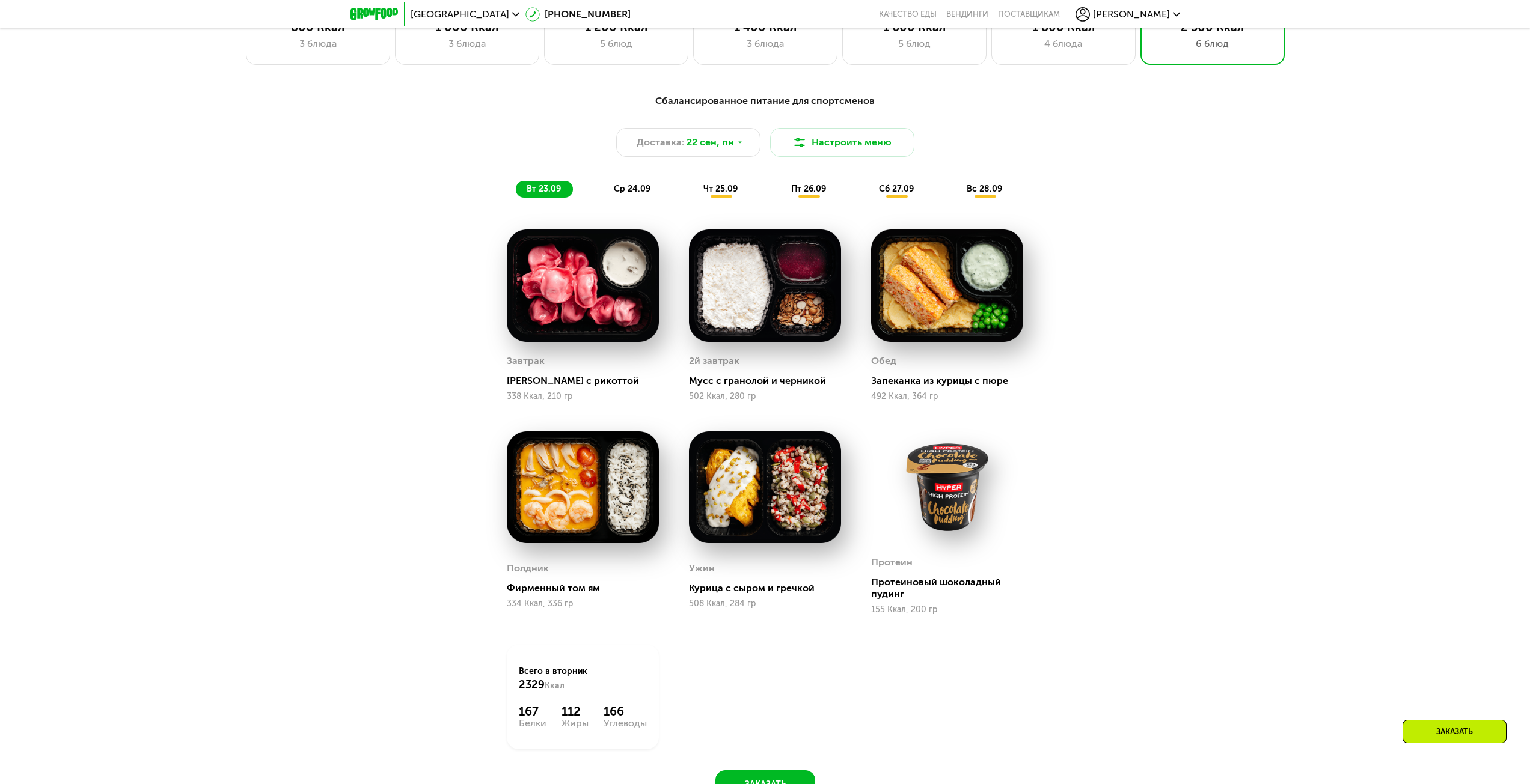
click at [628, 191] on span "ср 24.09" at bounding box center [632, 189] width 37 height 10
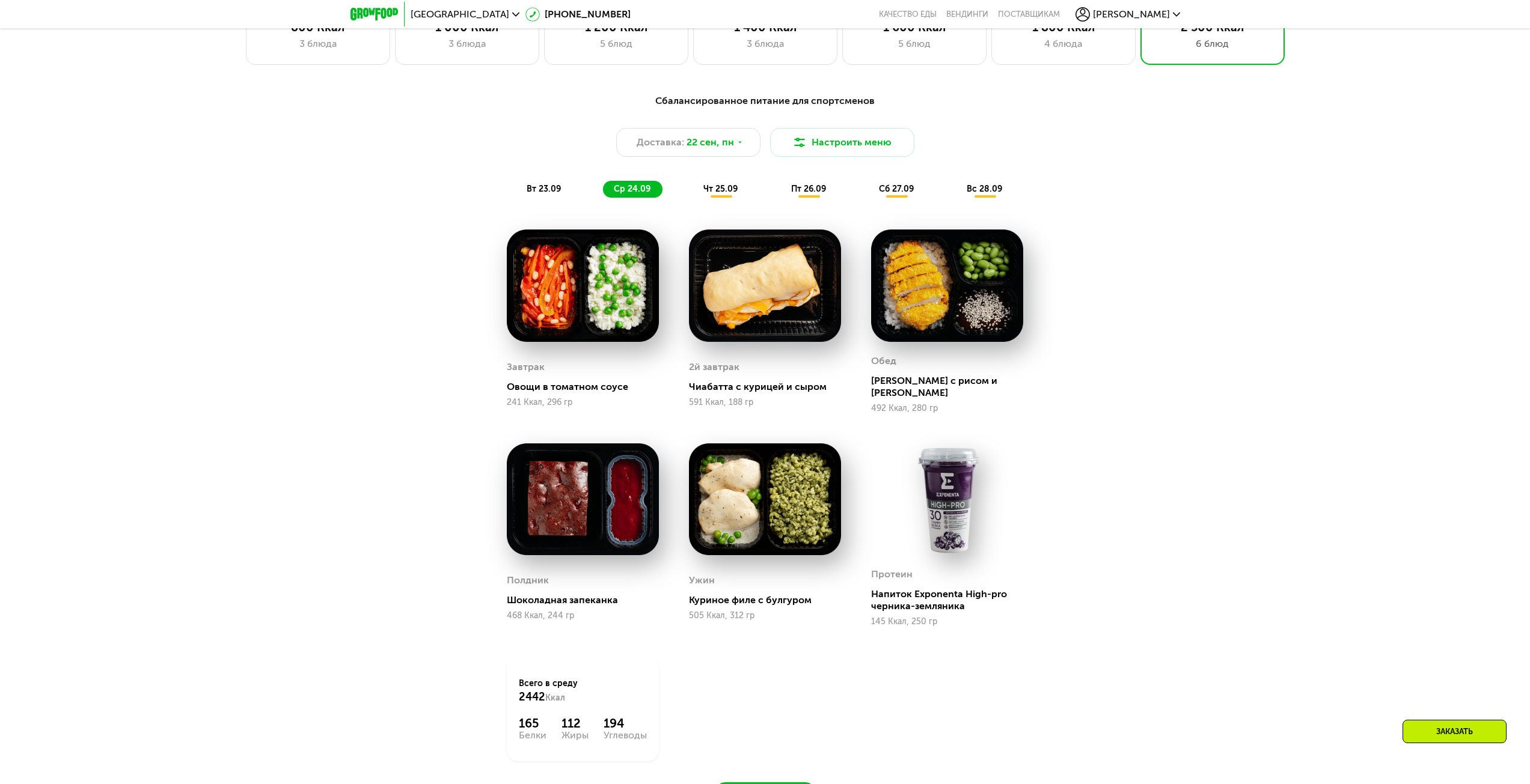
click at [734, 193] on span "чт 25.09" at bounding box center [721, 189] width 35 height 10
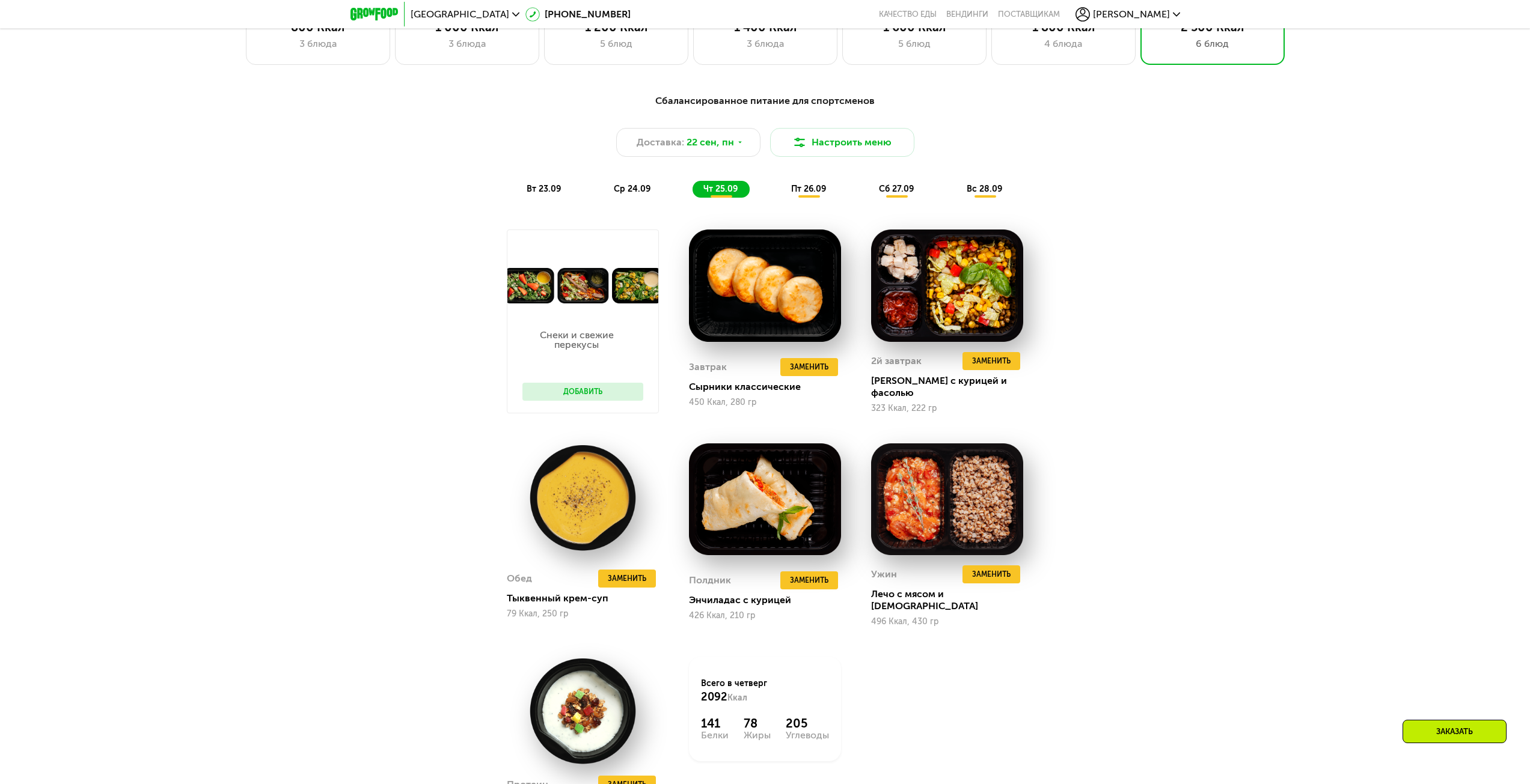
click at [825, 193] on span "пт 26.09" at bounding box center [809, 189] width 35 height 10
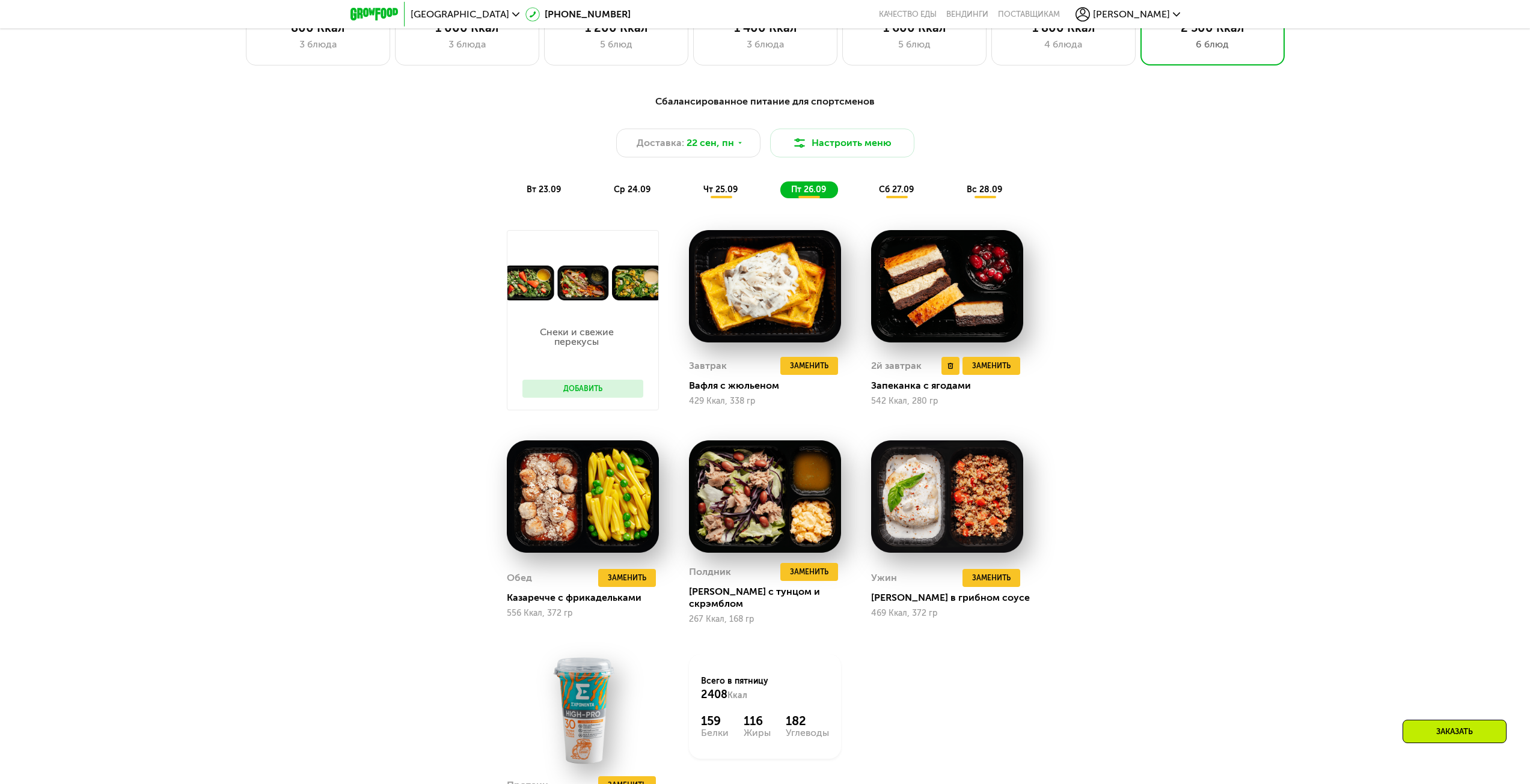
scroll to position [1198, 0]
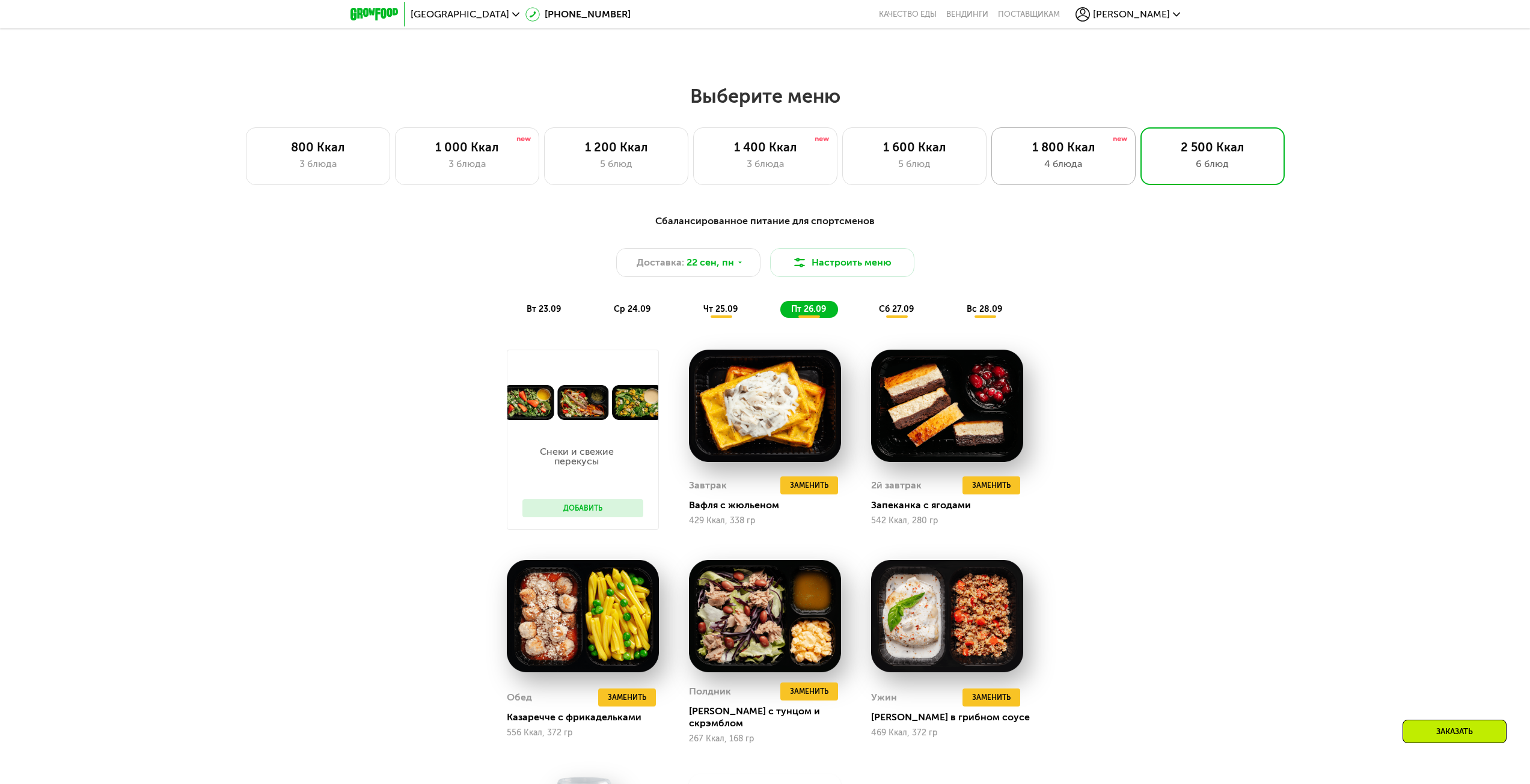
click at [1056, 166] on div "4 блюда" at bounding box center [1064, 164] width 119 height 15
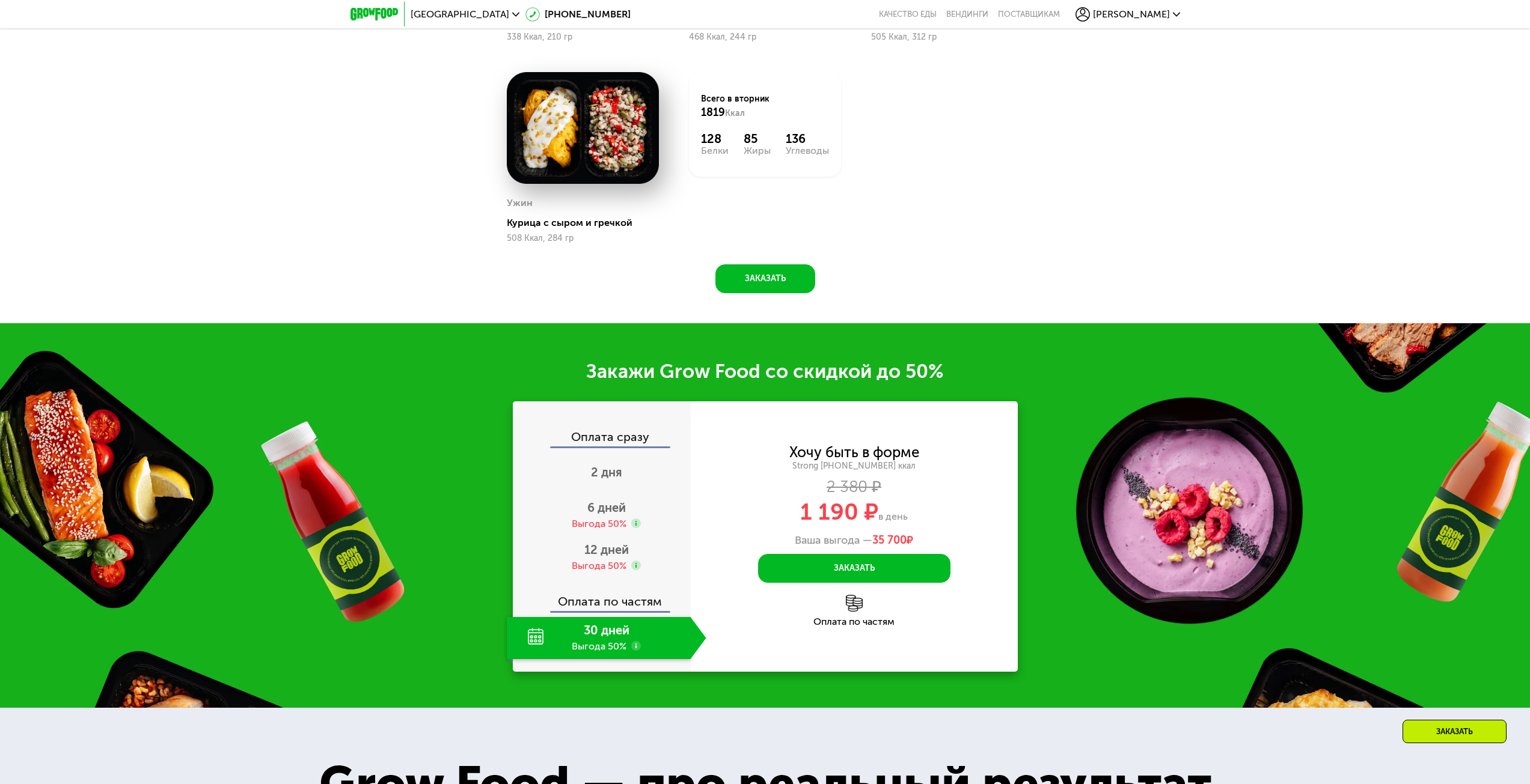
scroll to position [1678, 0]
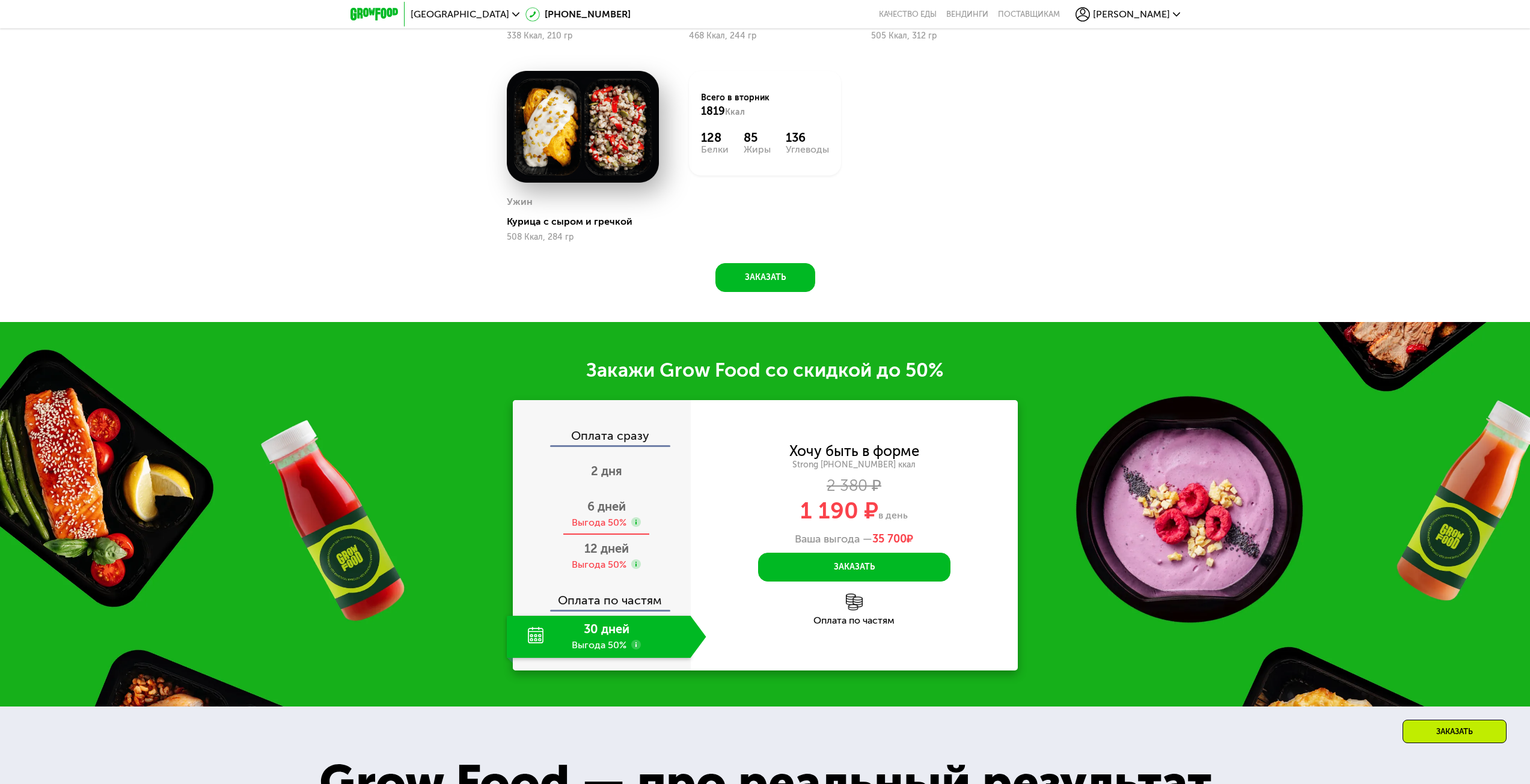
click at [587, 522] on div "Выгода 50%" at bounding box center [598, 522] width 55 height 13
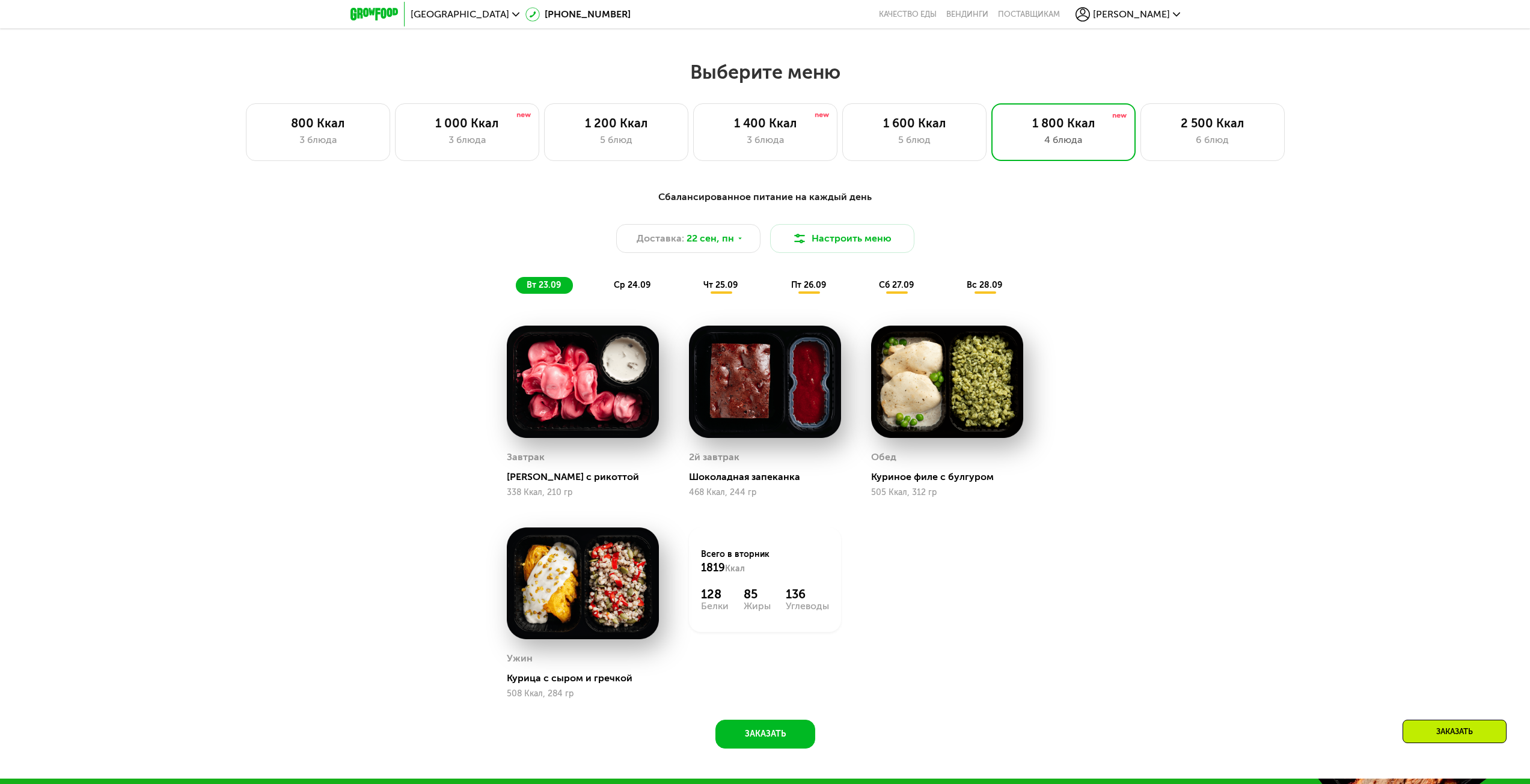
scroll to position [1138, 0]
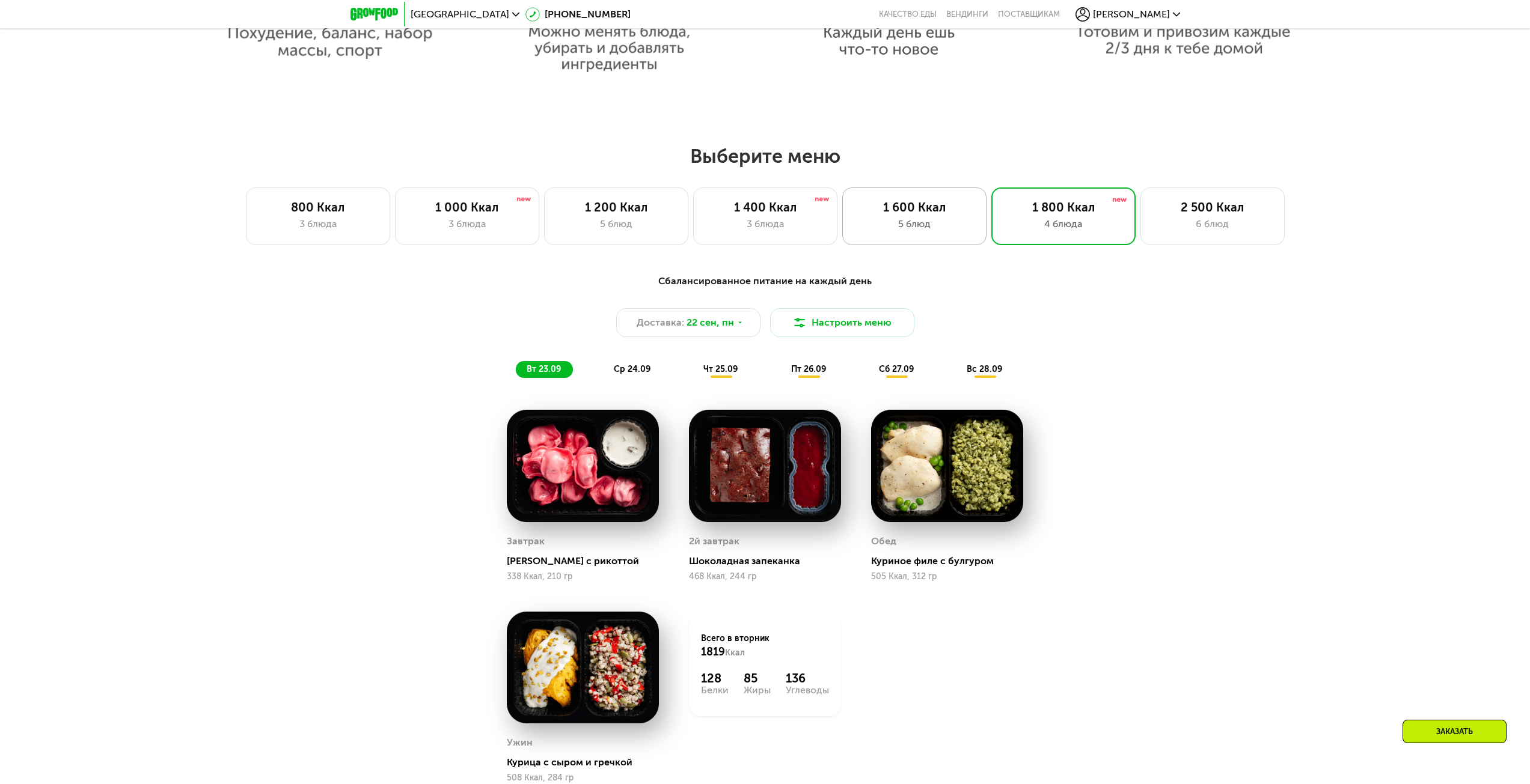
click at [963, 201] on div "1 600 Ккал 5 блюд" at bounding box center [914, 216] width 144 height 58
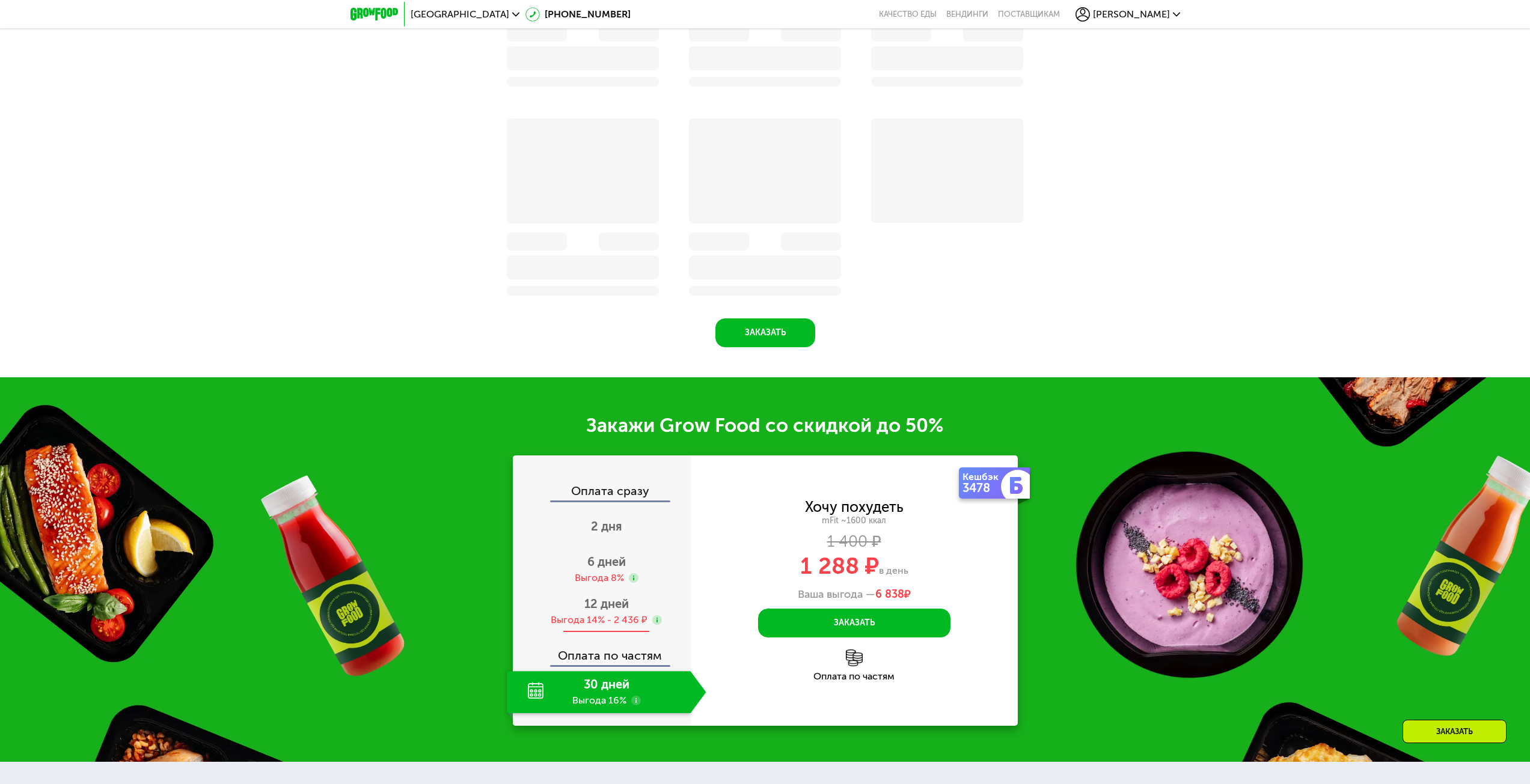
scroll to position [1607, 0]
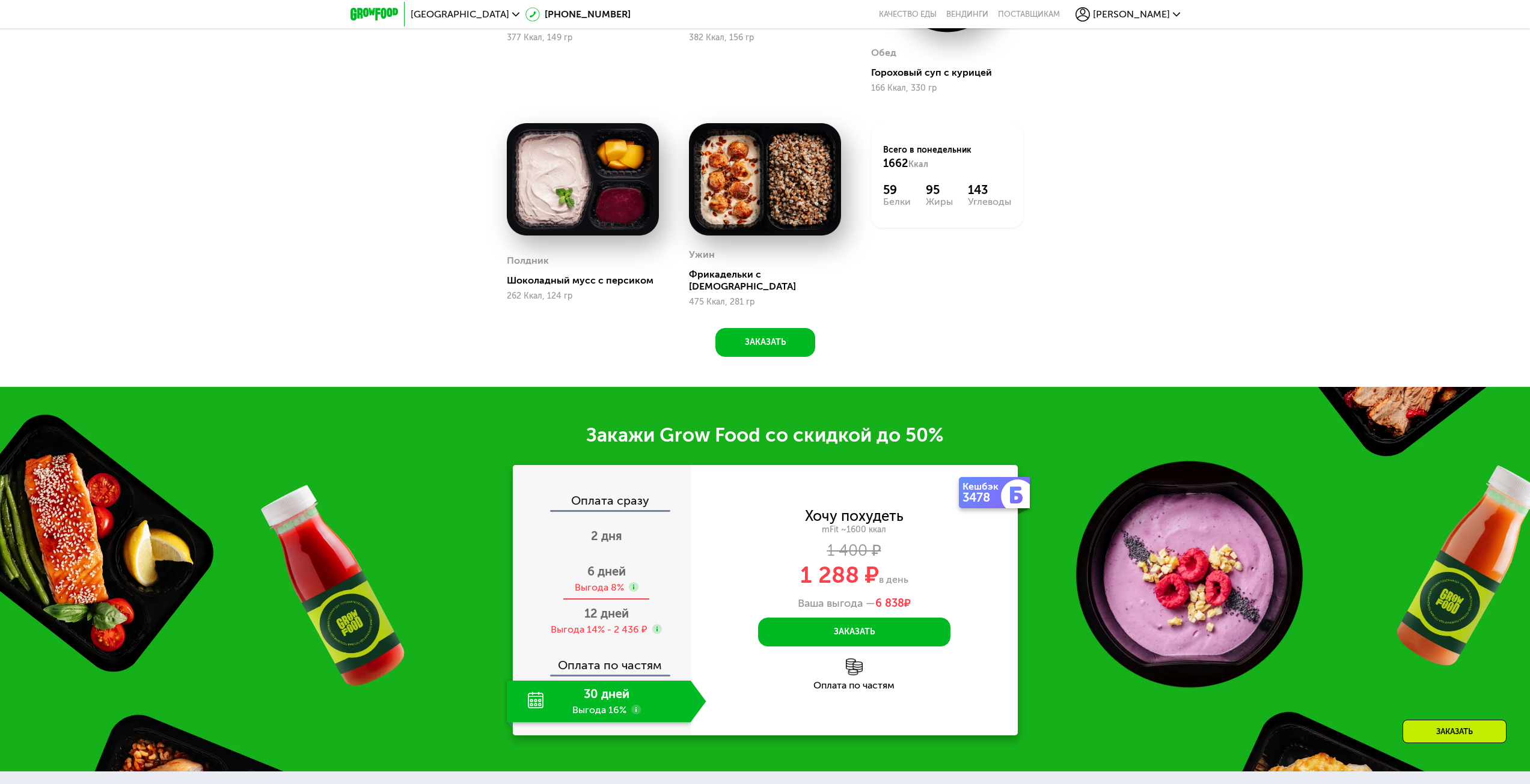
click at [593, 568] on span "6 дней" at bounding box center [607, 571] width 39 height 15
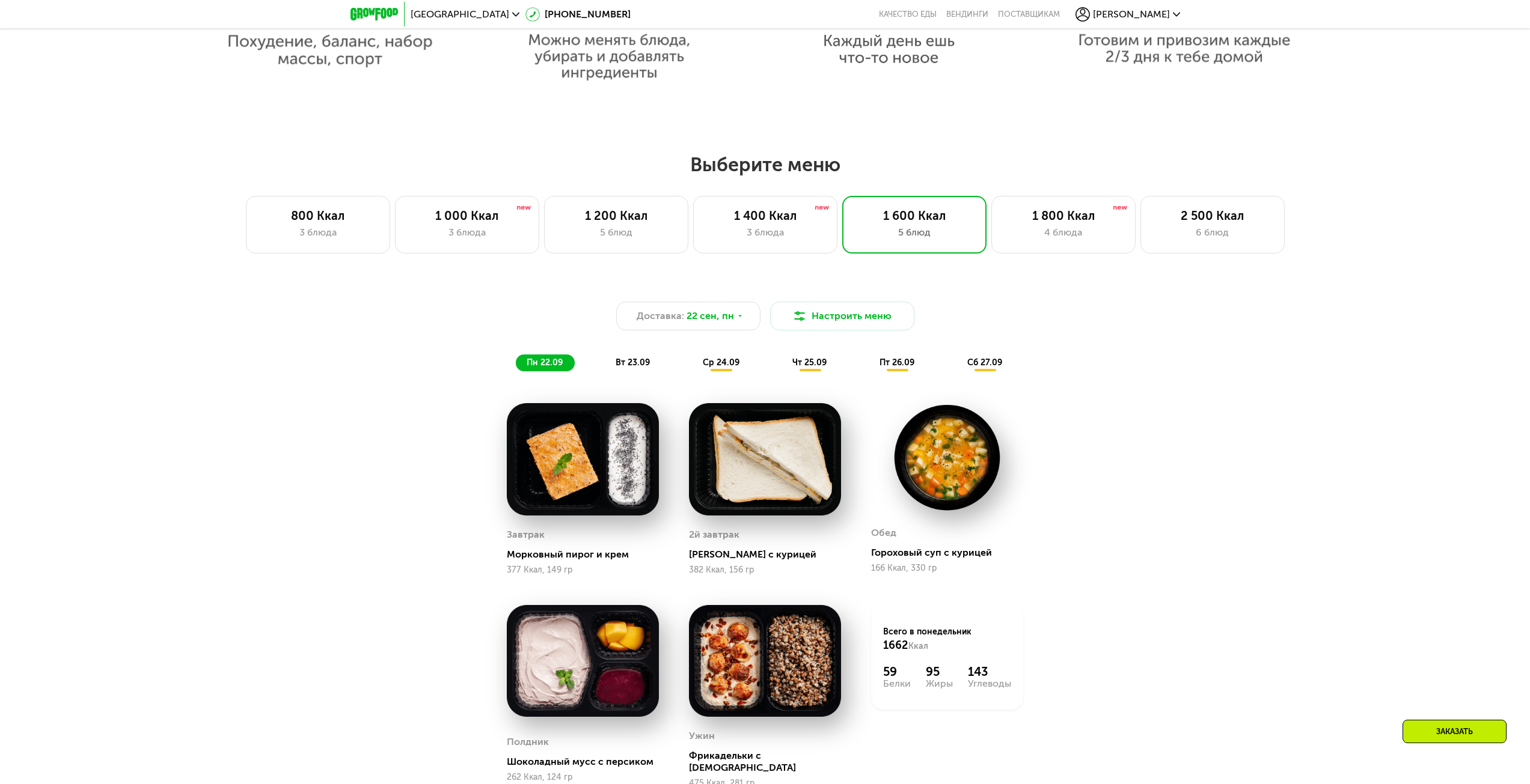
scroll to position [1127, 0]
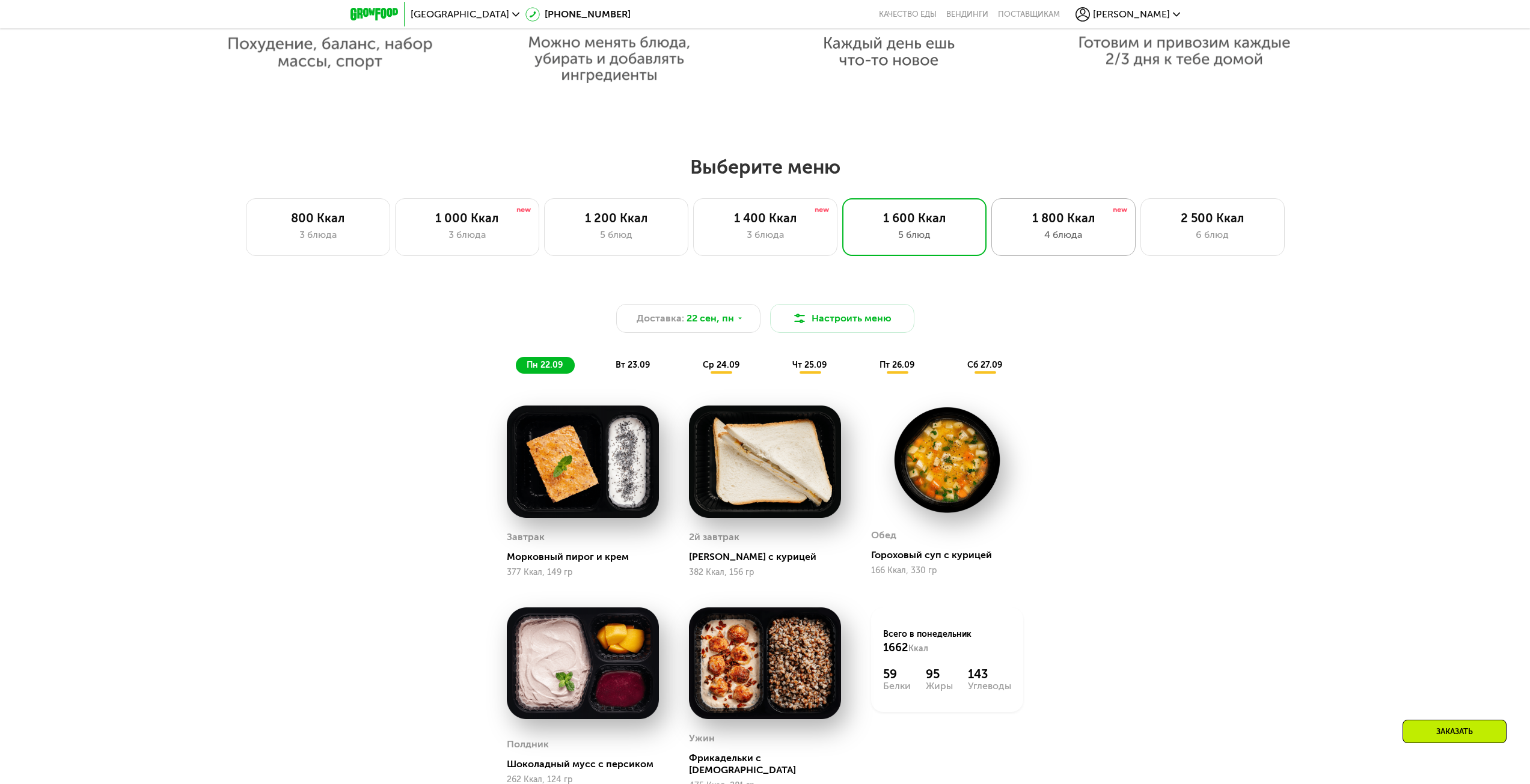
click at [1047, 234] on div "4 блюда" at bounding box center [1064, 235] width 119 height 15
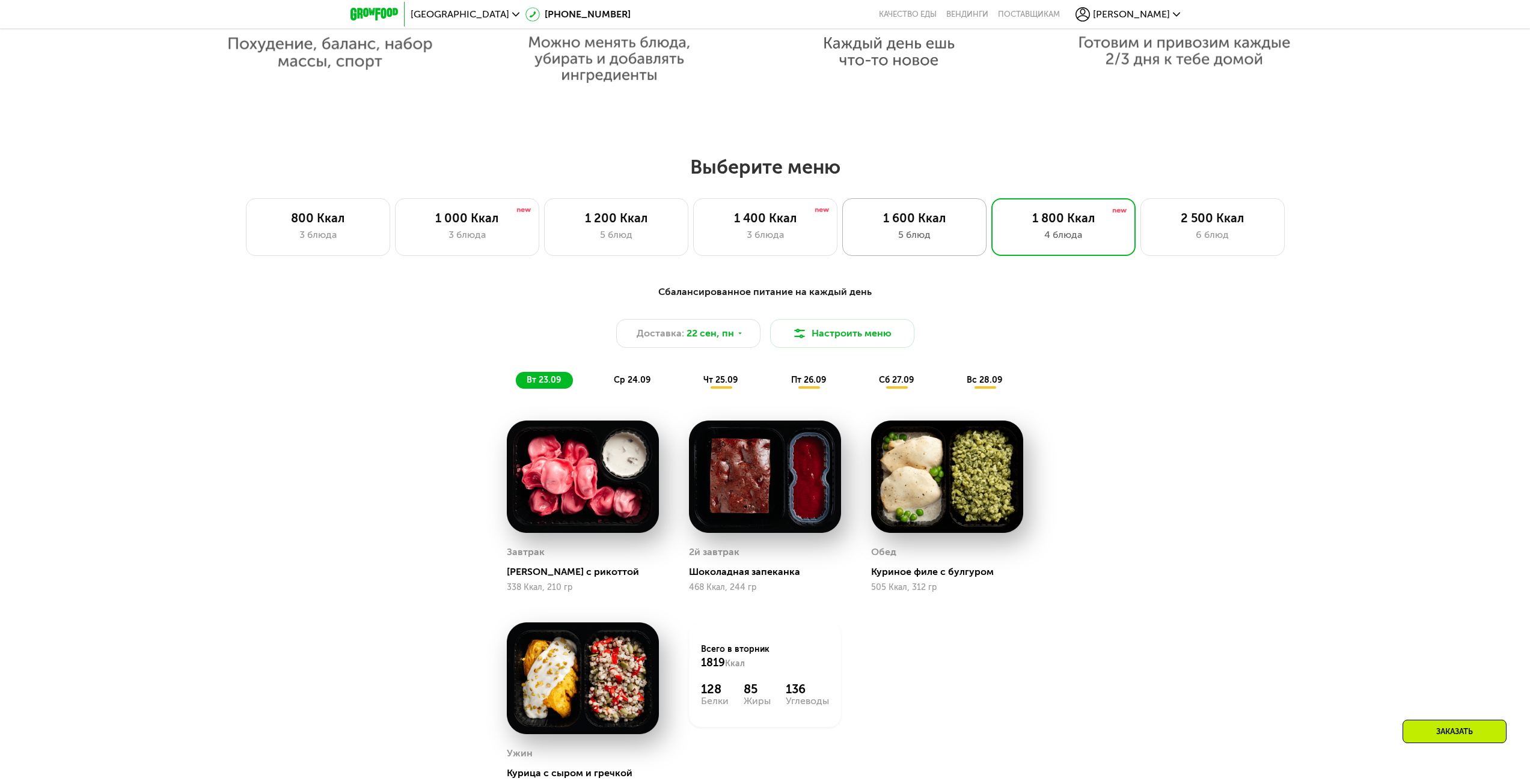
click at [965, 233] on div "5 блюд" at bounding box center [914, 235] width 119 height 15
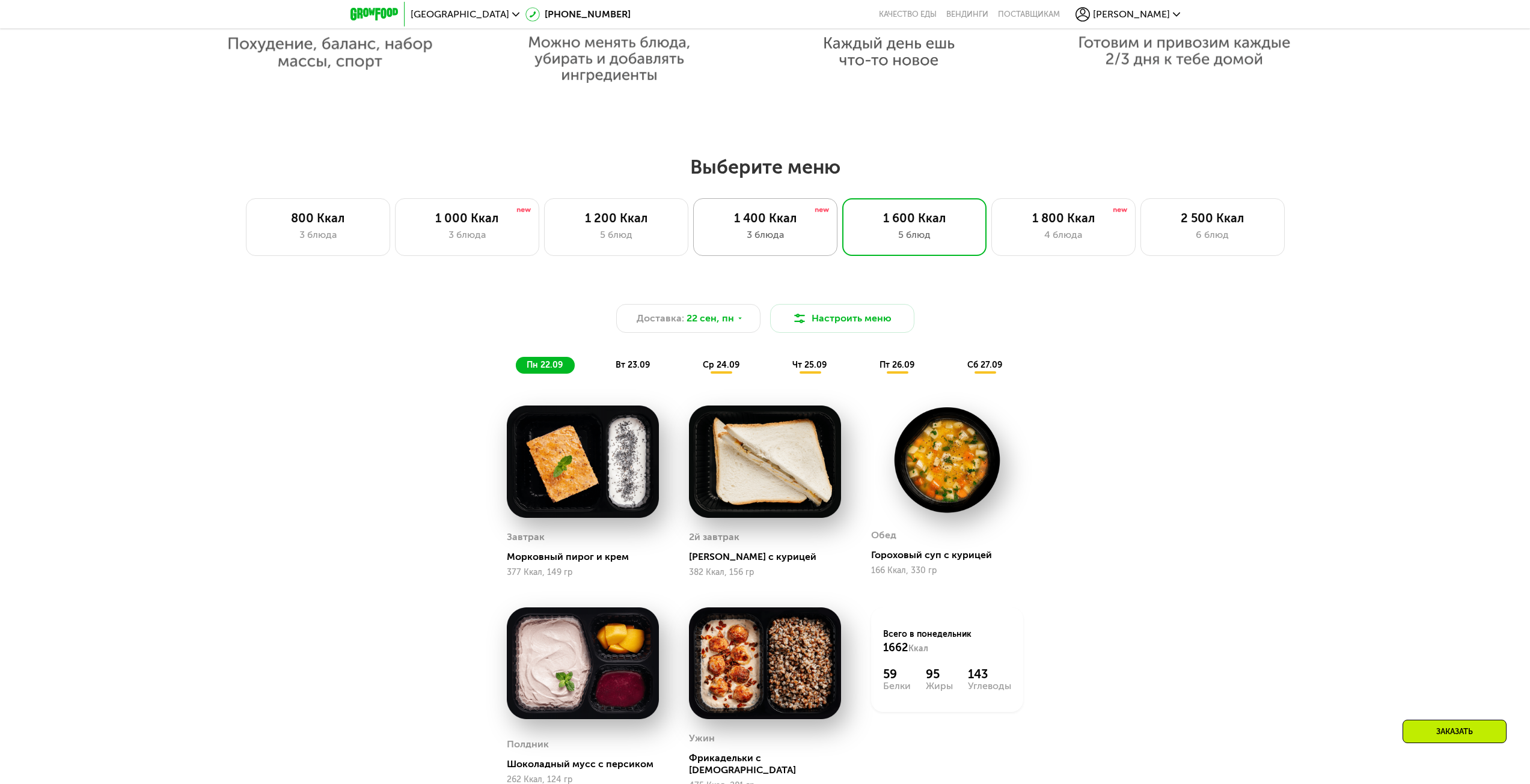
click at [748, 238] on div "3 блюда" at bounding box center [765, 235] width 119 height 15
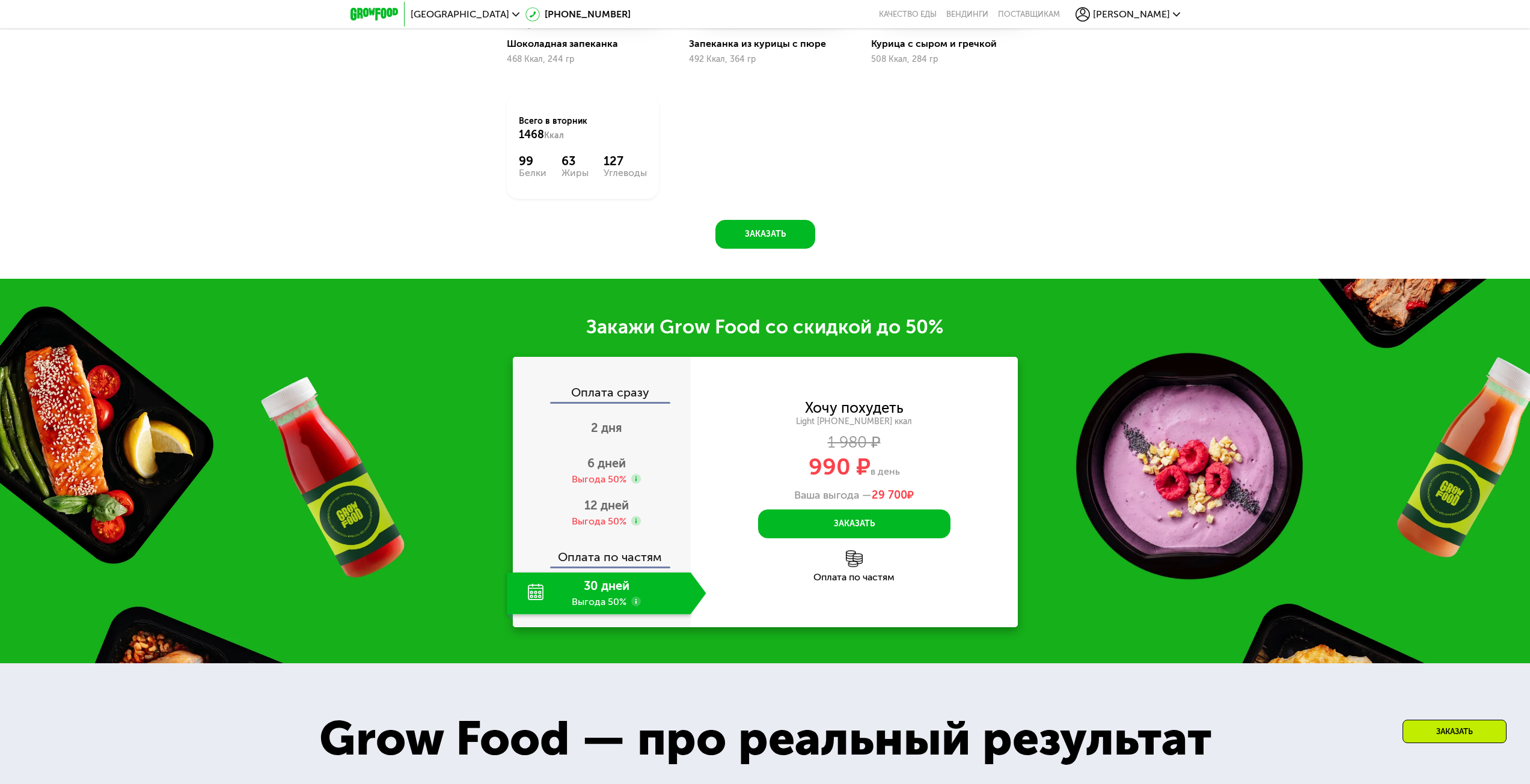
scroll to position [1667, 0]
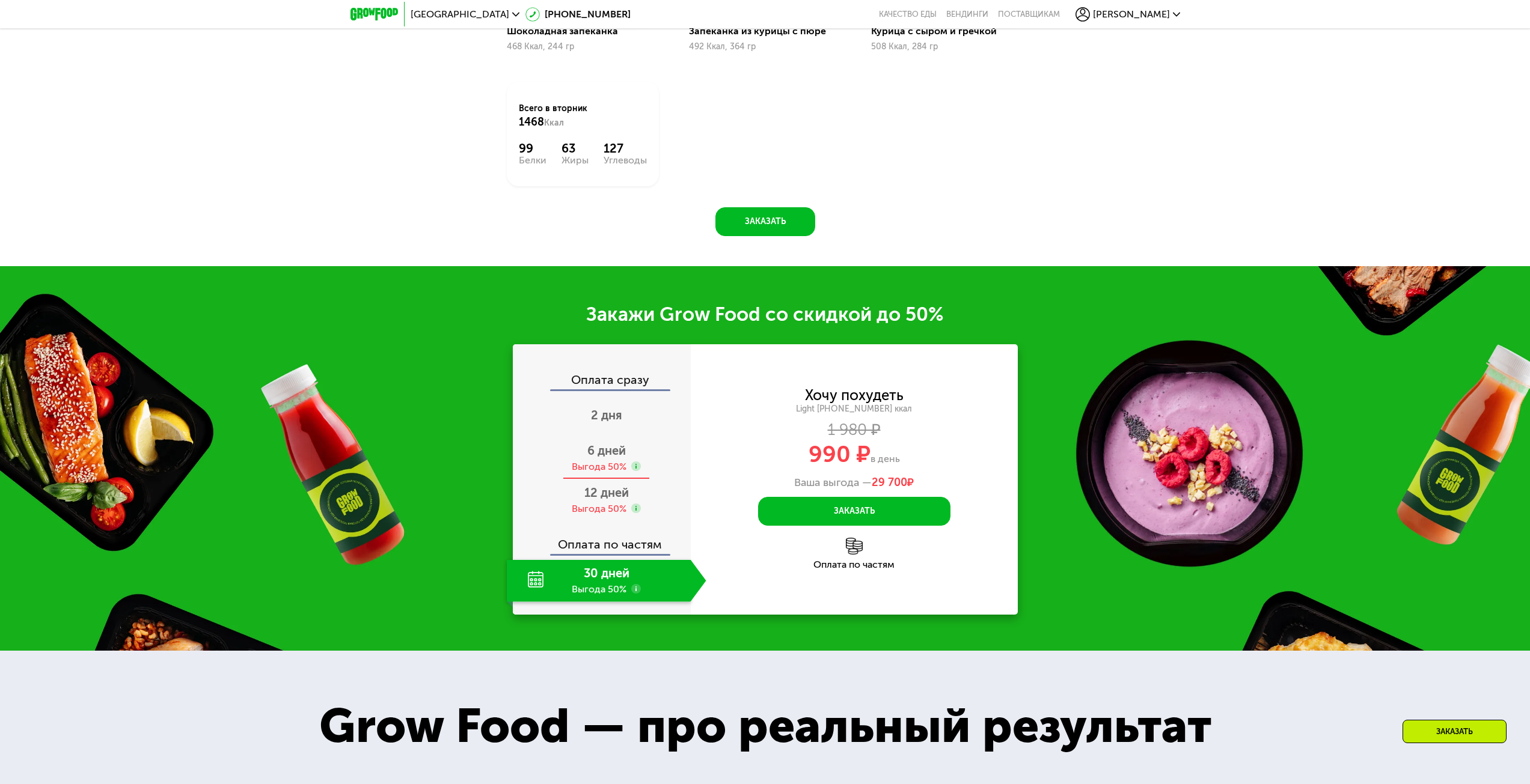
click at [609, 458] on span "6 дней" at bounding box center [607, 450] width 39 height 15
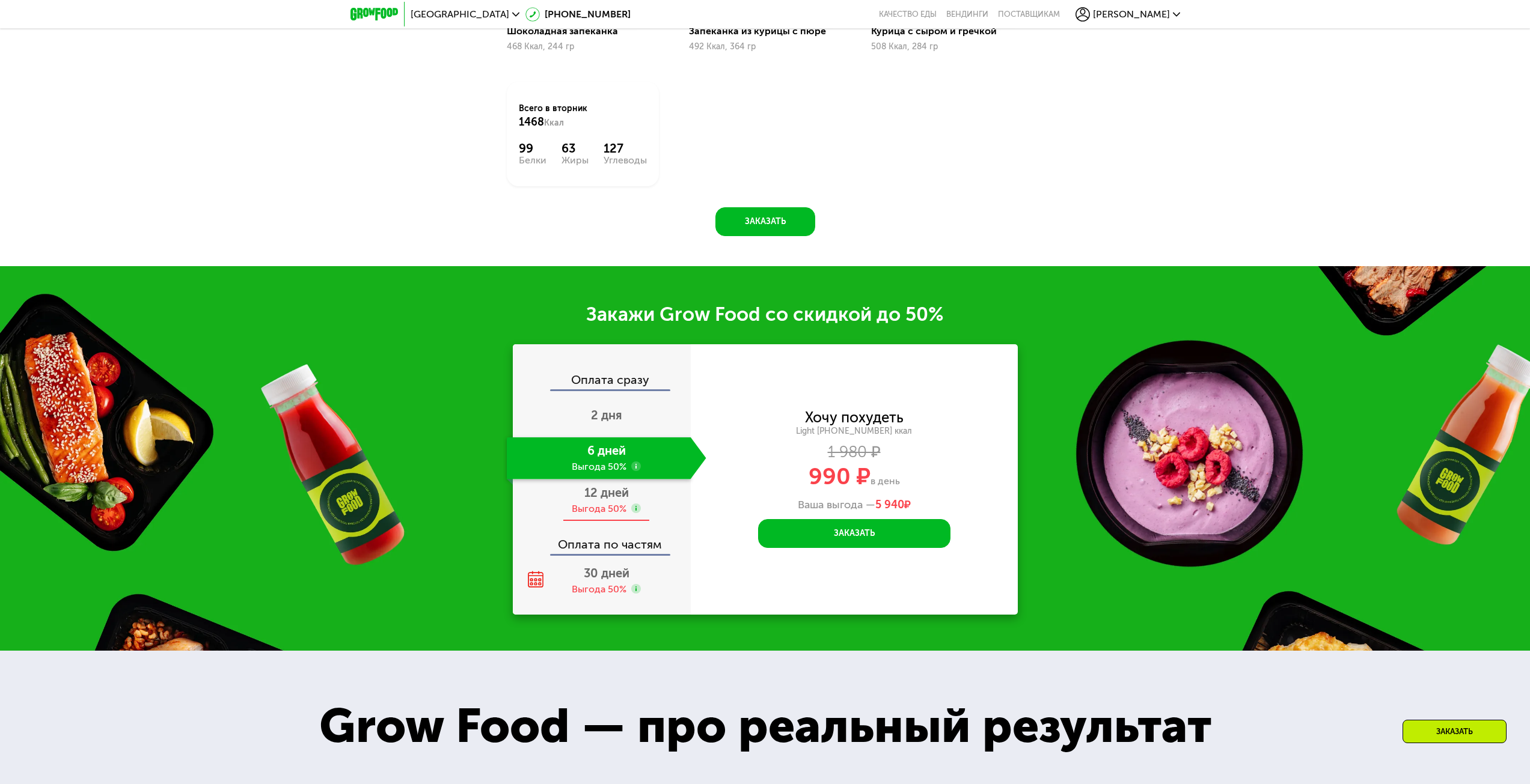
click at [601, 493] on span "12 дней" at bounding box center [606, 493] width 44 height 15
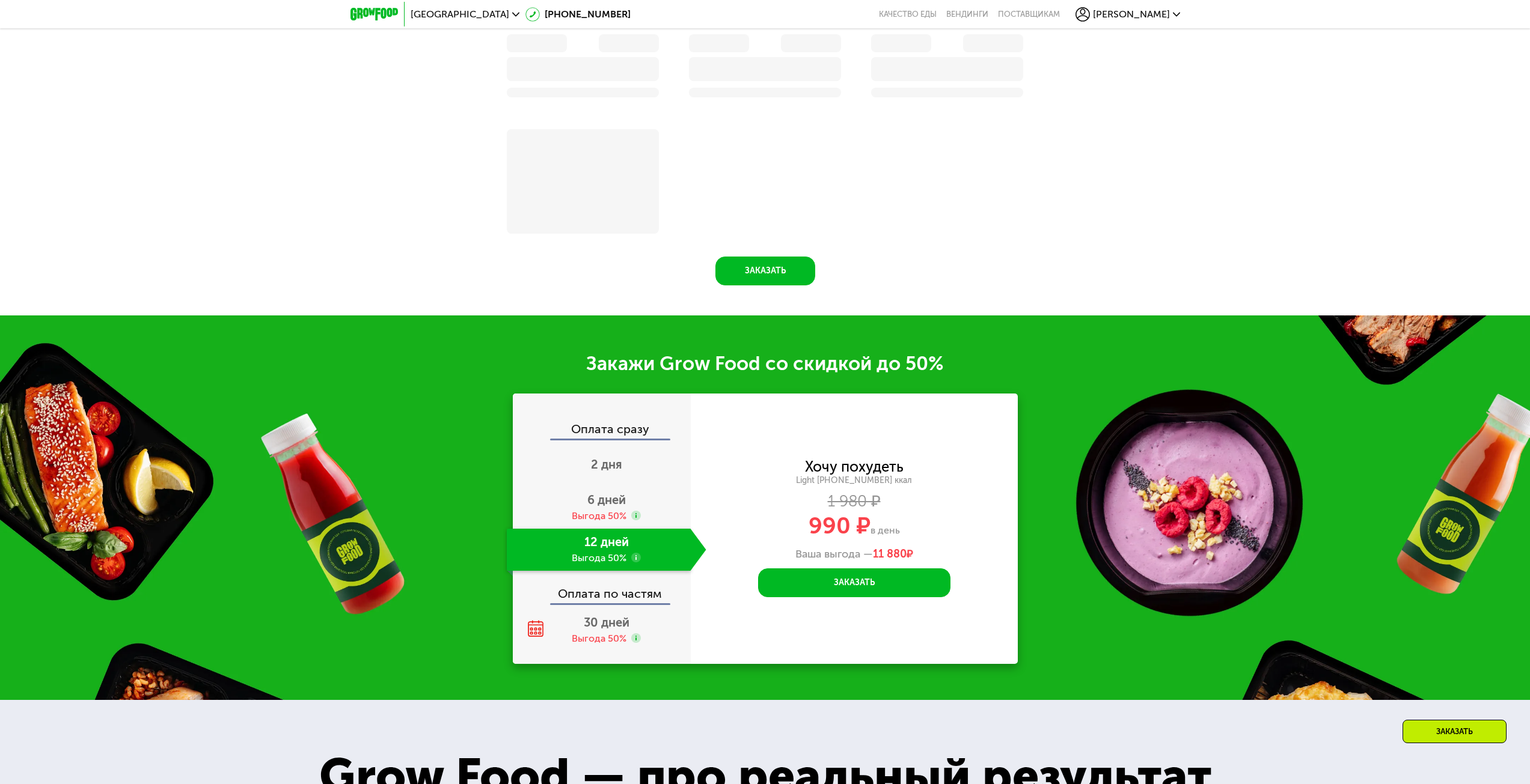
scroll to position [1717, 0]
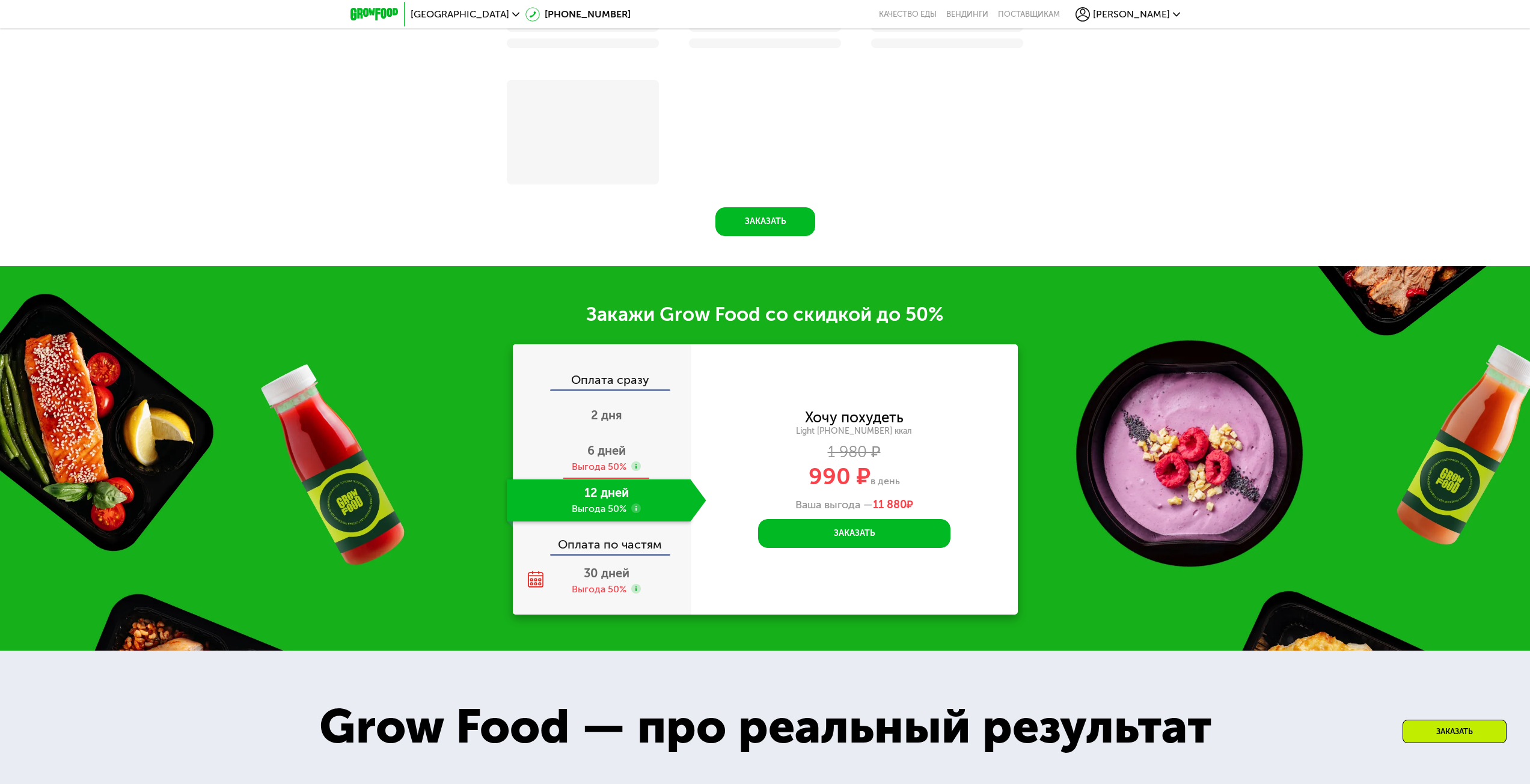
click at [598, 472] on div "Выгода 50%" at bounding box center [598, 466] width 55 height 13
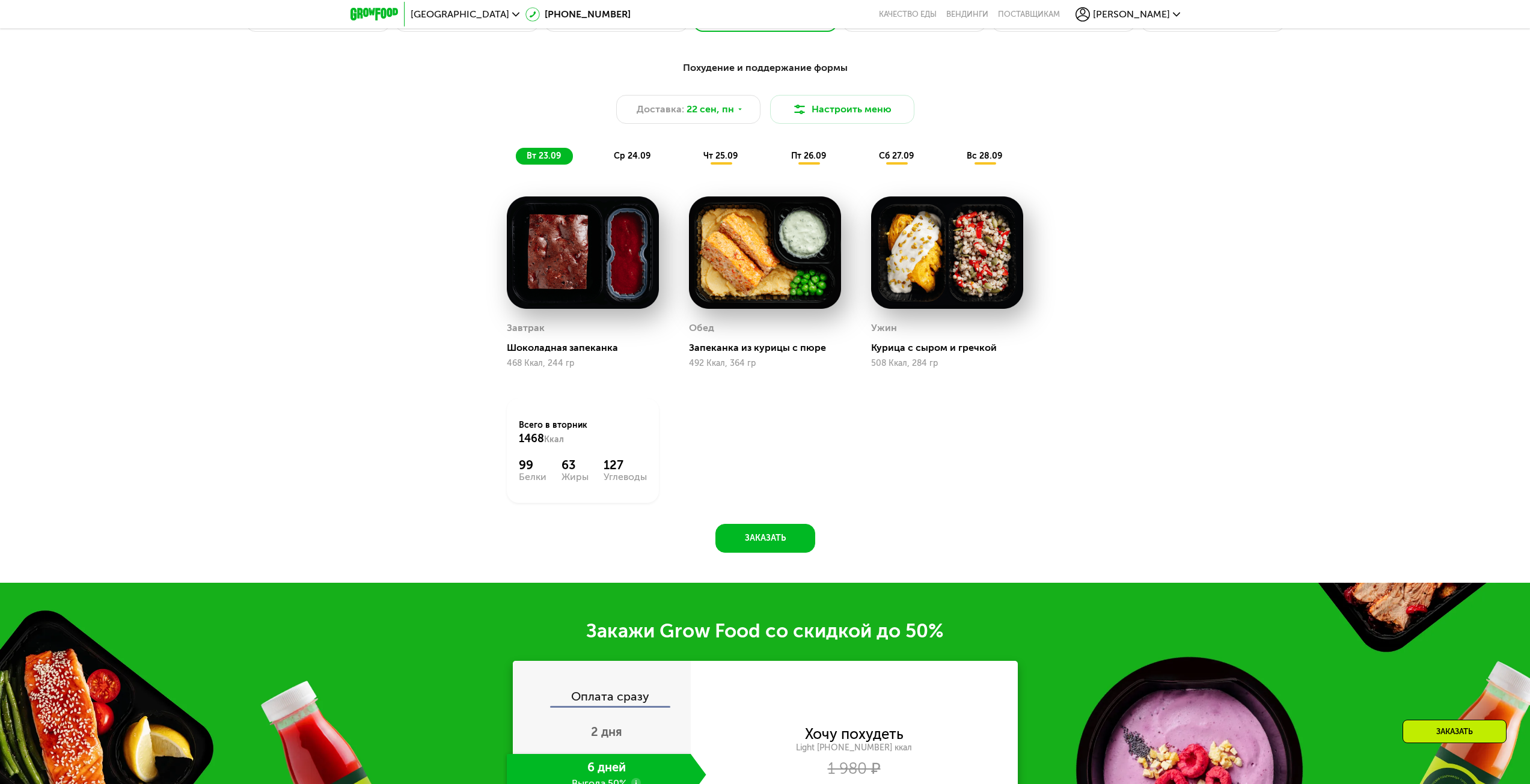
scroll to position [1236, 0]
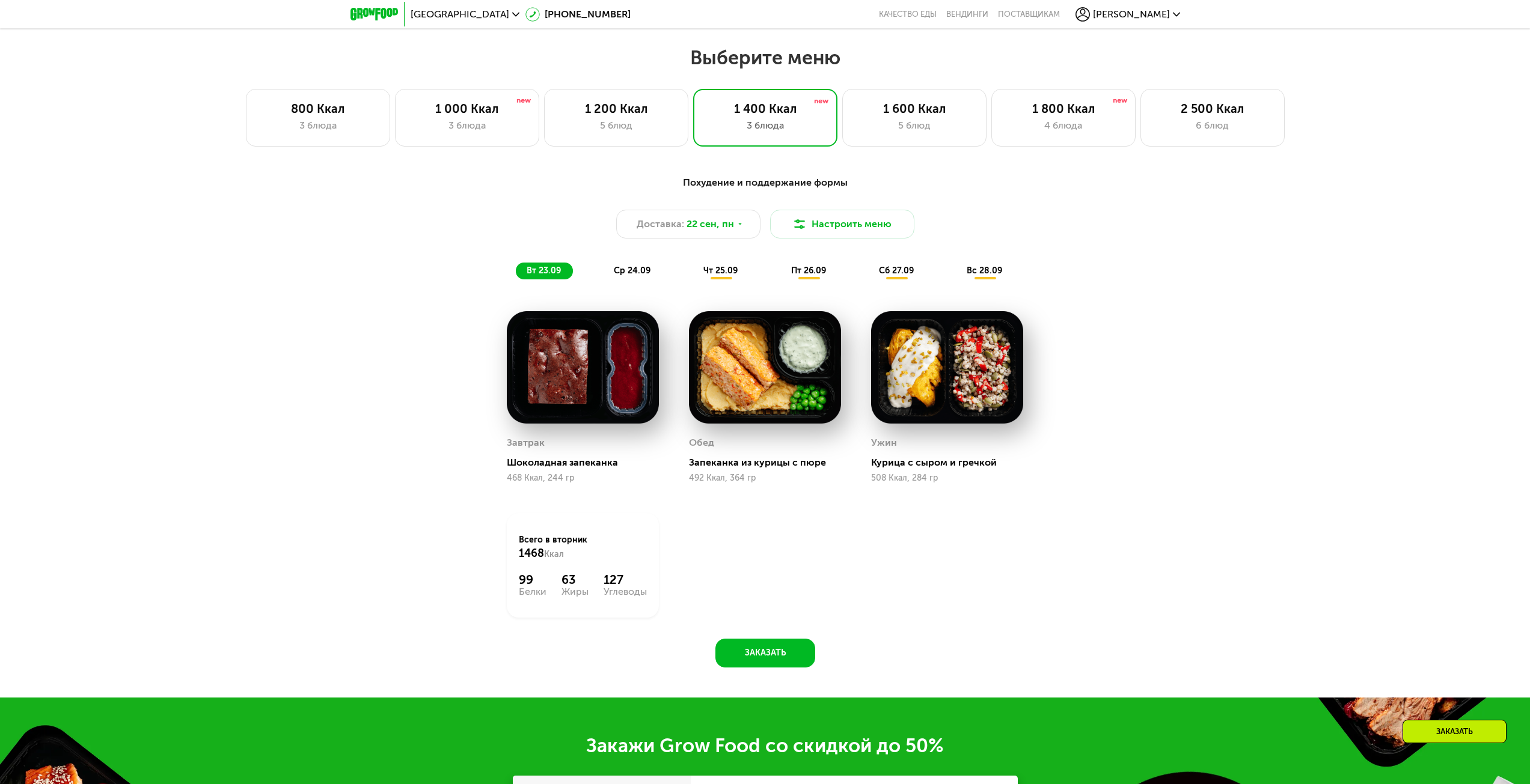
click at [653, 279] on div "ср 24.09" at bounding box center [632, 271] width 59 height 17
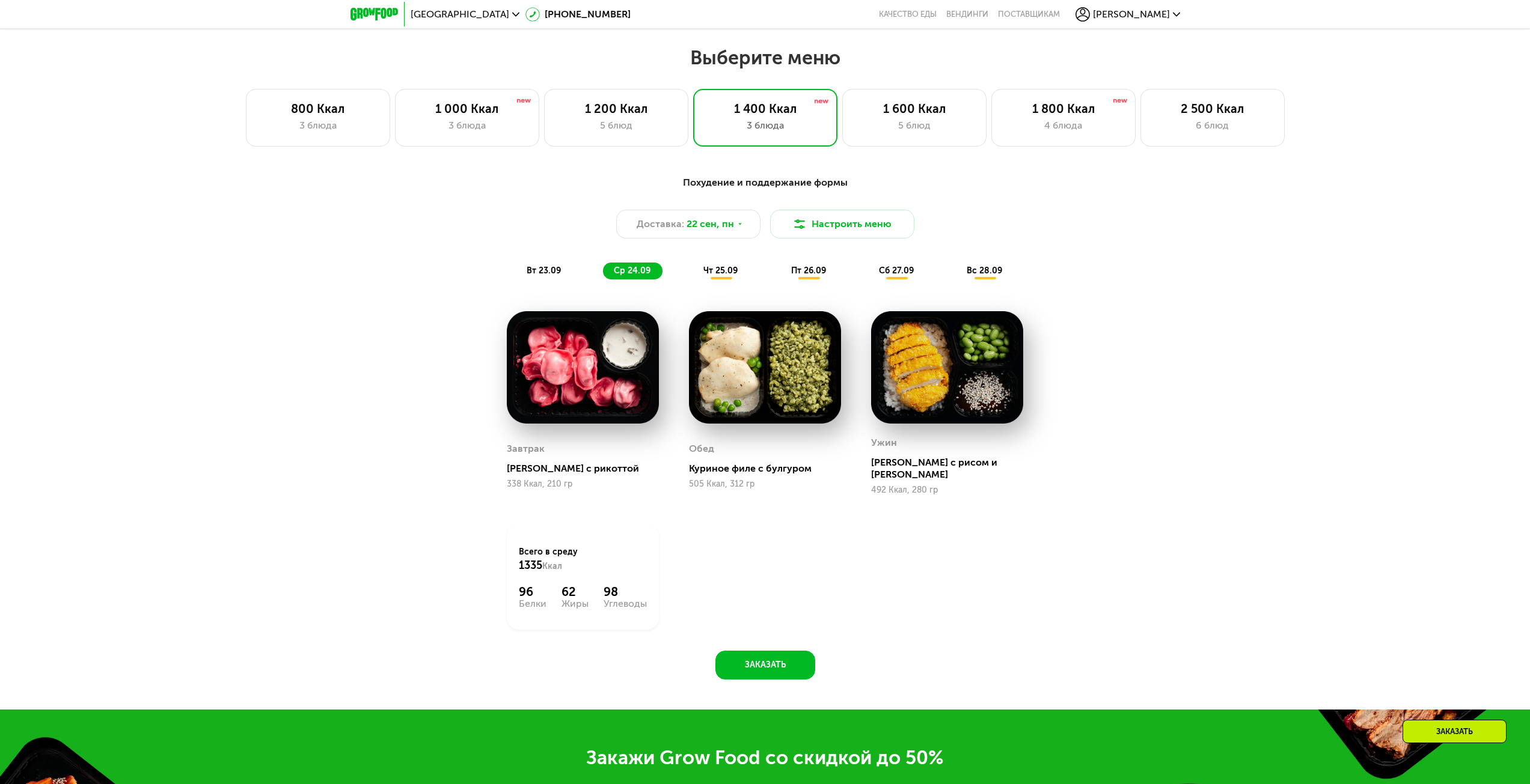
click at [703, 276] on span "чт 25.09" at bounding box center [721, 270] width 35 height 10
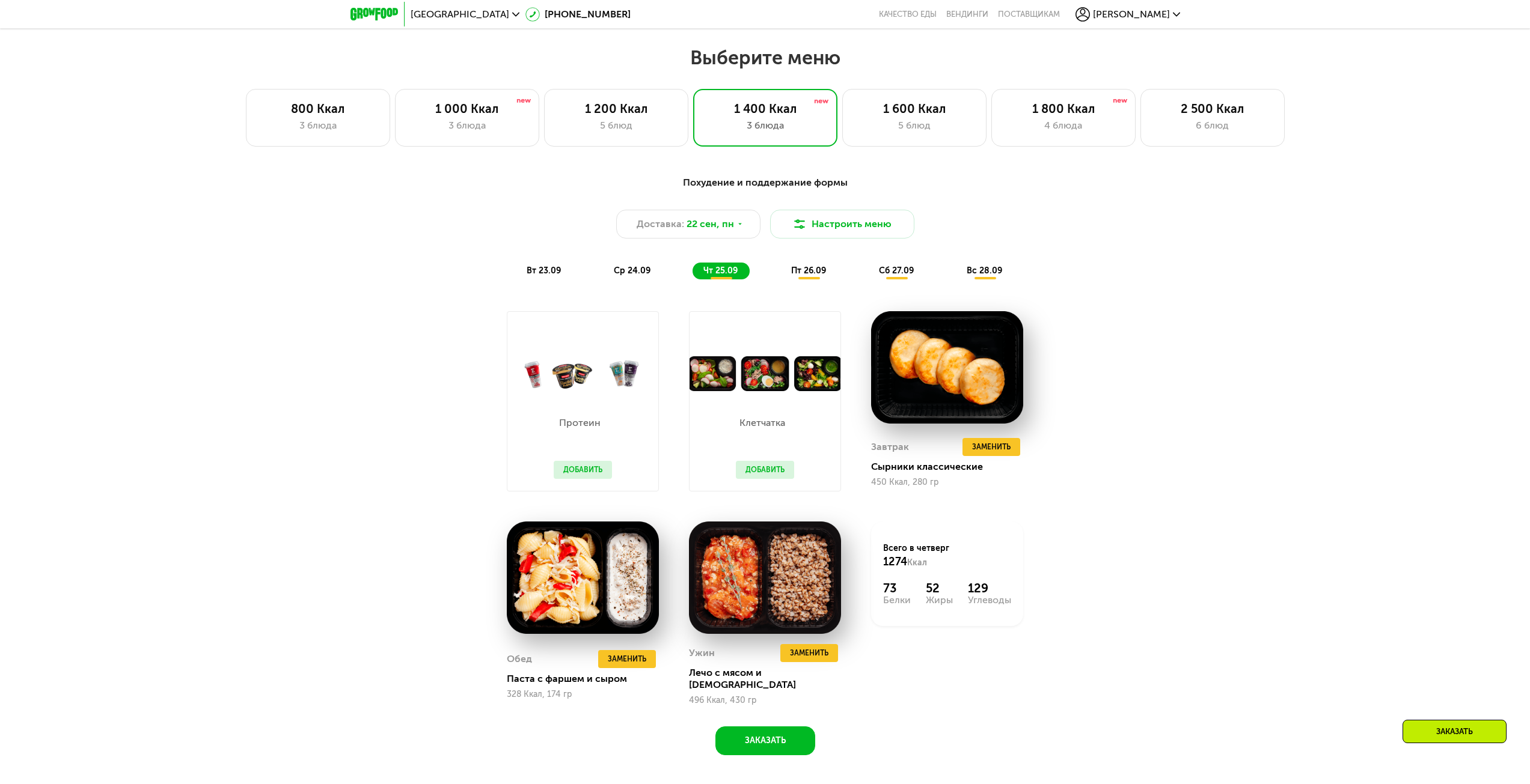
click at [796, 276] on span "пт 26.09" at bounding box center [809, 270] width 35 height 10
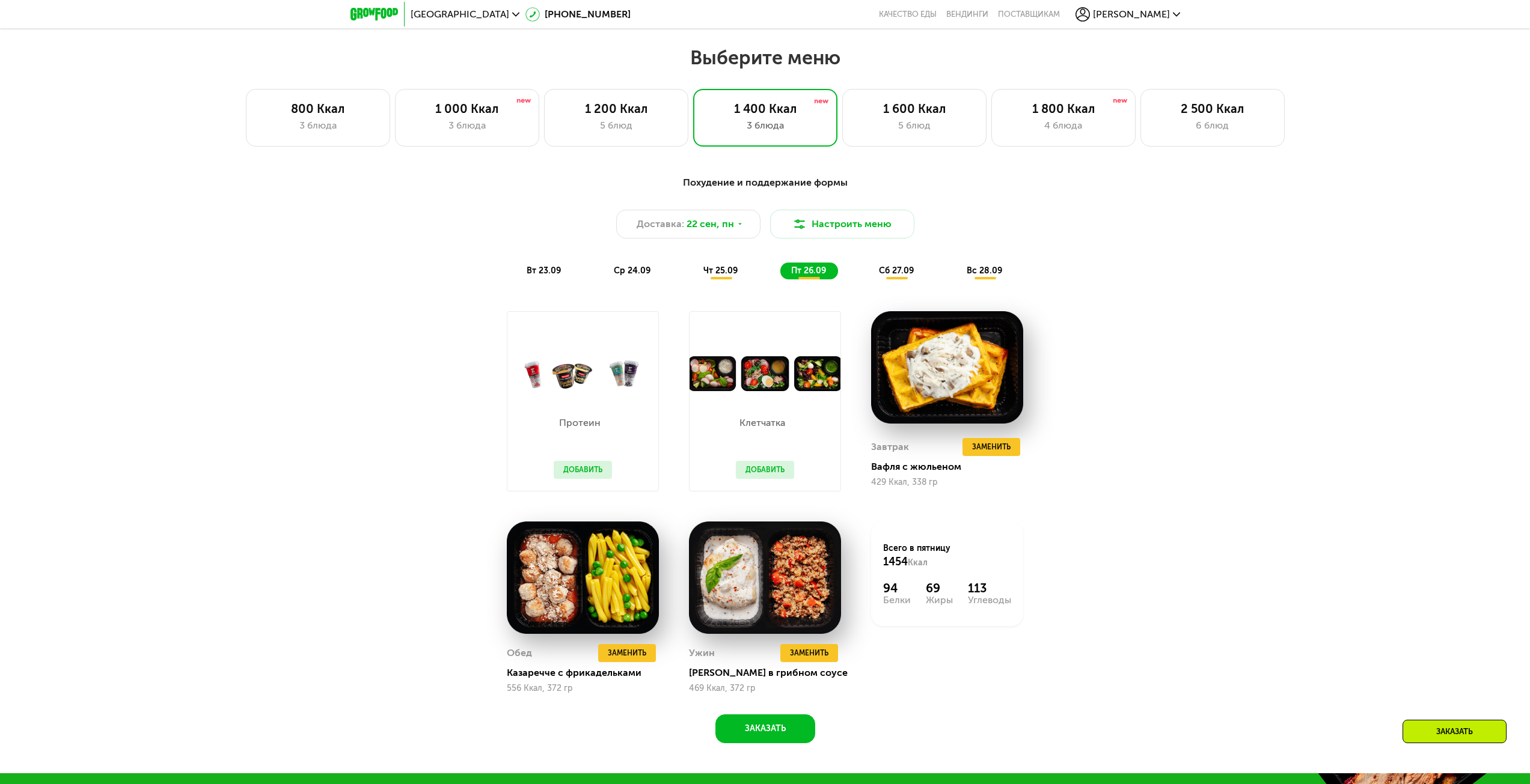
click at [889, 279] on div "сб 27.09" at bounding box center [897, 271] width 58 height 17
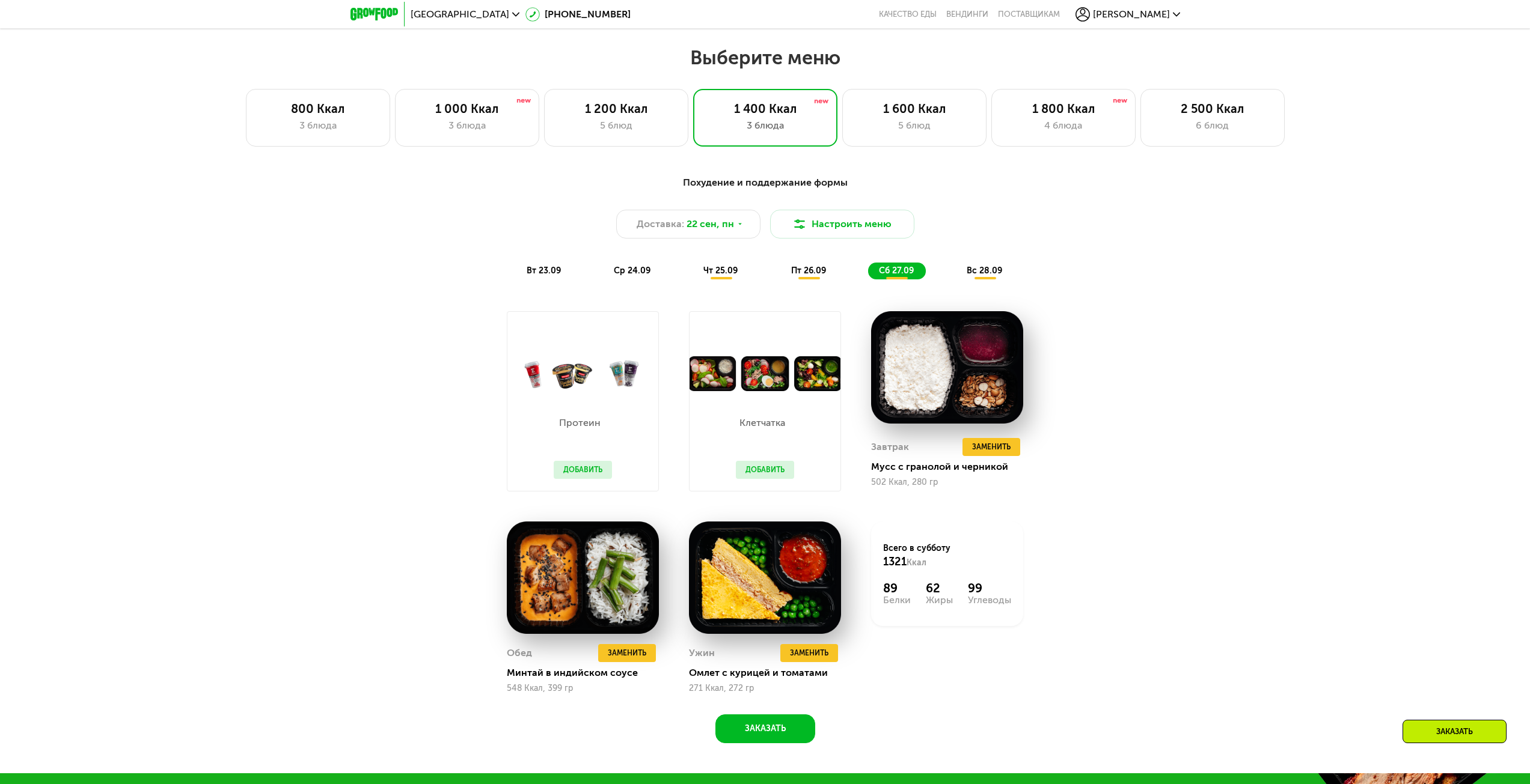
click at [984, 279] on div "вс 28.09" at bounding box center [985, 271] width 58 height 17
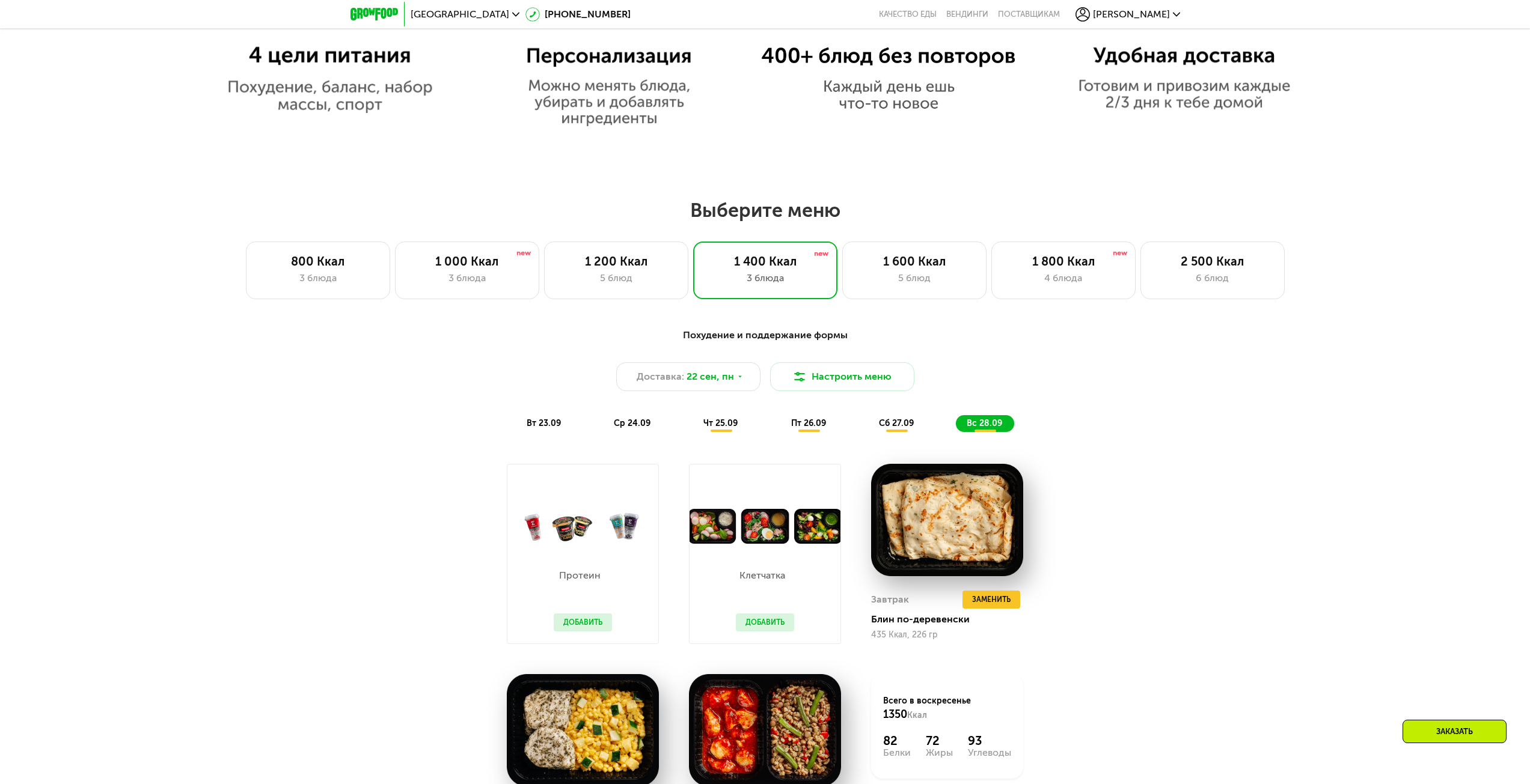
scroll to position [1055, 0]
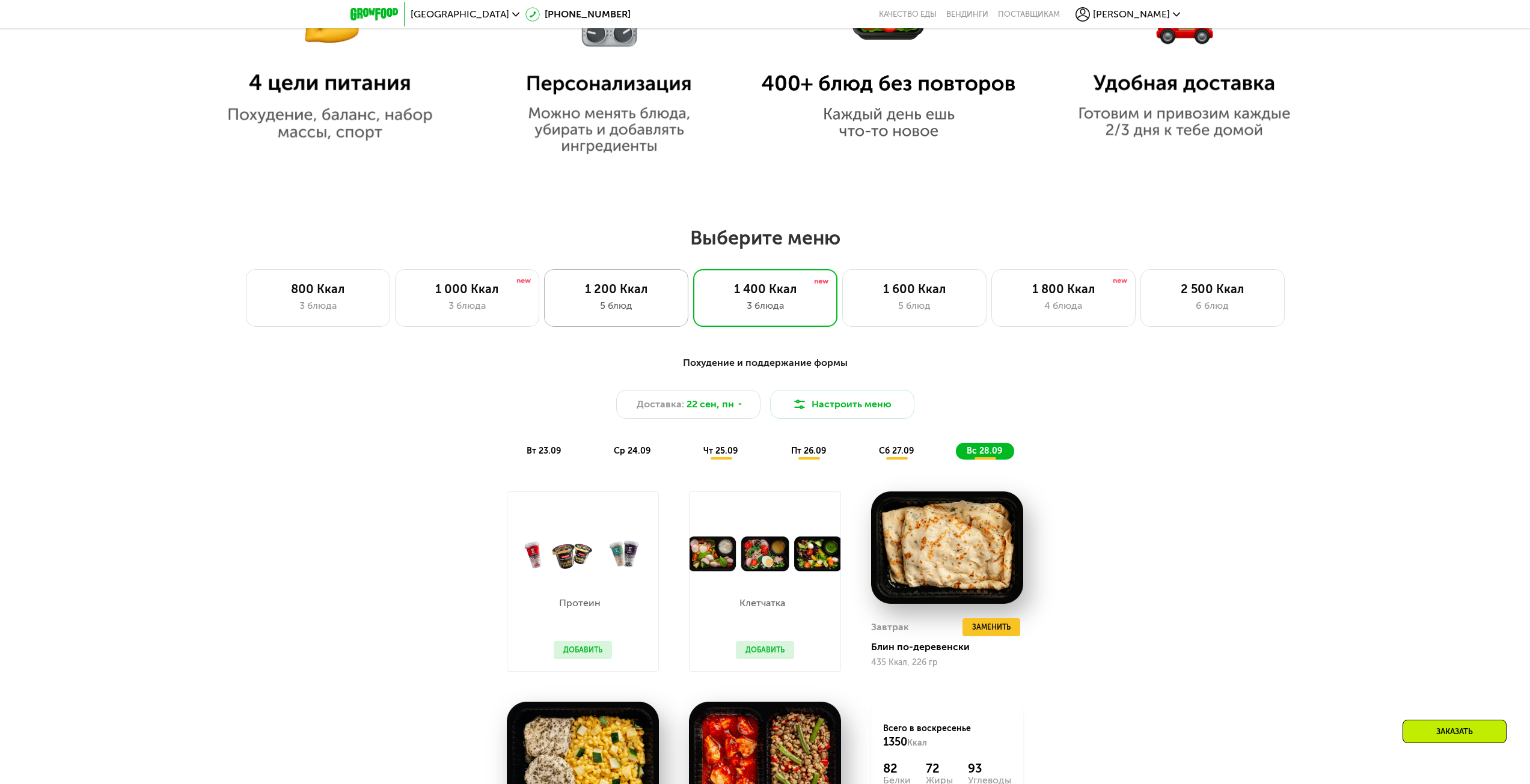
click at [620, 313] on div "5 блюд" at bounding box center [616, 305] width 119 height 15
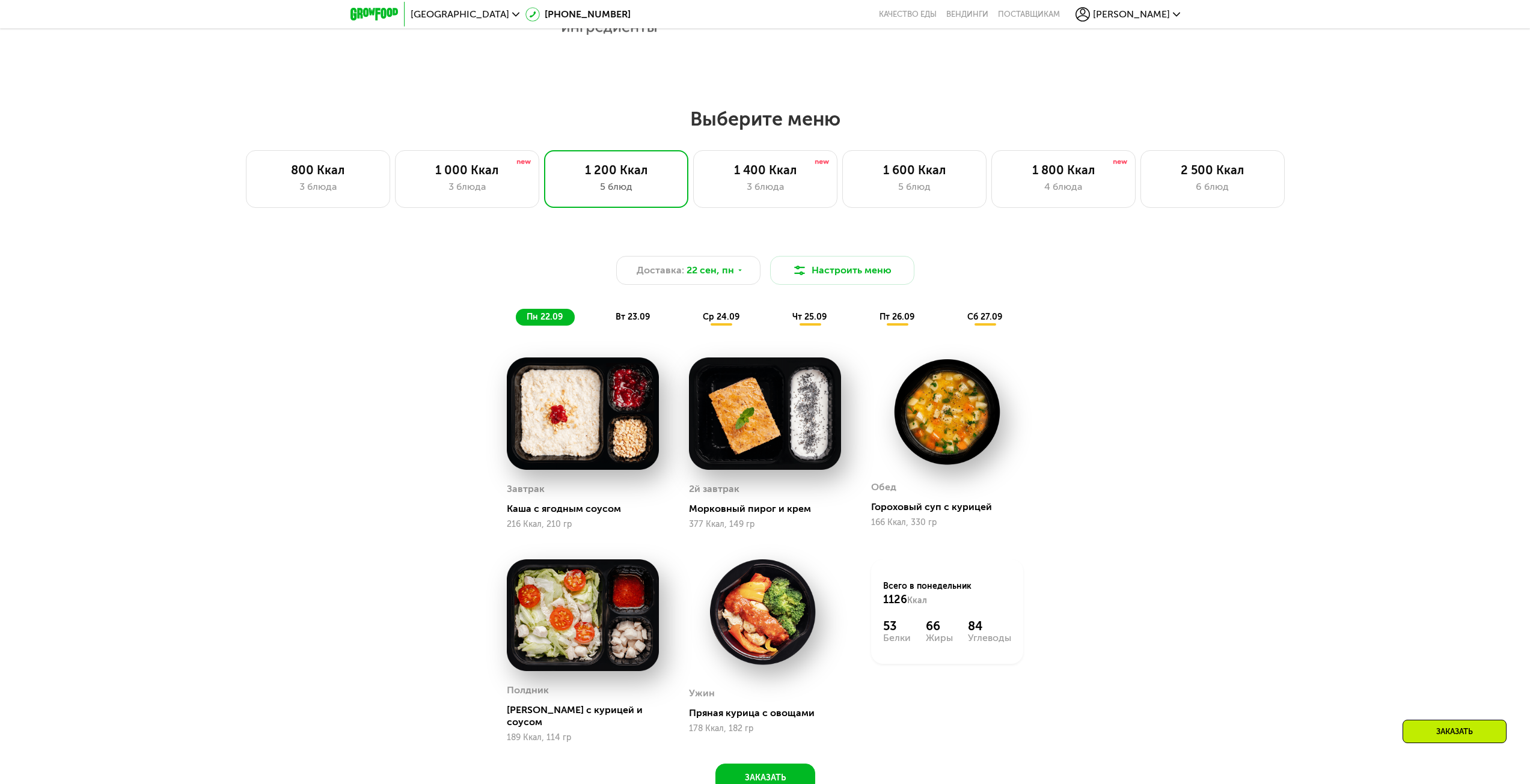
scroll to position [1176, 0]
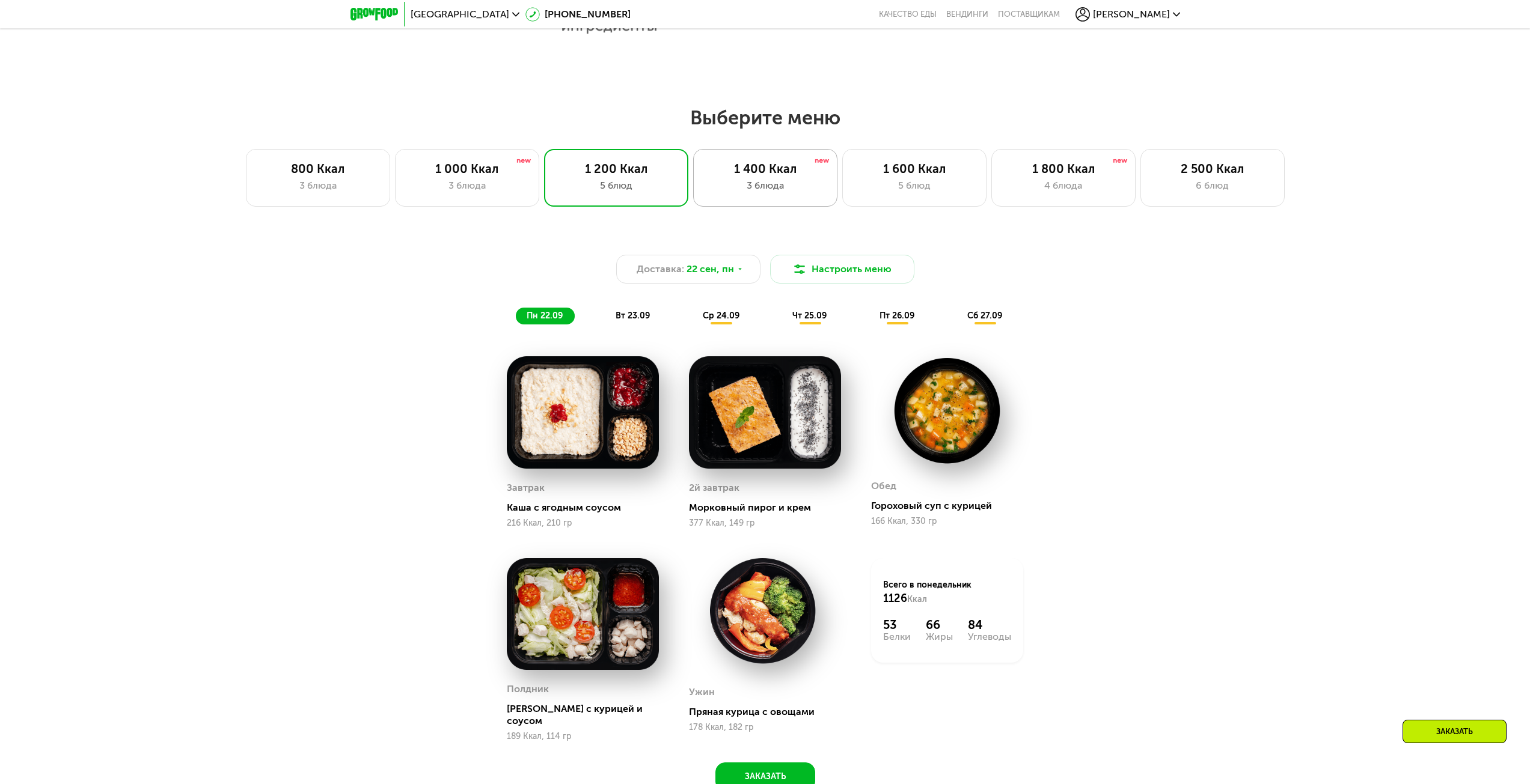
click at [781, 193] on div "3 блюда" at bounding box center [765, 185] width 119 height 15
